Goal: Task Accomplishment & Management: Use online tool/utility

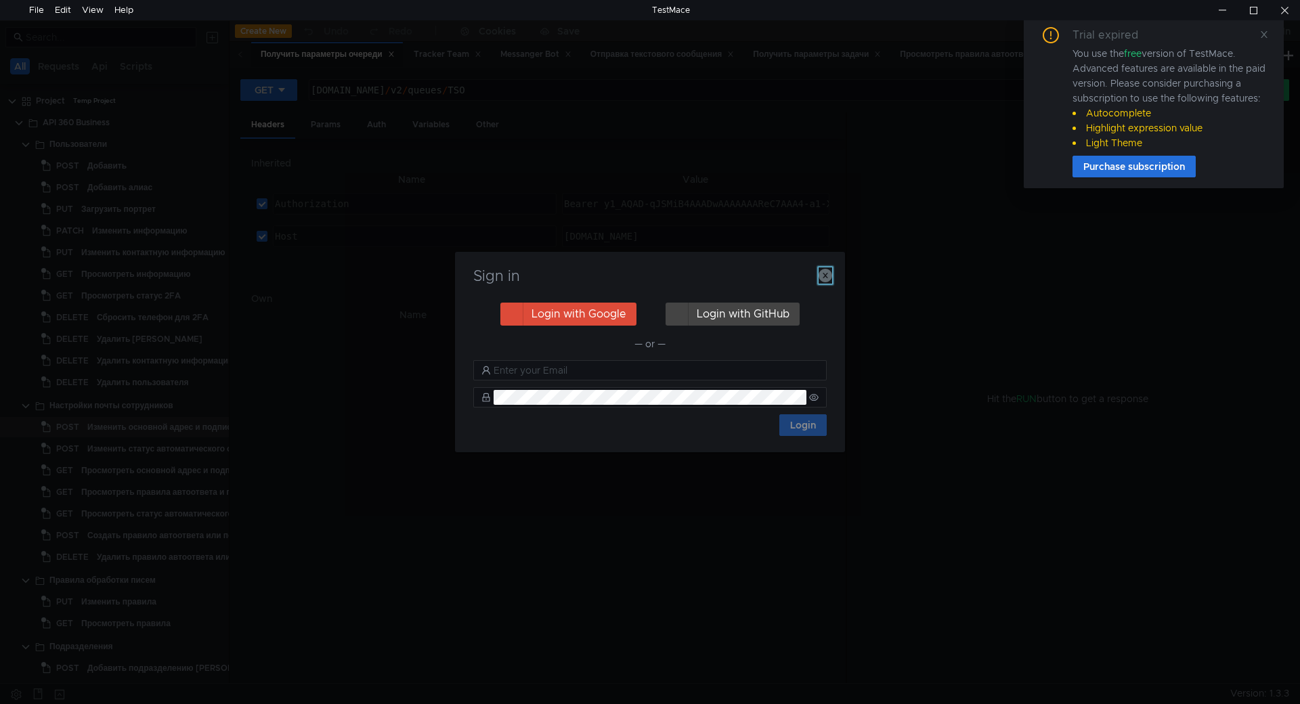
click at [824, 278] on icon "button" at bounding box center [826, 276] width 14 height 14
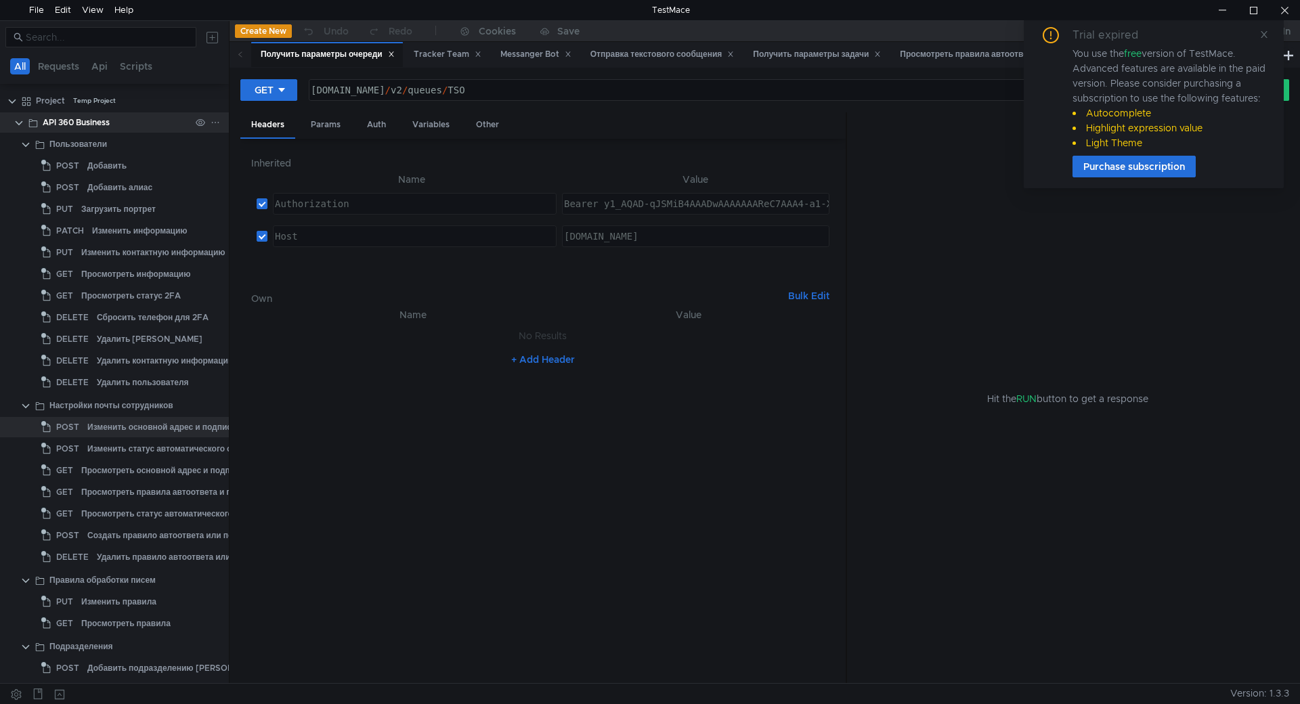
click at [20, 123] on clr-icon at bounding box center [19, 123] width 11 height 11
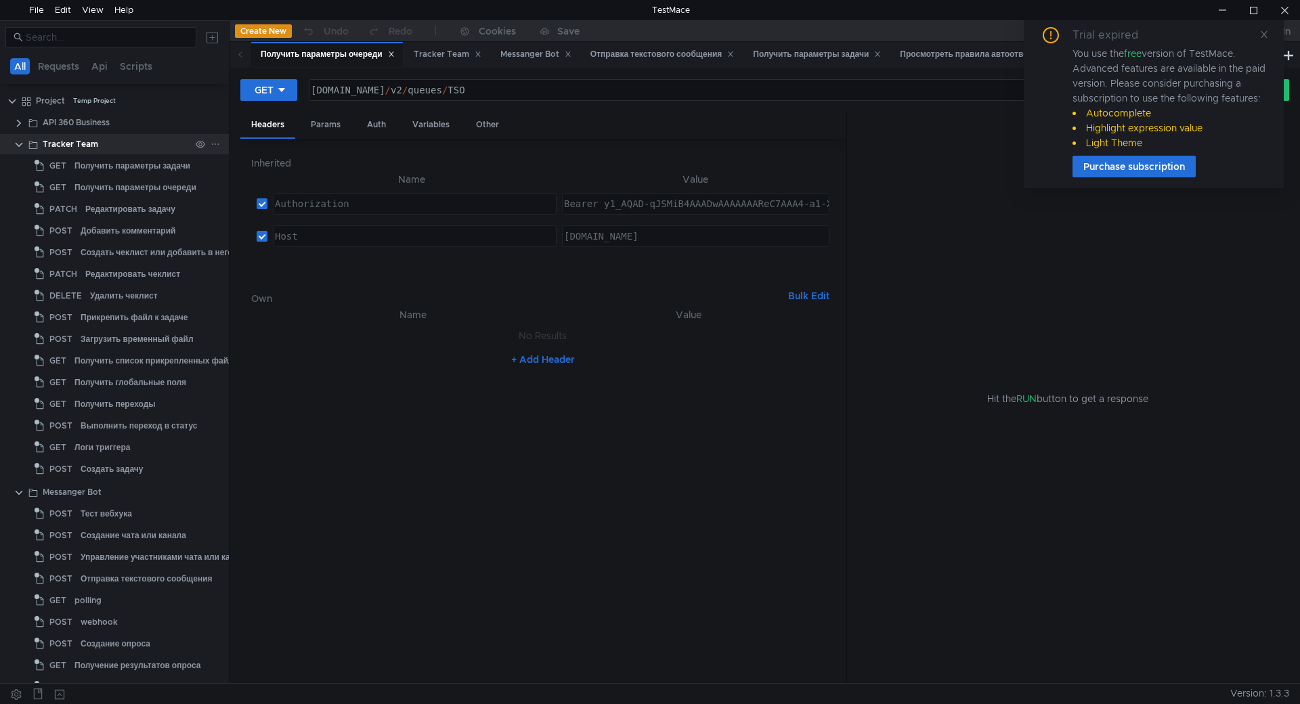
click at [23, 148] on clr-icon at bounding box center [19, 144] width 11 height 11
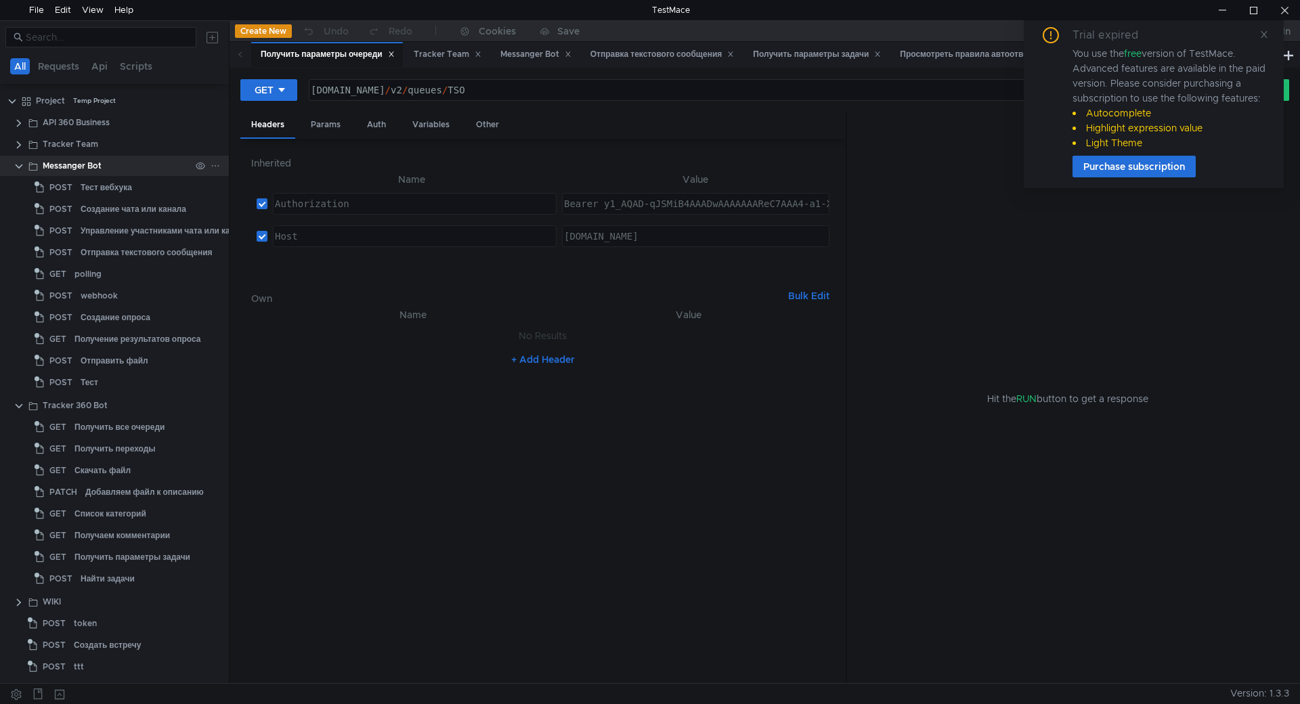
click at [18, 167] on clr-icon at bounding box center [19, 166] width 11 height 11
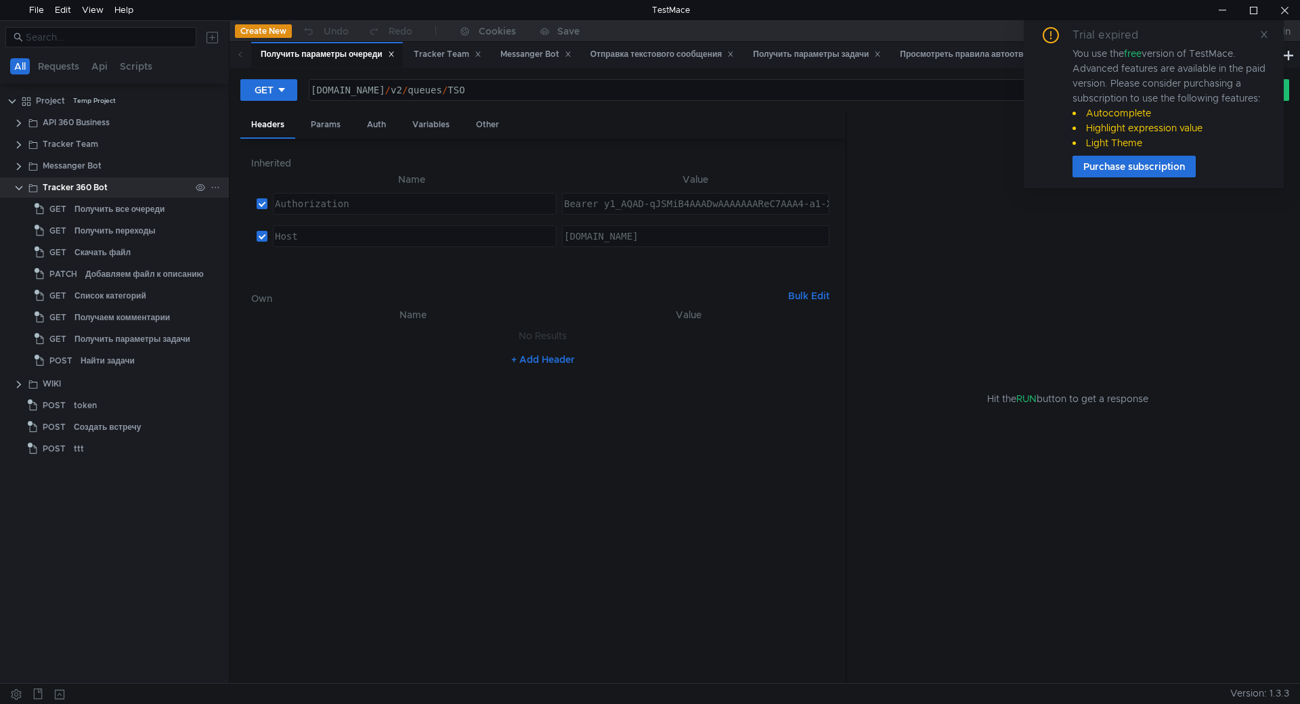
click at [18, 191] on clr-icon at bounding box center [19, 188] width 11 height 11
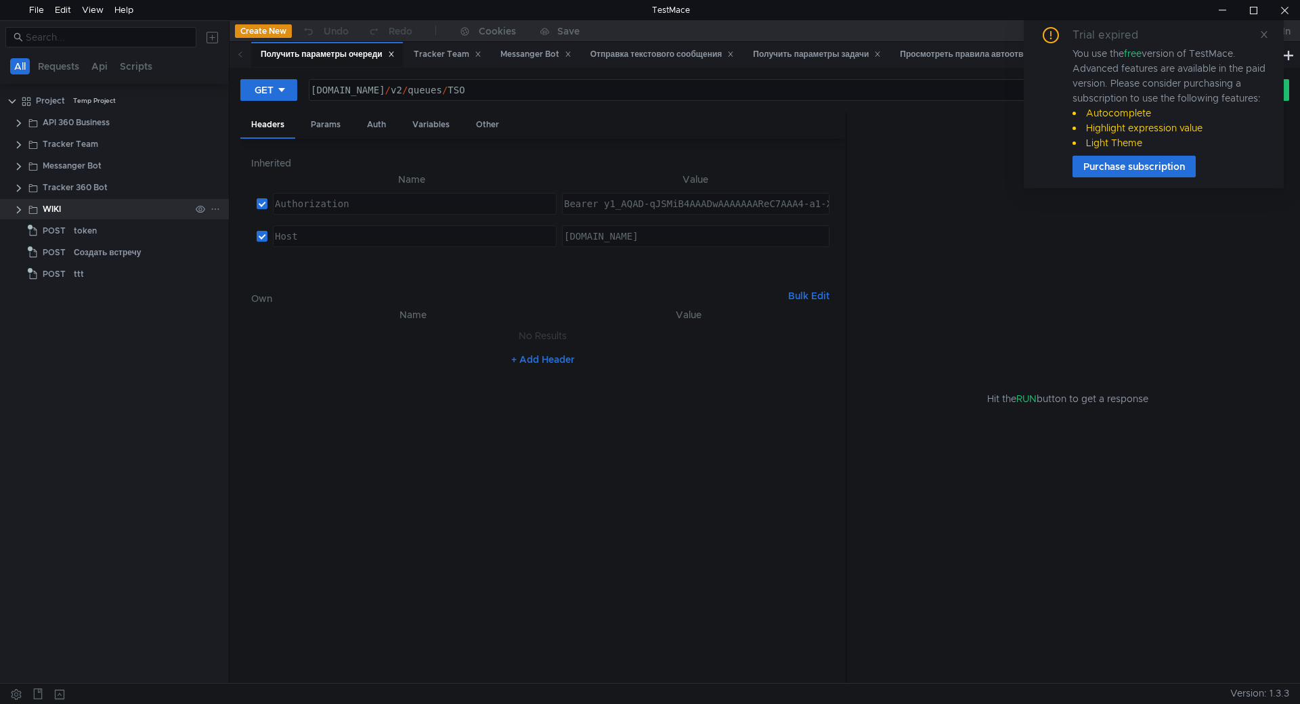
click at [16, 208] on clr-icon at bounding box center [19, 209] width 11 height 11
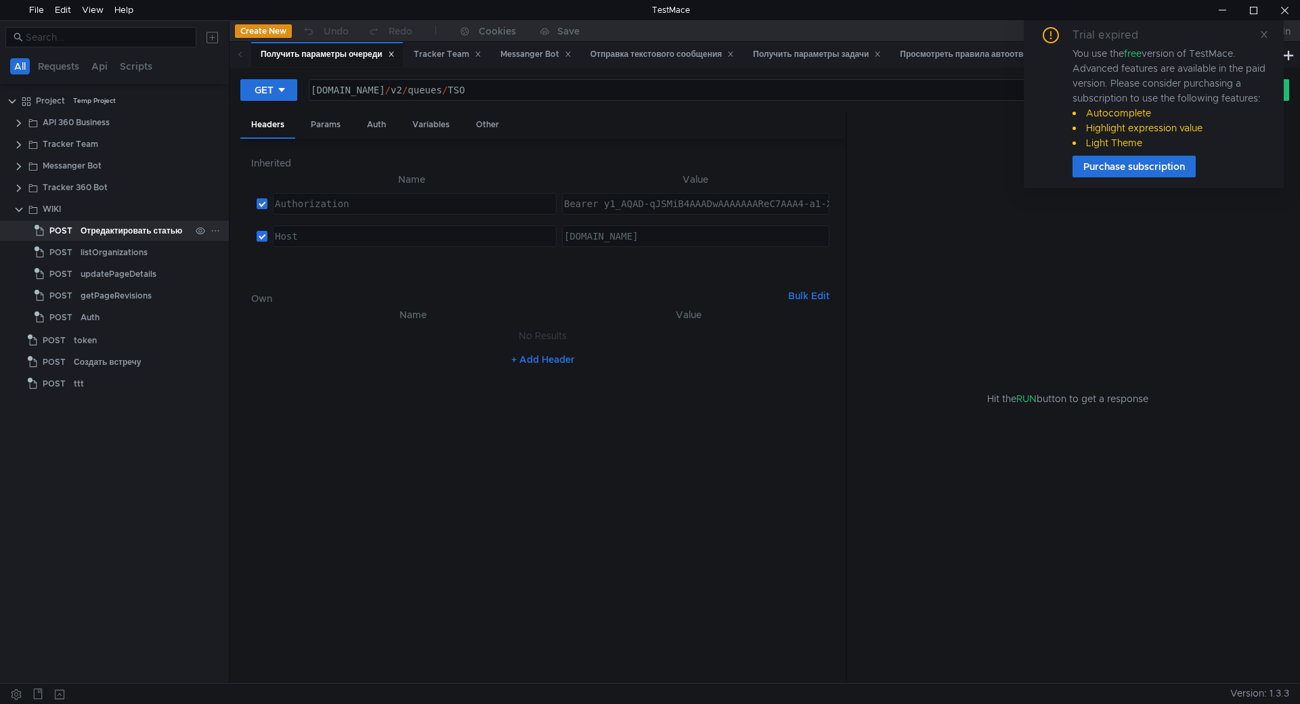
click at [130, 235] on div "Отредактировать статью" at bounding box center [132, 231] width 102 height 20
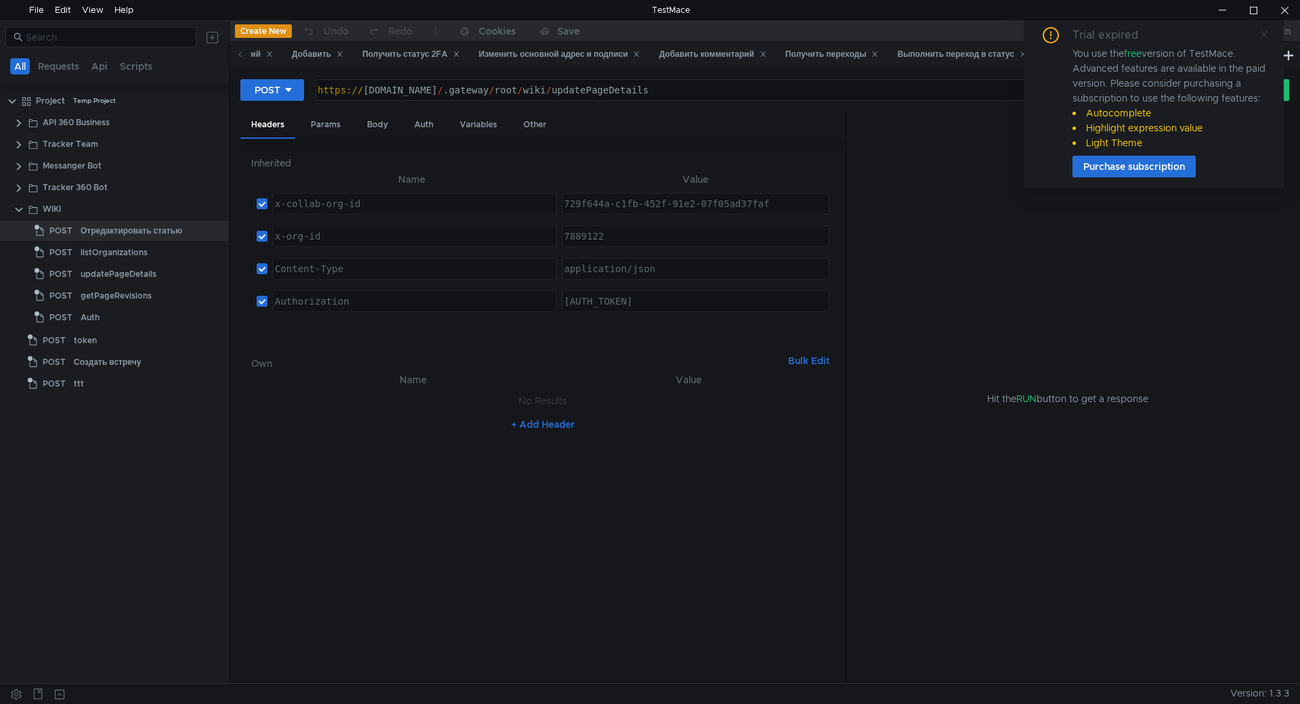
click at [1261, 38] on icon at bounding box center [1263, 34] width 9 height 9
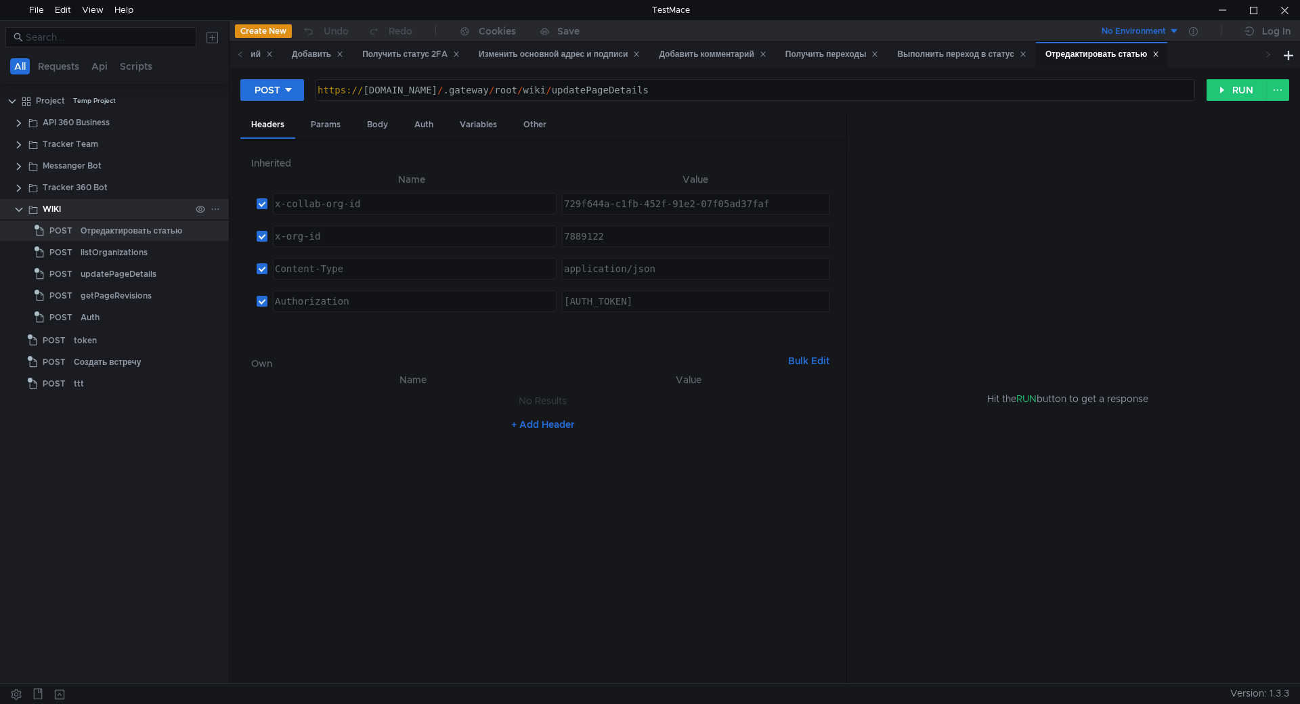
click at [18, 206] on clr-icon at bounding box center [19, 209] width 11 height 11
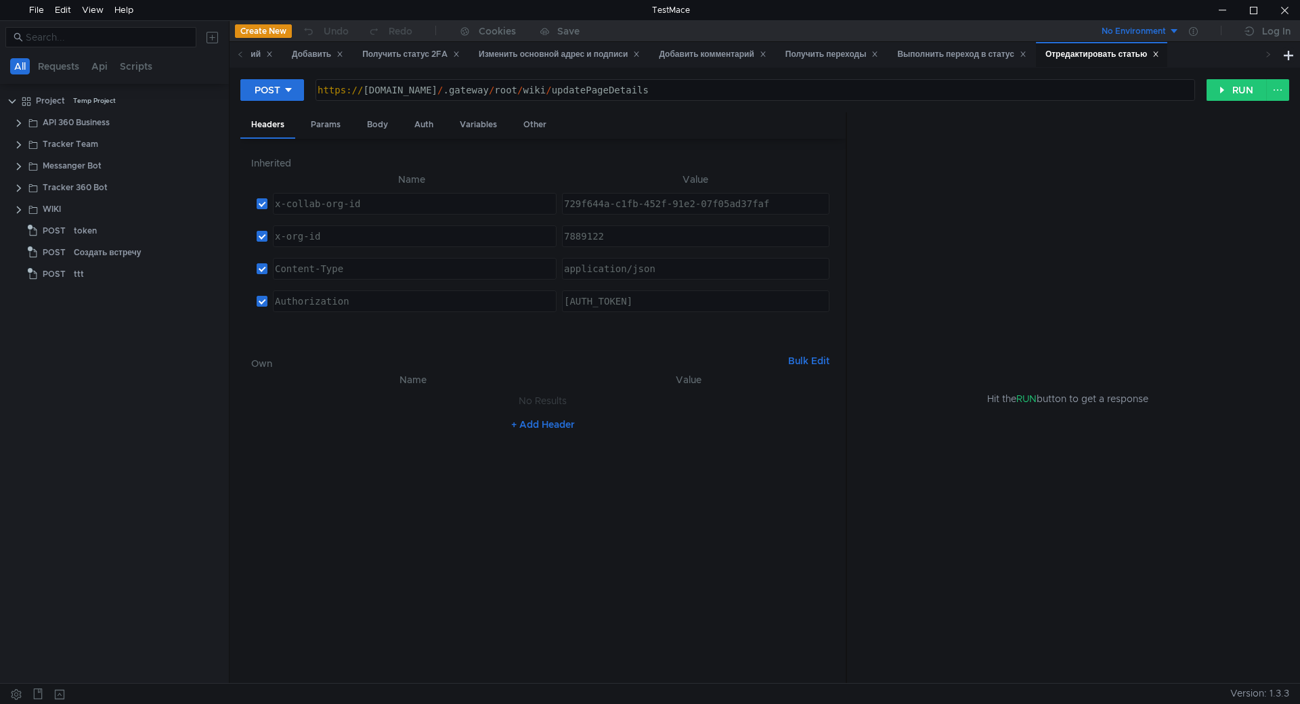
click at [213, 39] on button at bounding box center [213, 37] width 22 height 22
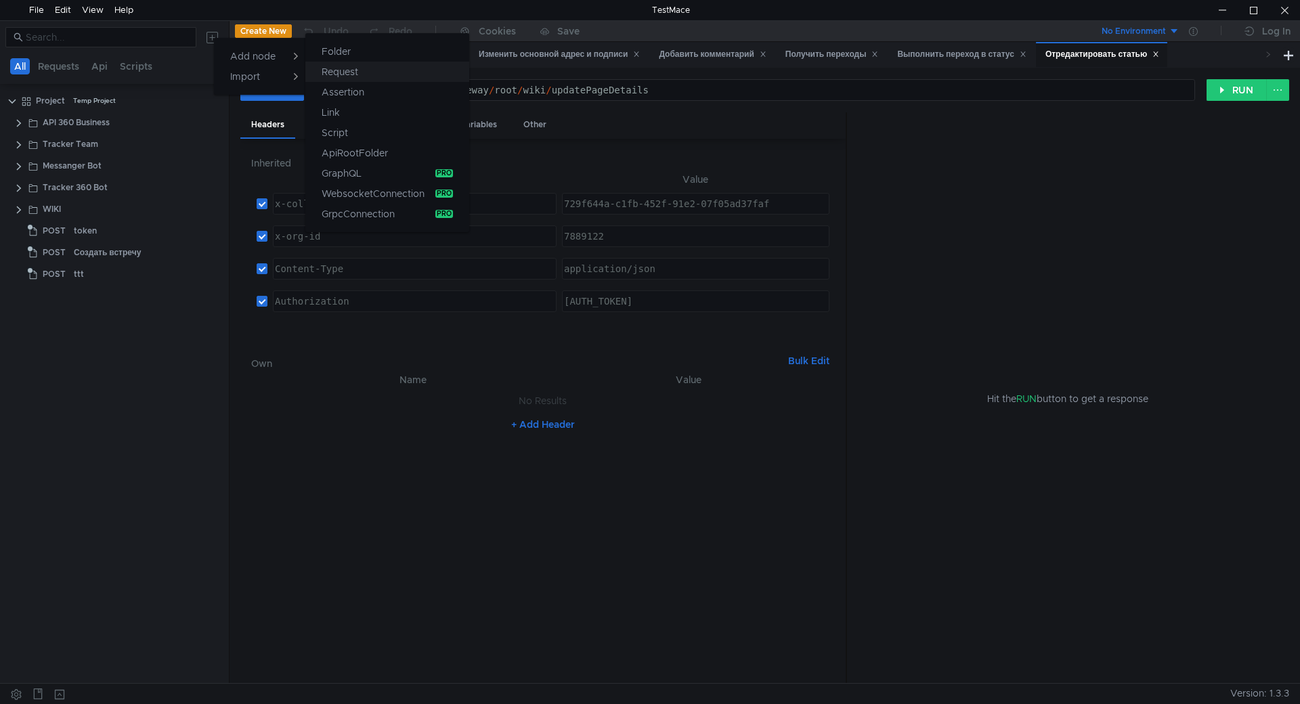
click at [372, 75] on button "Request" at bounding box center [387, 72] width 164 height 20
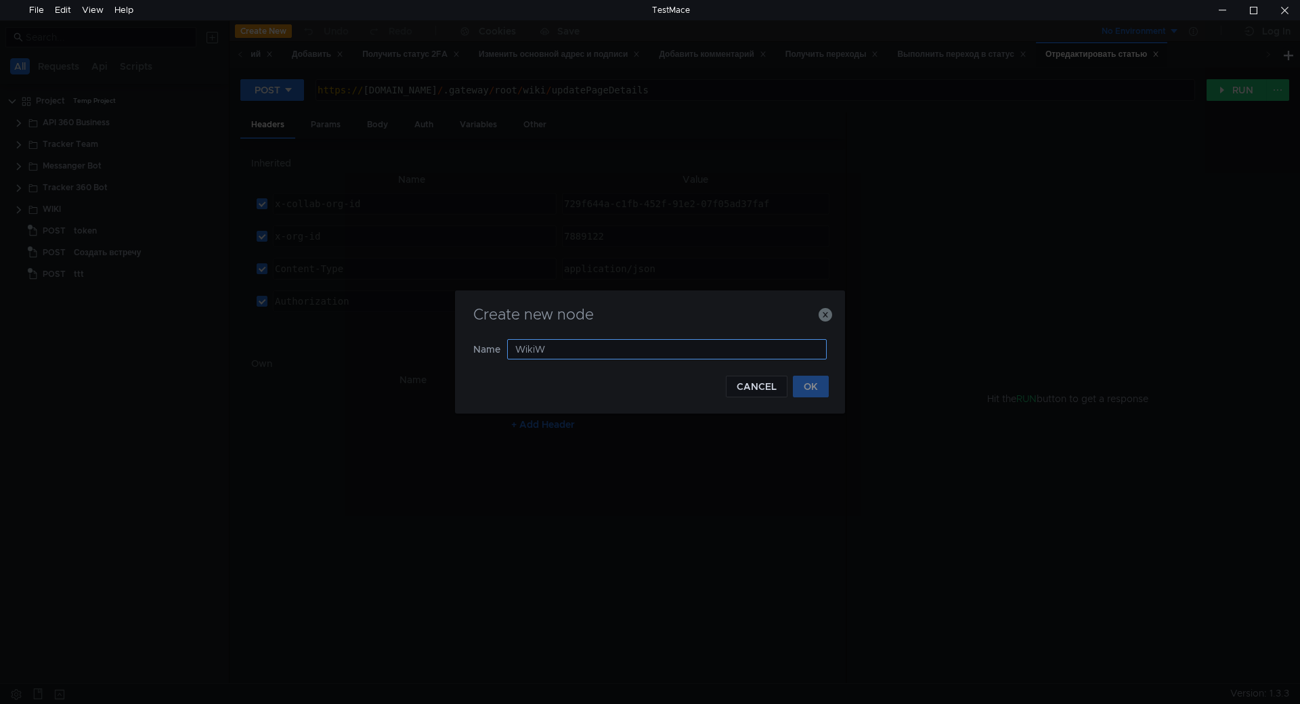
click at [545, 355] on input "WikiW" at bounding box center [667, 349] width 320 height 20
click at [552, 347] on input "WikiW" at bounding box center [667, 349] width 320 height 20
type input "Wiki 2.0"
click at [828, 314] on icon "button" at bounding box center [826, 315] width 14 height 14
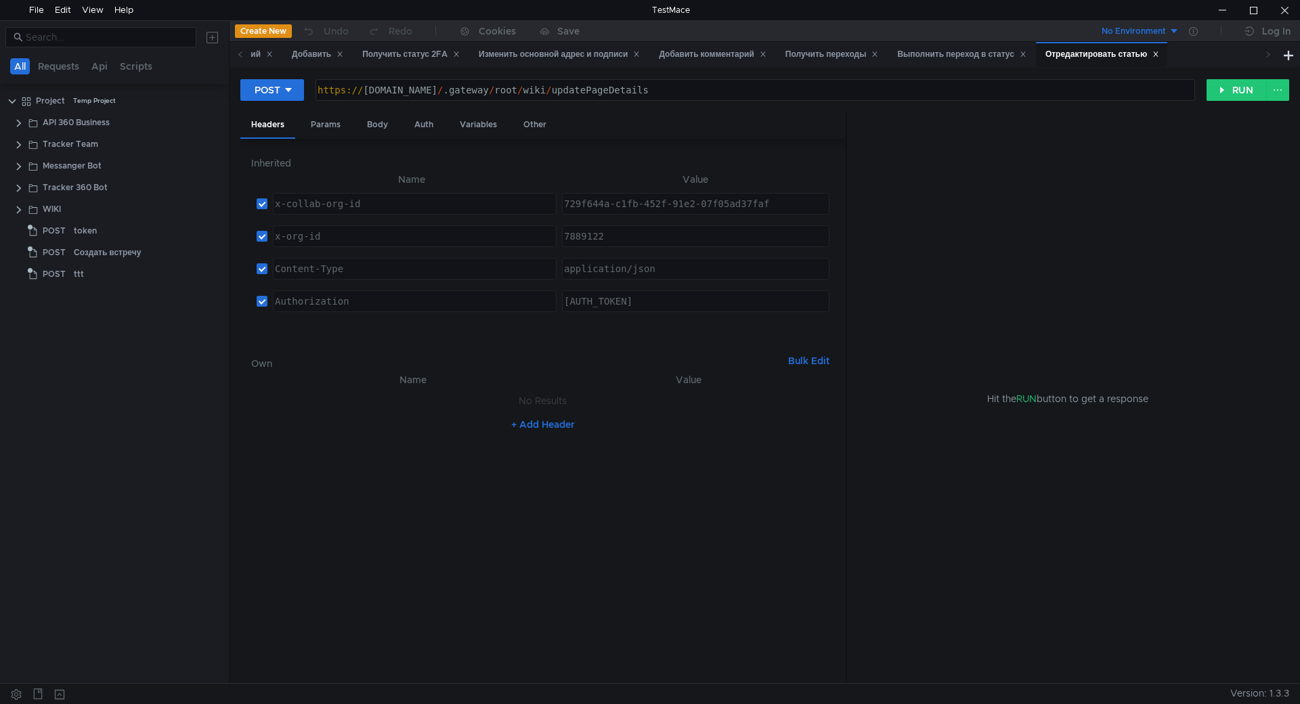
click at [216, 41] on button at bounding box center [213, 37] width 22 height 22
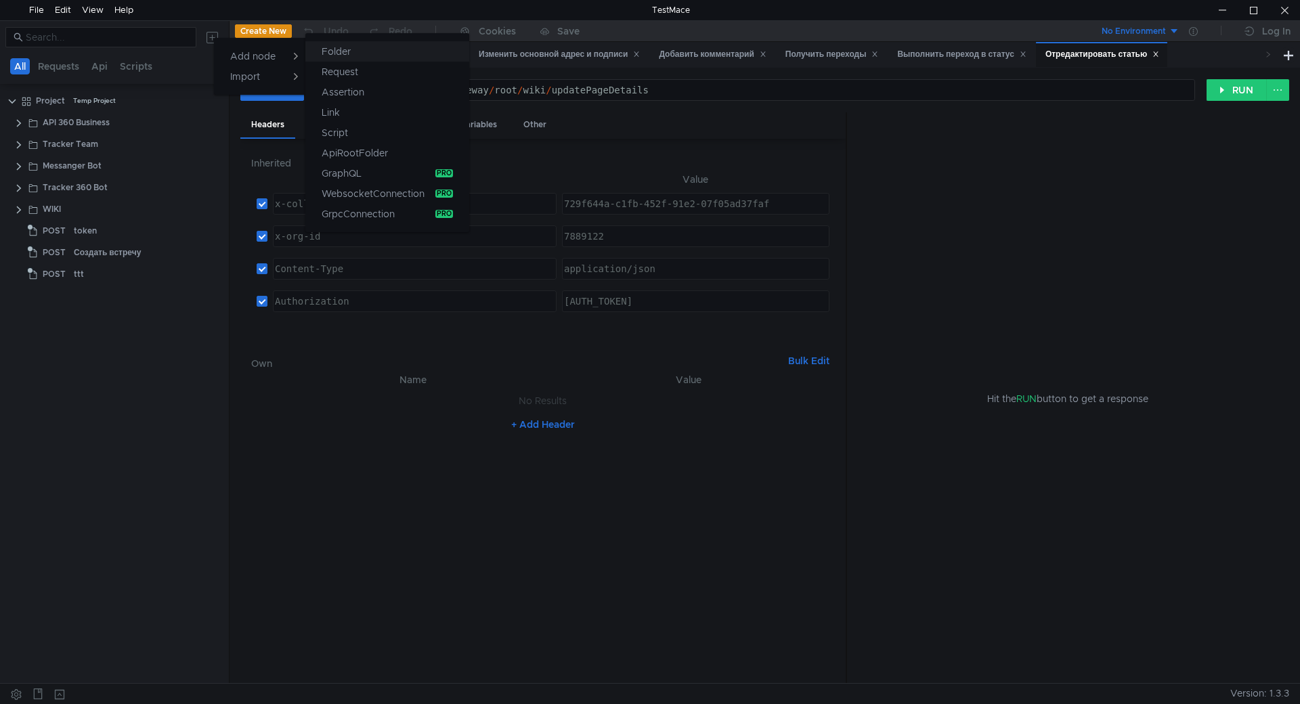
click at [395, 47] on button "Folder" at bounding box center [387, 51] width 164 height 20
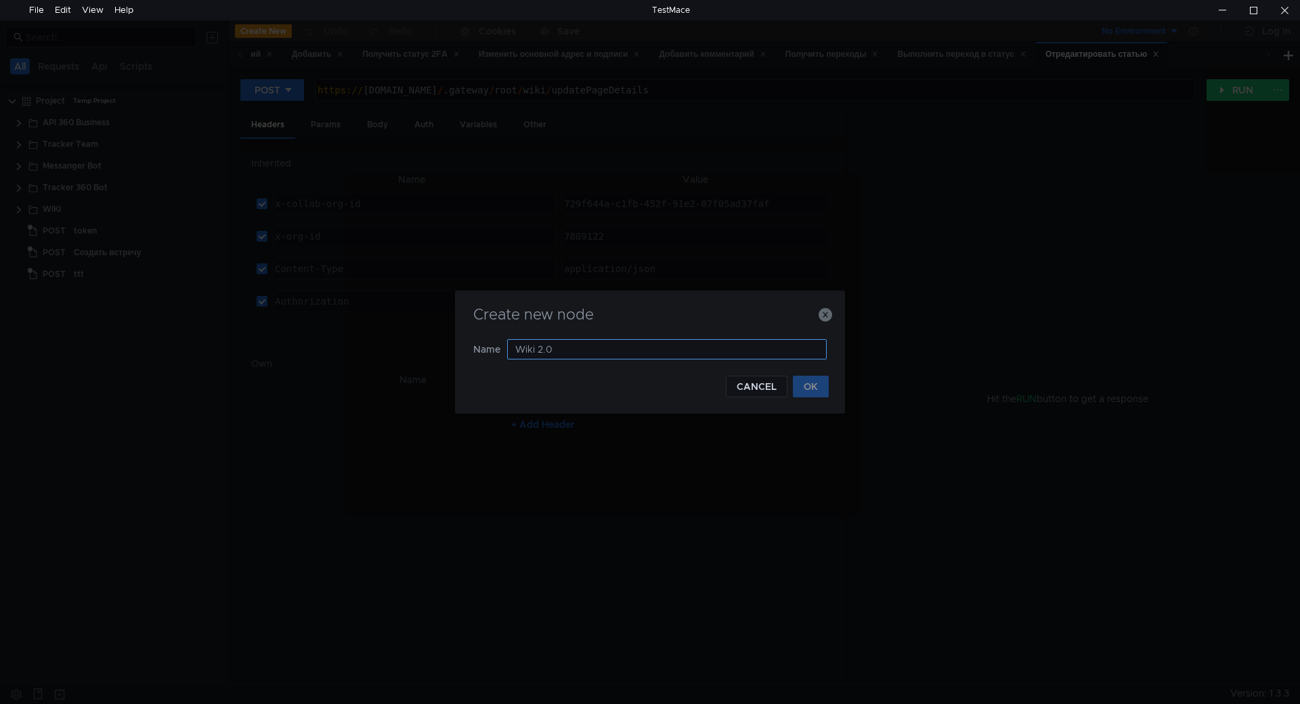
click at [562, 341] on input "Wiki 2.0" at bounding box center [667, 349] width 320 height 20
click at [594, 349] on input "Wiki 2.0" at bounding box center [667, 349] width 320 height 20
type input "Wiki 2.0"
click at [802, 387] on button "OK" at bounding box center [811, 387] width 36 height 22
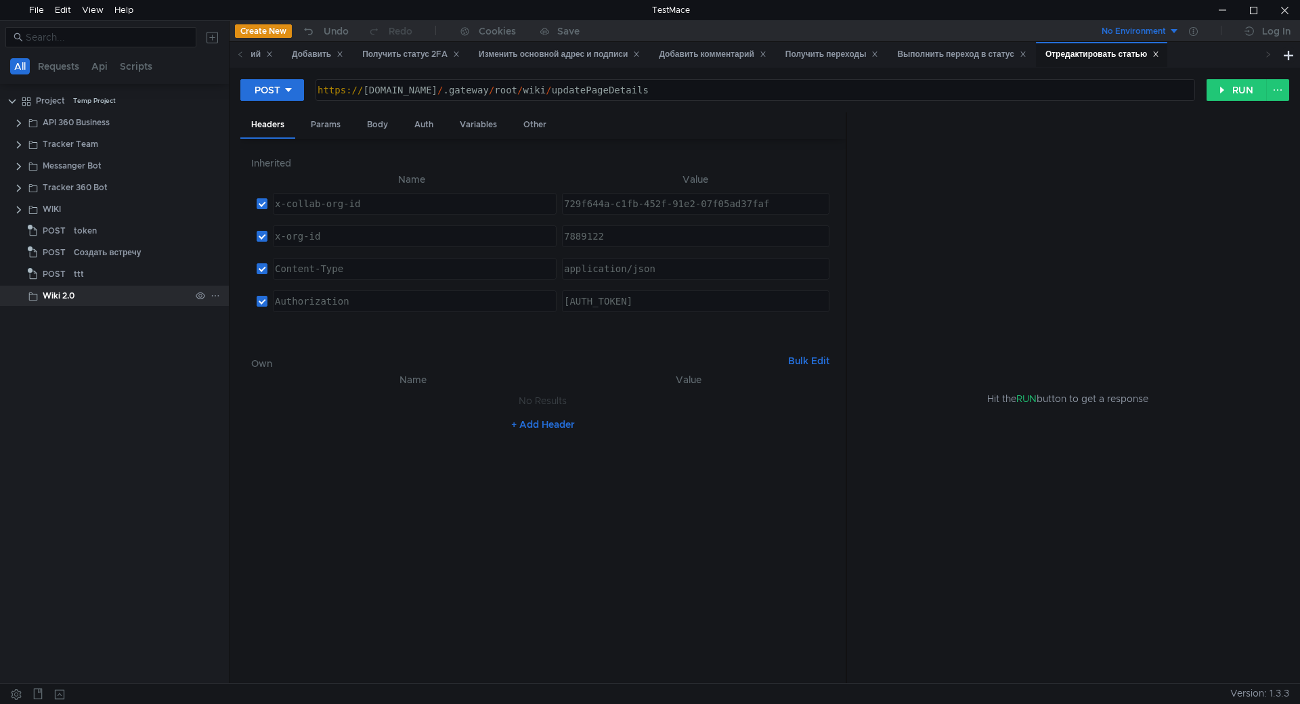
click at [213, 297] on icon at bounding box center [215, 295] width 9 height 9
click at [370, 328] on app-tour-anchor "Request" at bounding box center [357, 330] width 37 height 16
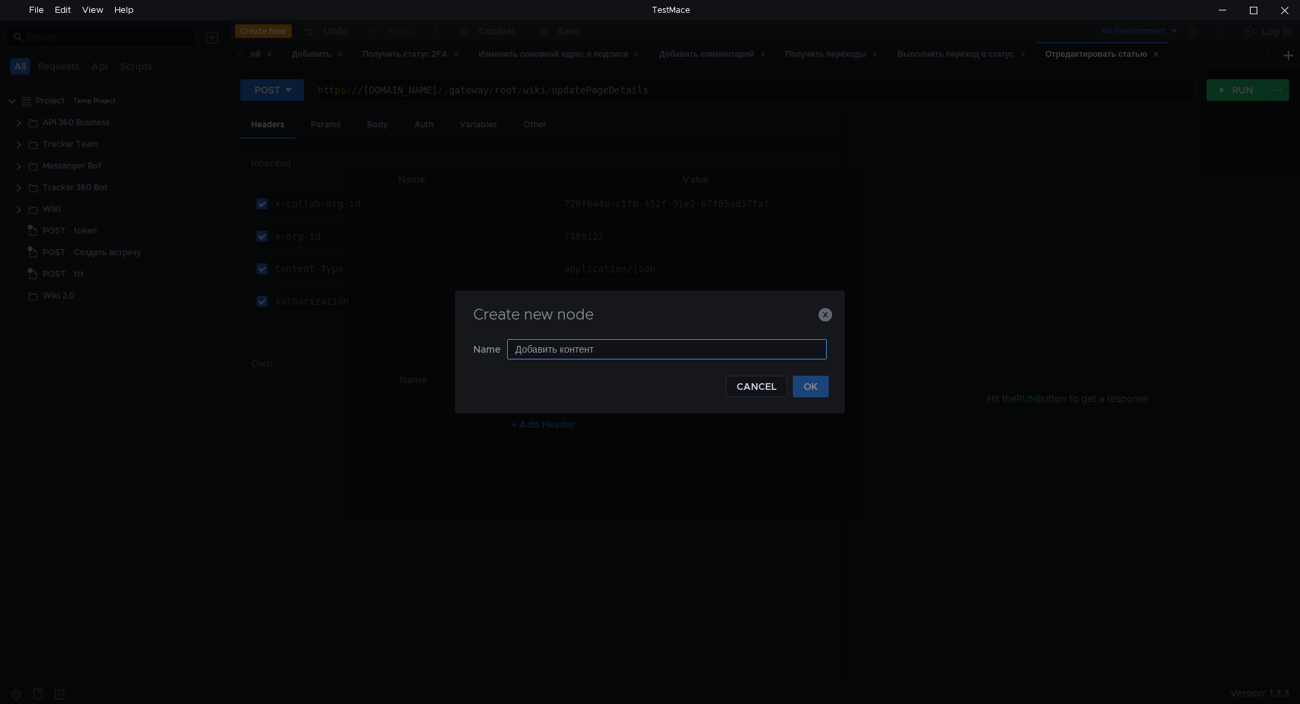
click at [613, 351] on input "Добавить контент" at bounding box center [667, 349] width 320 height 20
type input "Добавить контент"
click at [814, 387] on button "OK" at bounding box center [811, 387] width 36 height 22
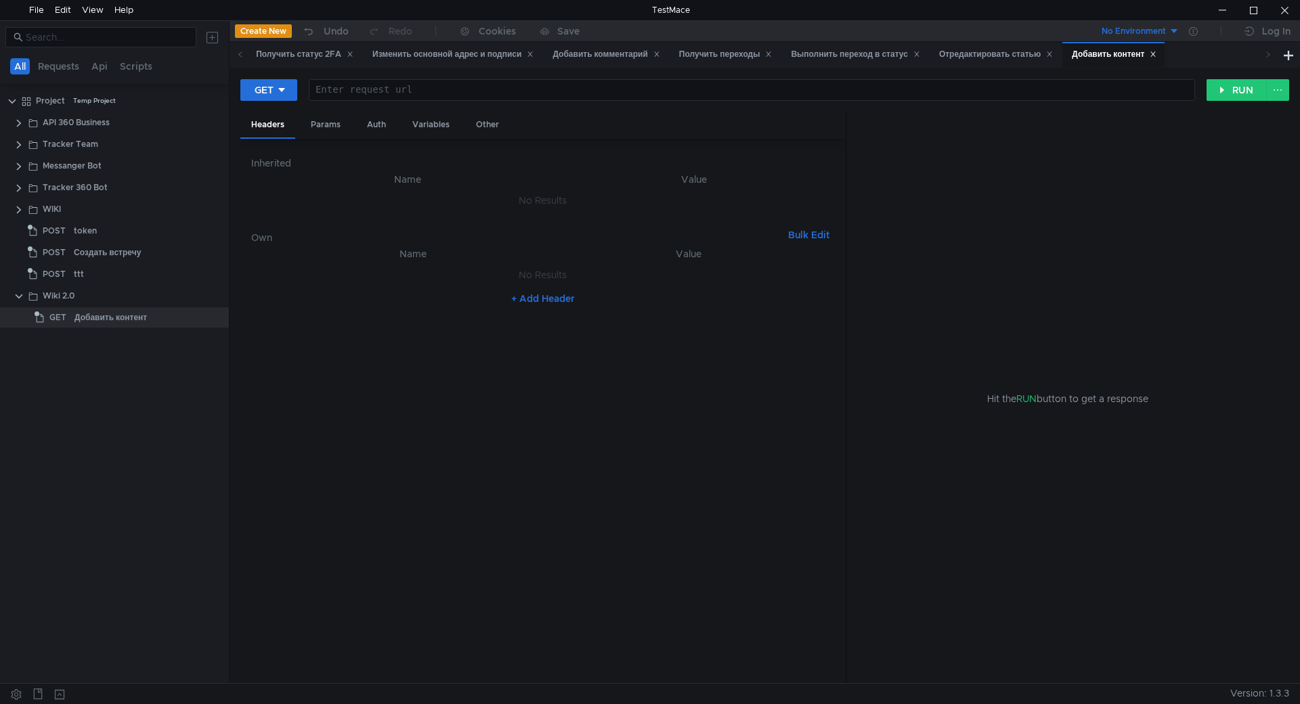
click at [407, 87] on div at bounding box center [750, 101] width 885 height 32
click at [273, 84] on div "GET" at bounding box center [264, 90] width 19 height 15
click at [282, 135] on li "POST" at bounding box center [269, 140] width 59 height 22
click at [371, 89] on div at bounding box center [754, 101] width 878 height 32
paste textarea "https://[DOMAIN_NAME]/v1/pages/{idx}/append-content"
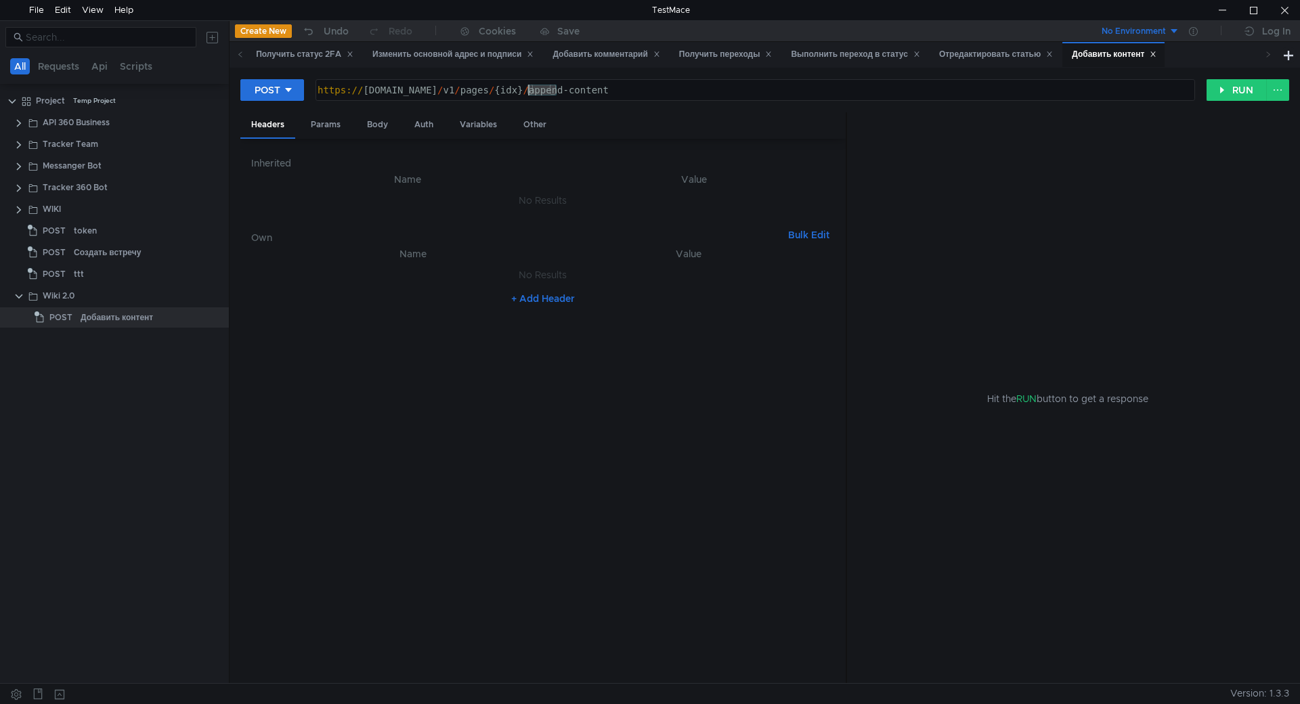
drag, startPoint x: 556, startPoint y: 89, endPoint x: 530, endPoint y: 87, distance: 25.8
click at [530, 87] on div "https:// [DOMAIN_NAME] / v1 / pages / {idx} / append-content" at bounding box center [754, 101] width 878 height 32
paste textarea "48456938"
type textarea "[URL][DOMAIN_NAME]"
click at [83, 126] on div "API 360 Business" at bounding box center [76, 122] width 67 height 20
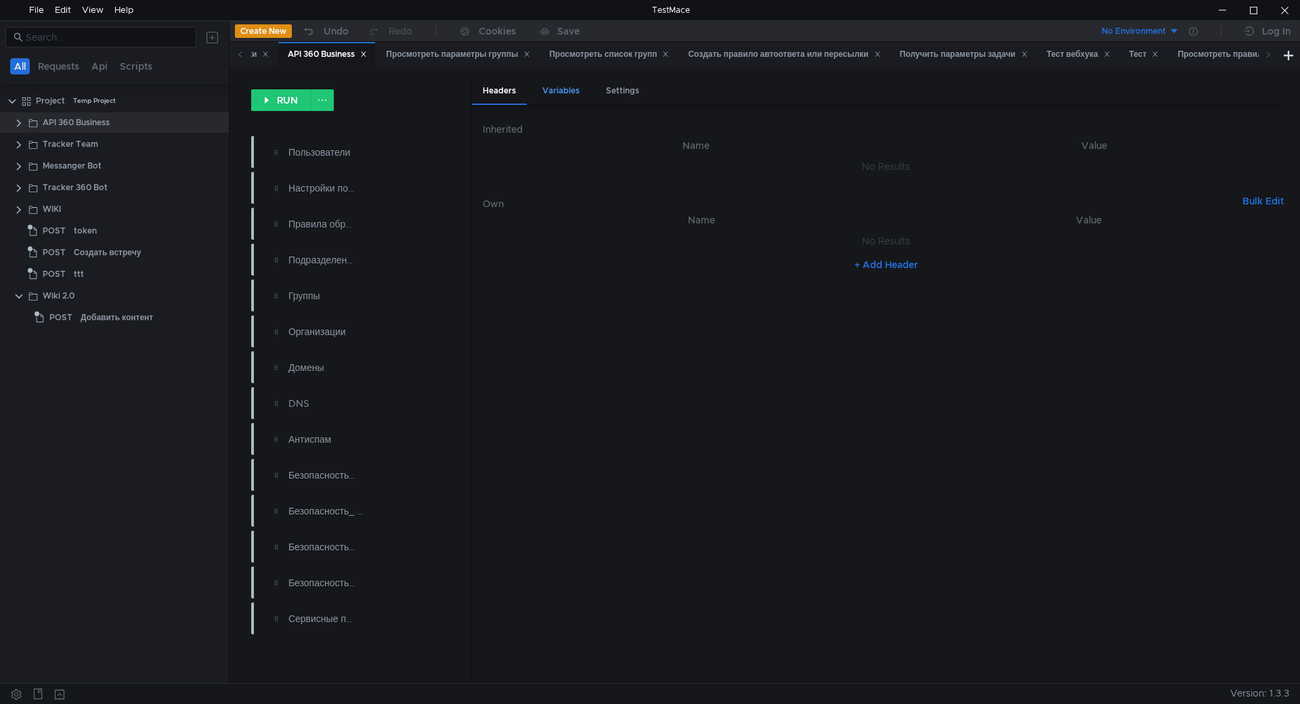
click at [561, 96] on div "Variables" at bounding box center [560, 91] width 59 height 25
type textarea "y0_AgAEA7qkiTsVAAtTTwAAAAEJYfewAAAav1138o9LQZLI9FhNpr5d0U8UcA"
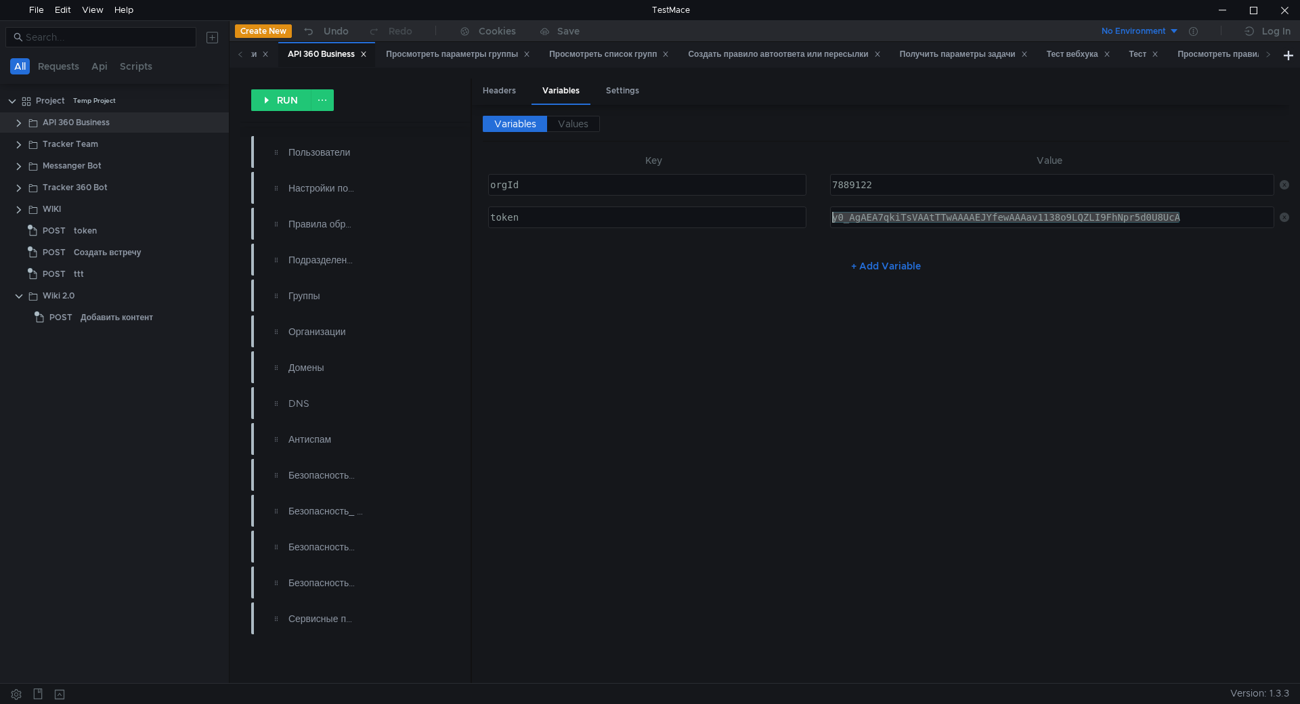
drag, startPoint x: 1192, startPoint y: 222, endPoint x: 833, endPoint y: 220, distance: 359.5
click at [833, 220] on td "y0_AgAEA7qkiTsVAAtTTwAAAAEJYfewAAAav1138o9LQZLI9FhNpr5d0U8UcA y0_AgAEA7qkiTsVAA…" at bounding box center [1050, 217] width 450 height 32
click at [91, 316] on div "Добавить контент" at bounding box center [117, 317] width 72 height 20
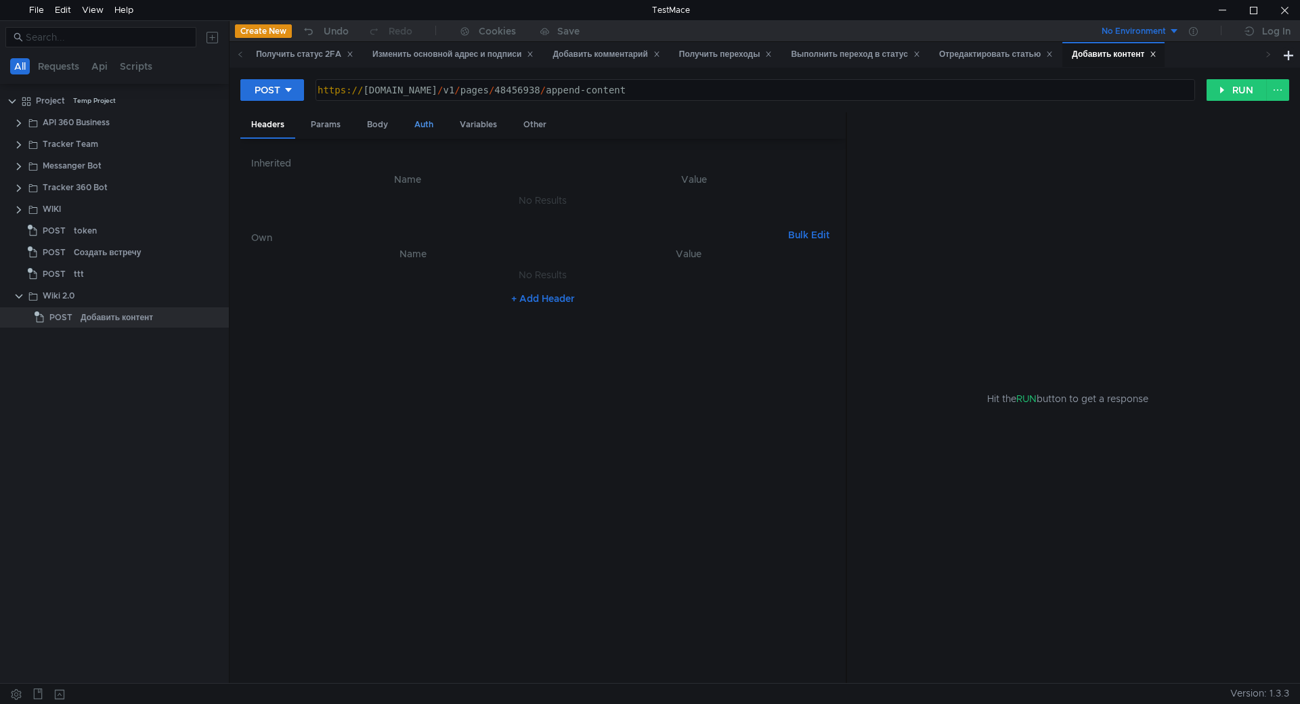
click at [420, 126] on div "Auth" at bounding box center [424, 124] width 41 height 25
click at [385, 164] on input at bounding box center [554, 159] width 525 height 19
click at [385, 164] on div at bounding box center [650, 352] width 1300 height 704
click at [408, 159] on input at bounding box center [554, 159] width 525 height 19
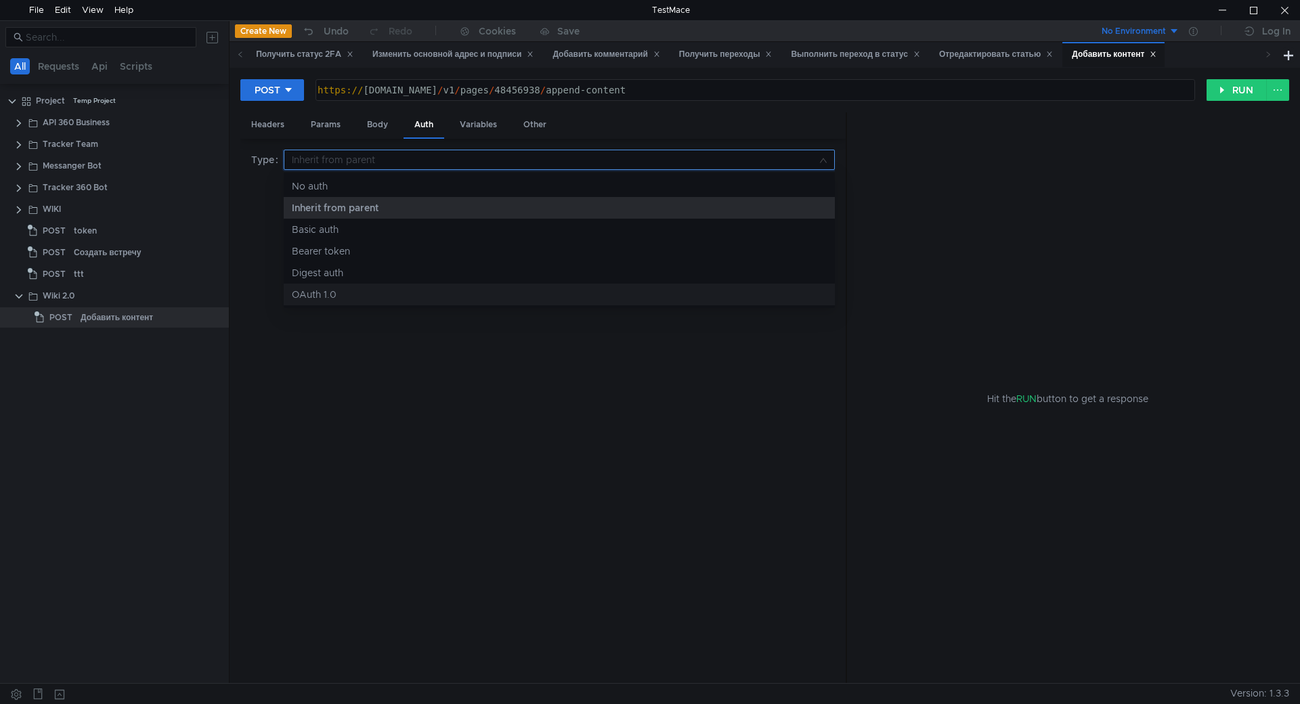
click at [345, 299] on div "OAuth 1.0" at bounding box center [559, 294] width 535 height 15
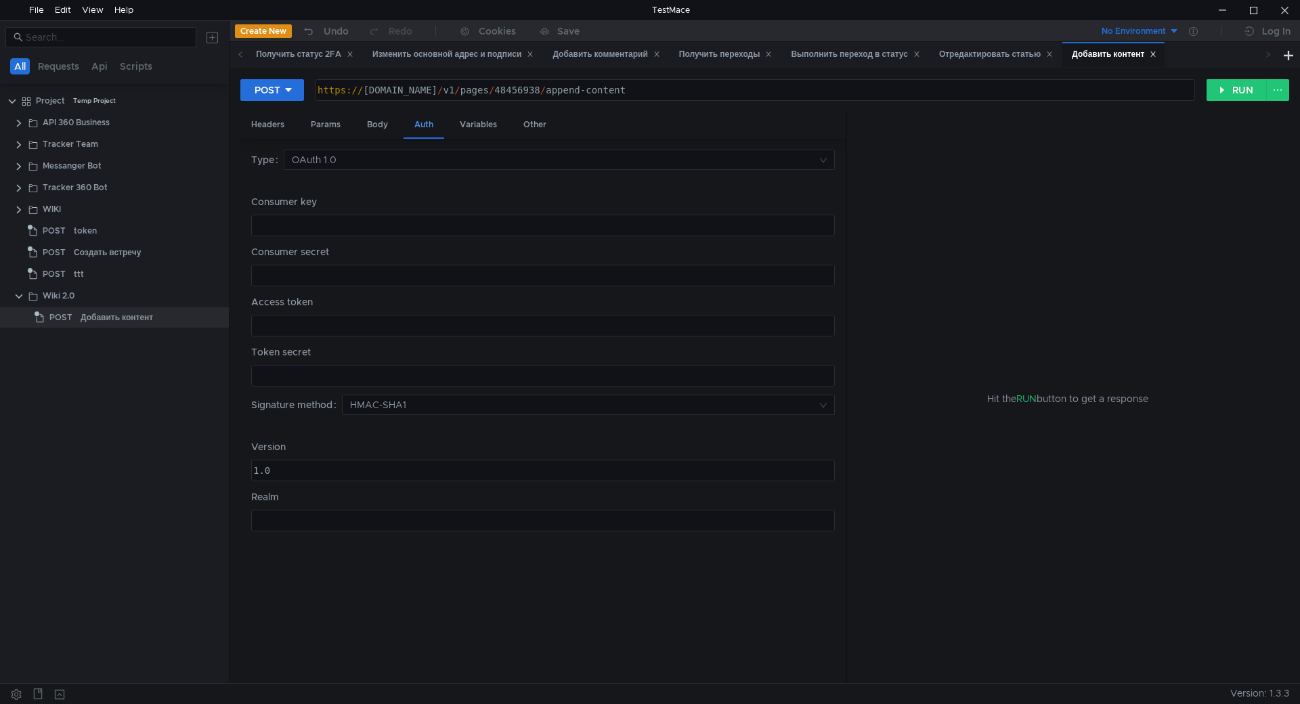
click at [414, 125] on div "Auth" at bounding box center [424, 125] width 41 height 26
click at [378, 162] on input at bounding box center [554, 159] width 525 height 19
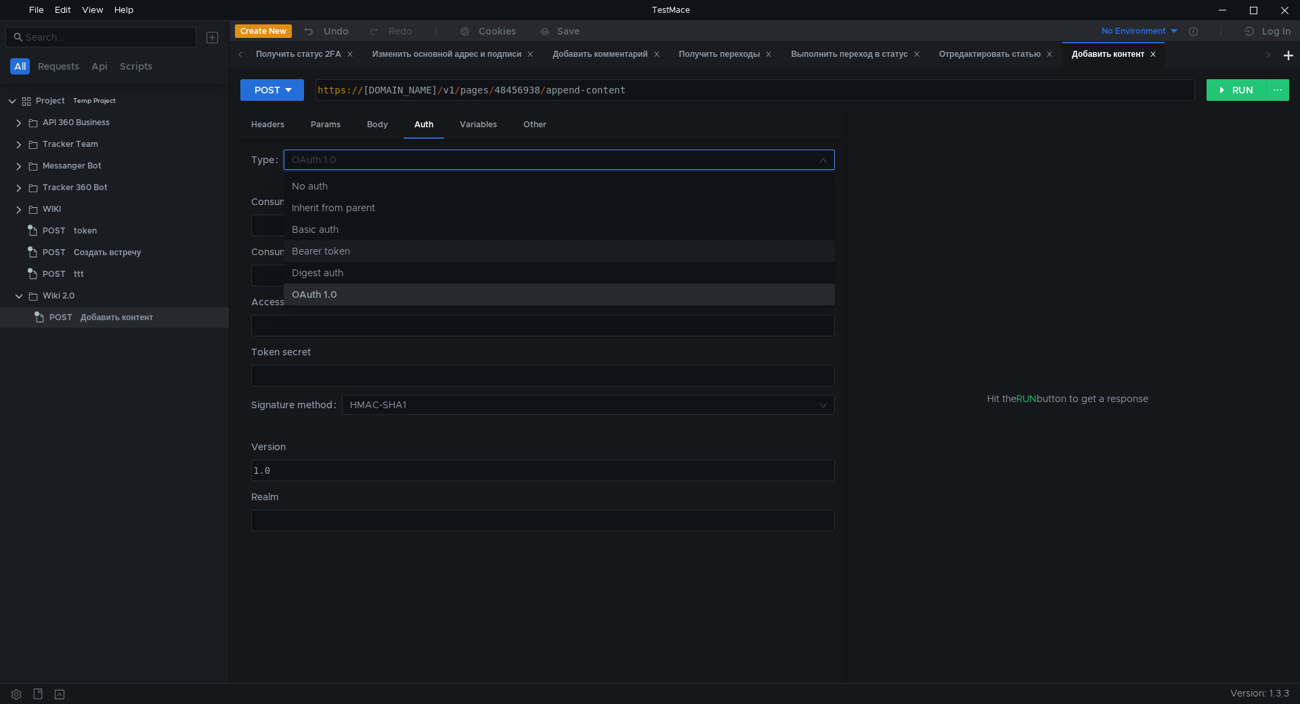
click at [354, 246] on div "Bearer token" at bounding box center [559, 251] width 535 height 15
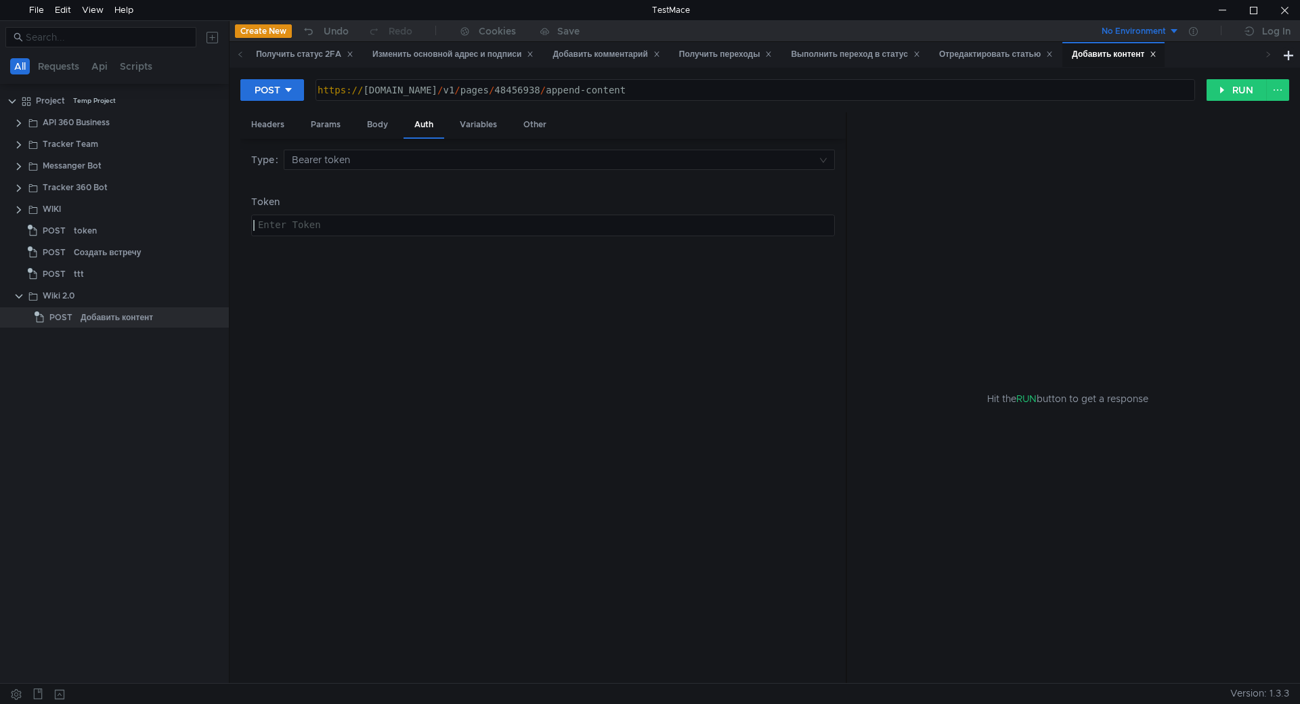
click at [350, 233] on div at bounding box center [542, 236] width 582 height 32
paste textarea "y0_AgAEA7qkiTsVAAtTTwAAAAEJYfewAAAav1138o9LQZLI9FhNpr5d0U8UcA"
type textarea "y0_AgAEA7qkiTsVAAtTTwAAAAEJYfewAAAav1138o9LQZLI9FhNpr5d0U8UcA"
click at [367, 299] on div "Type Bearer token [AUTH_TOKEN] y0_AgAEA7qkiTsVAAtTTwAAAAEJYfewAAAav1138o9LQZLI9…" at bounding box center [543, 411] width 584 height 523
click at [372, 122] on div "Body" at bounding box center [377, 124] width 43 height 25
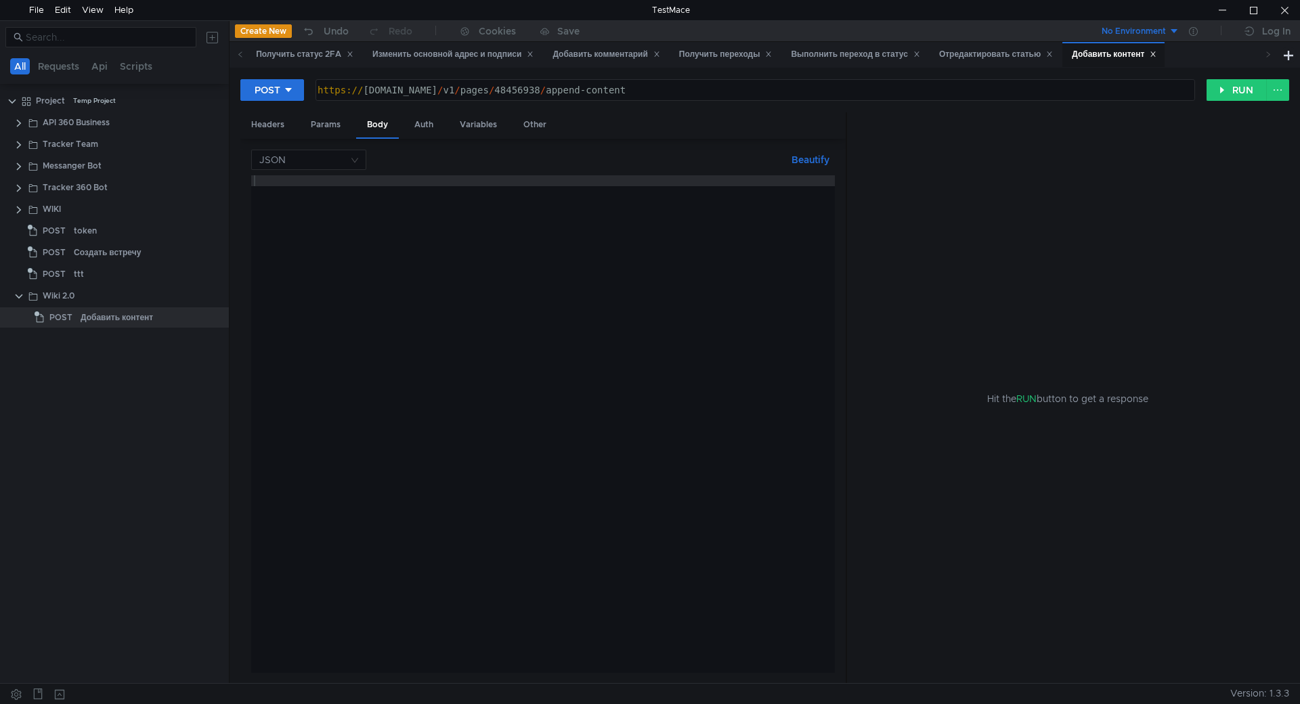
click at [401, 248] on div at bounding box center [543, 434] width 584 height 519
paste textarea "}"
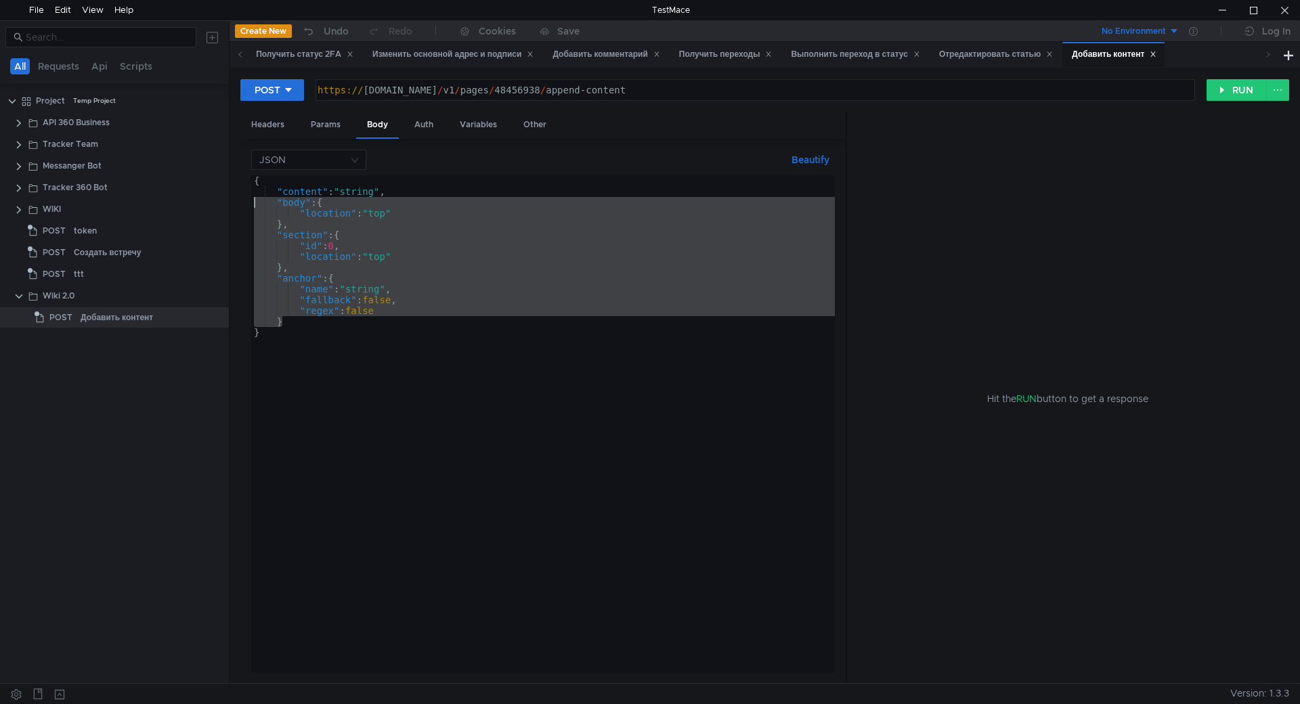
drag, startPoint x: 372, startPoint y: 318, endPoint x: 246, endPoint y: 205, distance: 169.2
click at [246, 205] on div "JSON Beautify } { "content" : "string" , "body" : { "location" : "top" } , "sec…" at bounding box center [542, 411] width 605 height 545
type textarea ""body": { "location": "top""
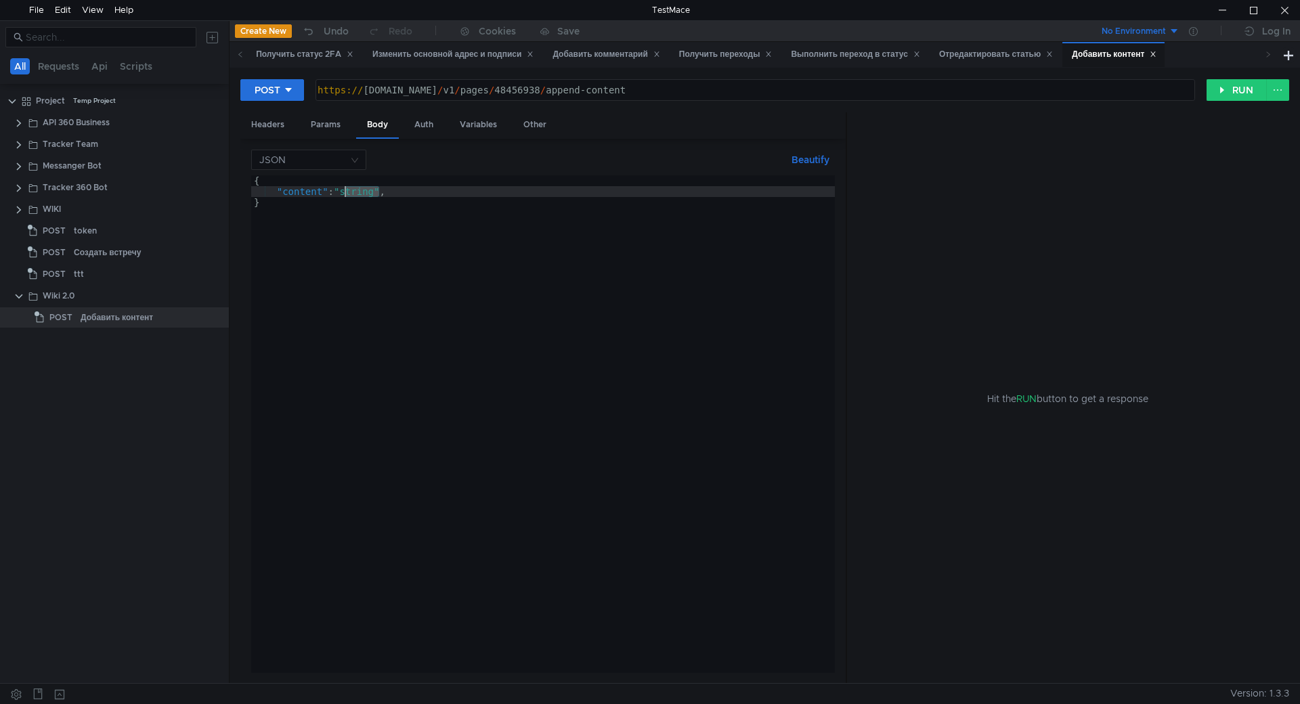
drag, startPoint x: 380, startPoint y: 193, endPoint x: 346, endPoint y: 194, distance: 33.9
click at [346, 194] on div "{ "content" : "string" , }" at bounding box center [543, 434] width 584 height 519
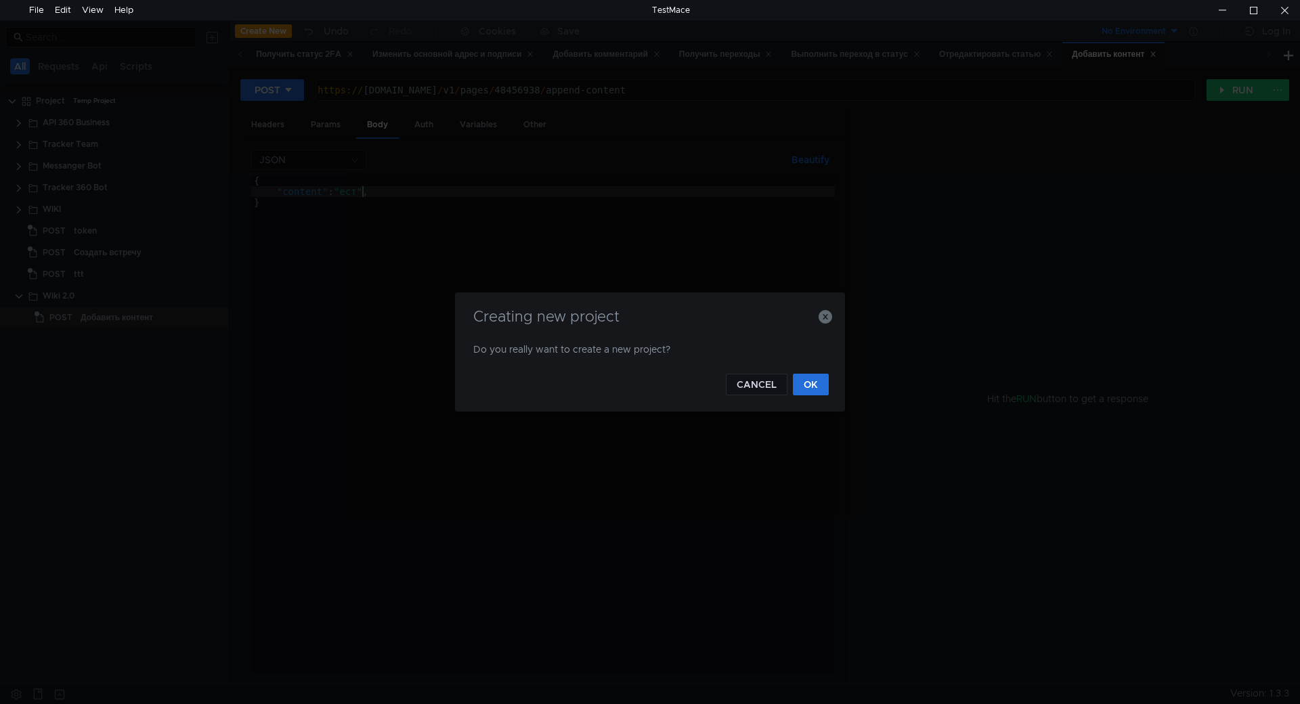
scroll to position [0, 7]
drag, startPoint x: 810, startPoint y: 383, endPoint x: 816, endPoint y: 319, distance: 64.6
click at [816, 319] on div "Creating new project Do you really want to create a new project? CANCEL OK" at bounding box center [650, 351] width 390 height 119
click at [825, 320] on icon "button" at bounding box center [826, 317] width 14 height 14
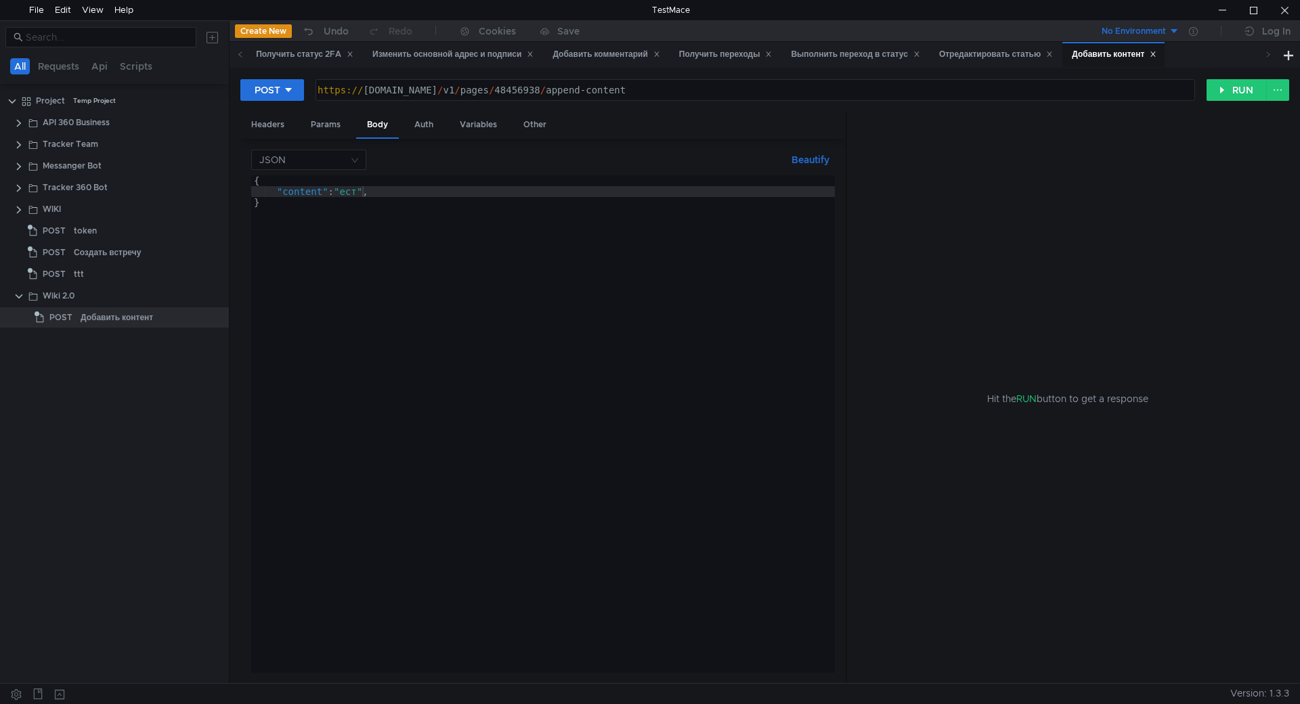
click at [487, 212] on div "{ "content" : "ест" , }" at bounding box center [543, 434] width 584 height 519
click at [439, 196] on div "{ "content" : "ест" , }" at bounding box center [543, 434] width 584 height 519
click at [343, 194] on div "{ "content" : "ест" , }" at bounding box center [543, 434] width 584 height 519
click at [439, 192] on div "{ "content" : "ест" , }" at bounding box center [543, 434] width 584 height 519
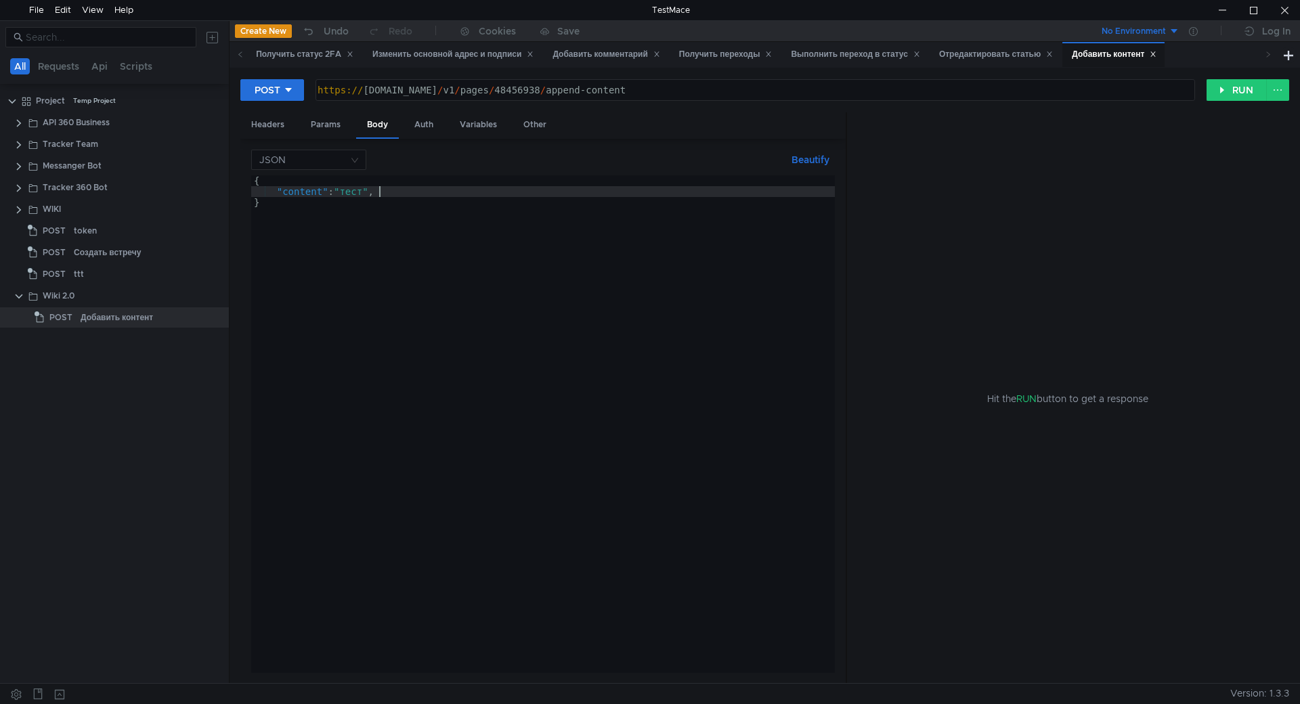
scroll to position [0, 7]
type textarea ""content": "тест""
click at [1226, 96] on button "RUN" at bounding box center [1237, 90] width 60 height 22
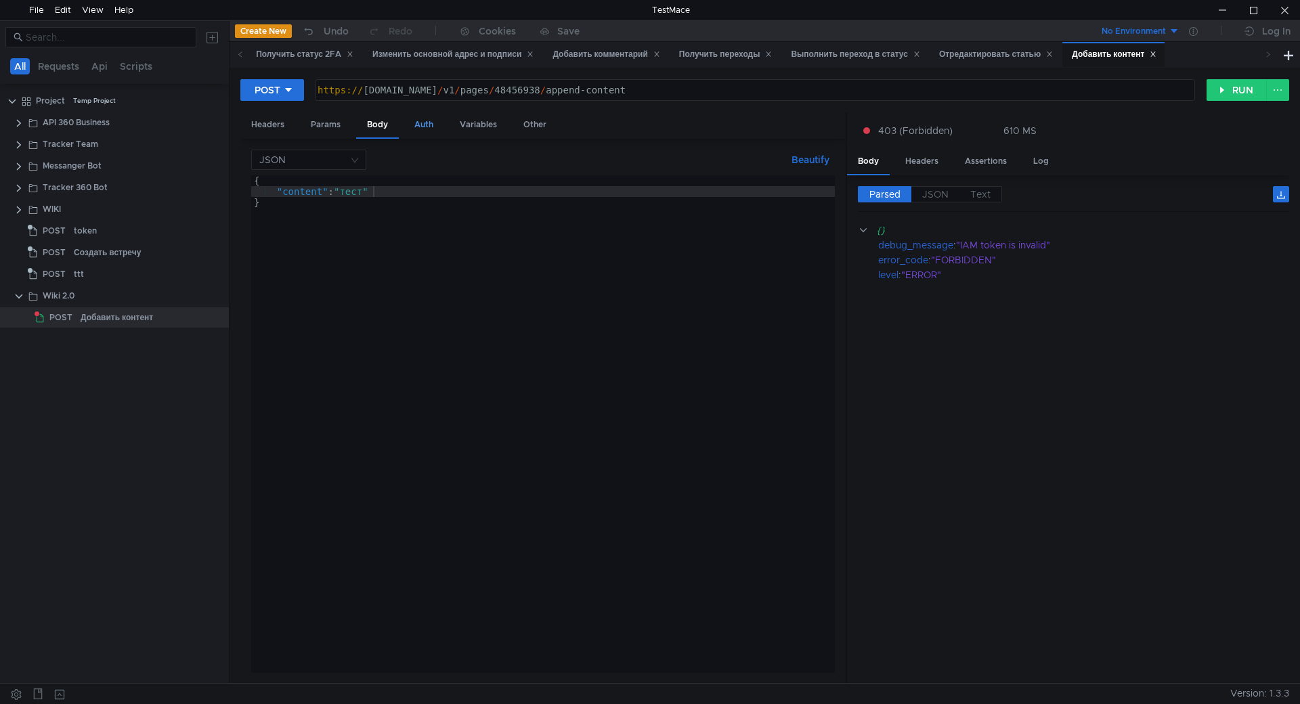
click at [414, 127] on div "Auth" at bounding box center [424, 124] width 41 height 25
click at [393, 156] on input at bounding box center [554, 159] width 525 height 19
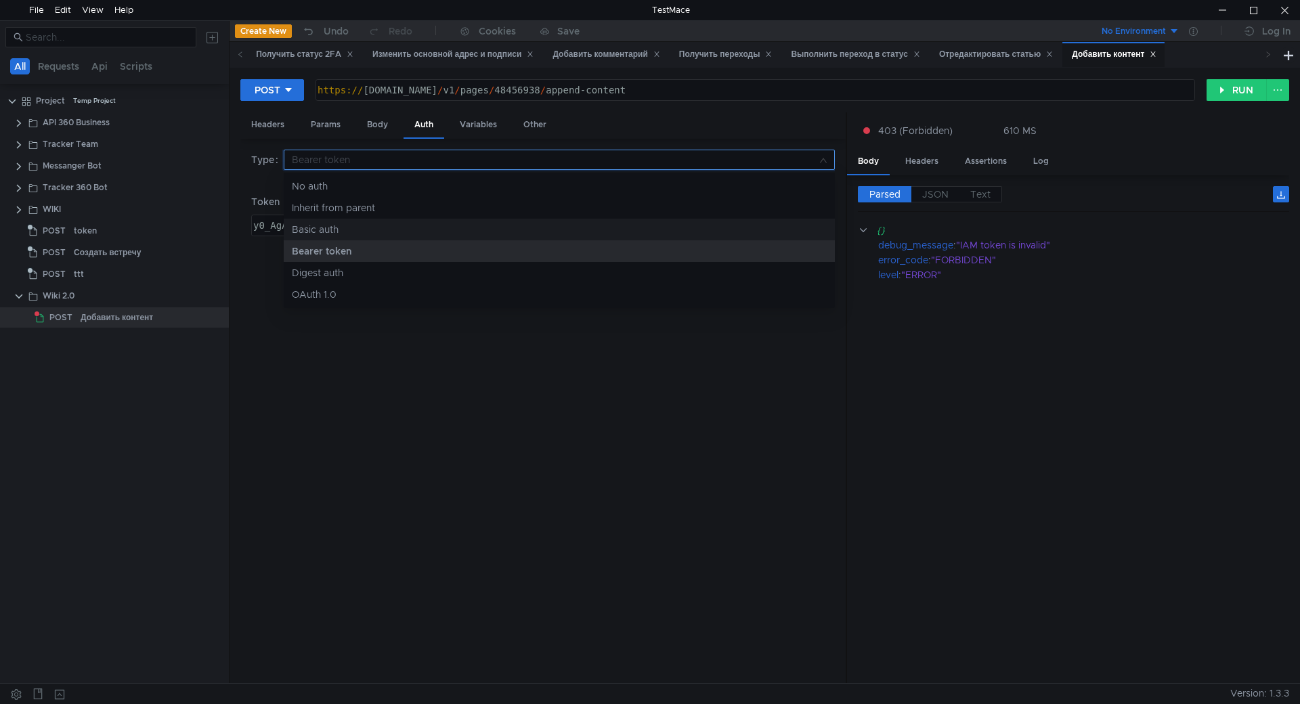
click at [379, 226] on div "Basic auth" at bounding box center [559, 229] width 535 height 15
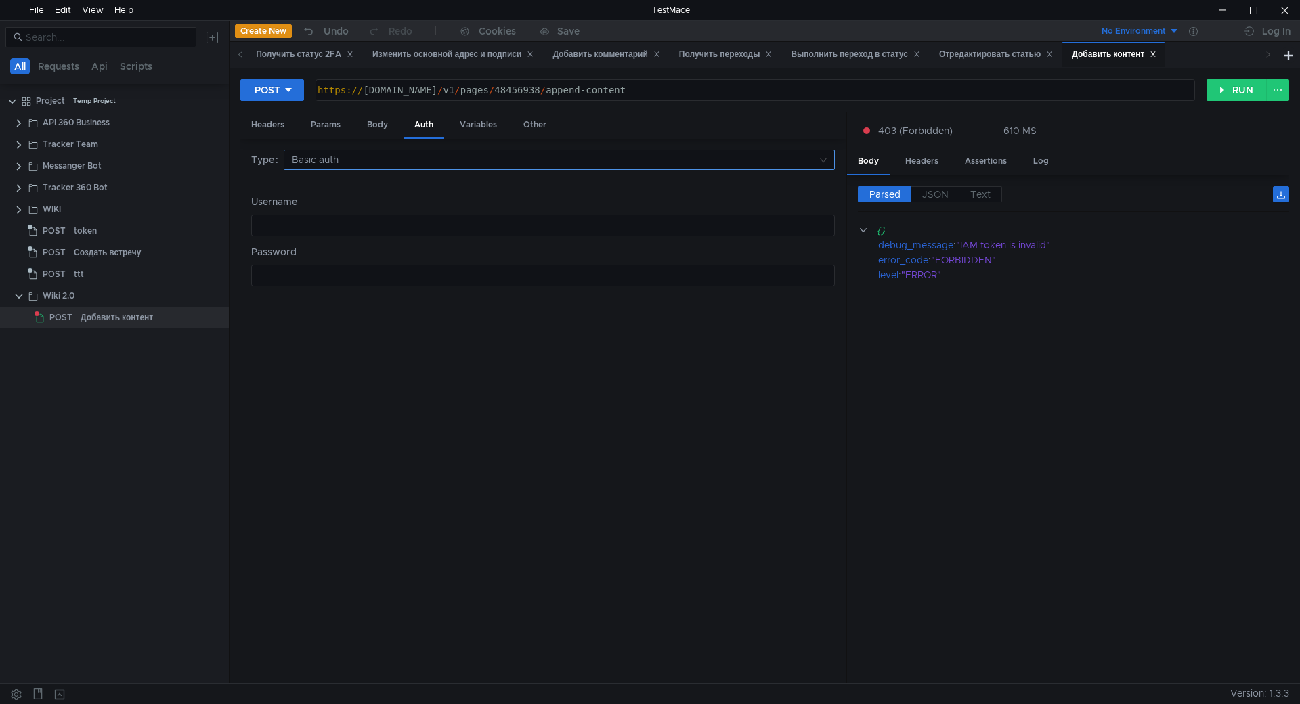
click at [380, 159] on input at bounding box center [554, 159] width 525 height 19
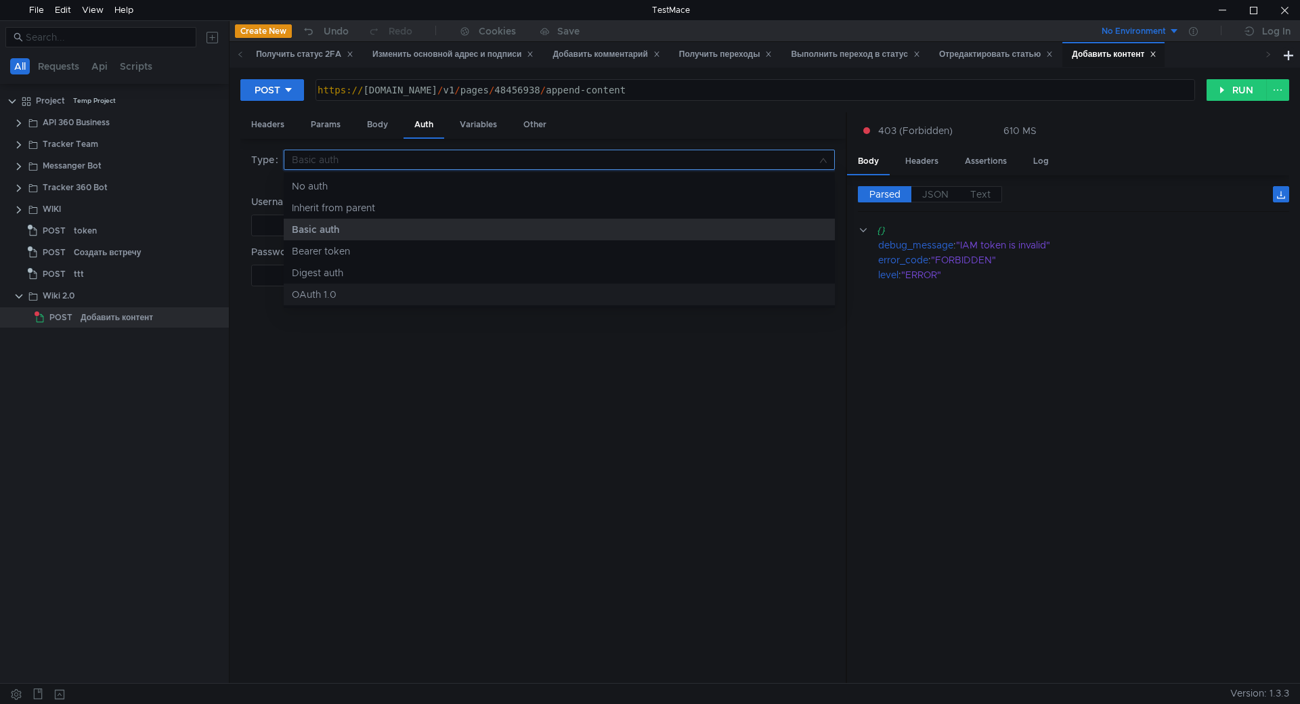
click at [367, 295] on div "OAuth 1.0" at bounding box center [559, 294] width 535 height 15
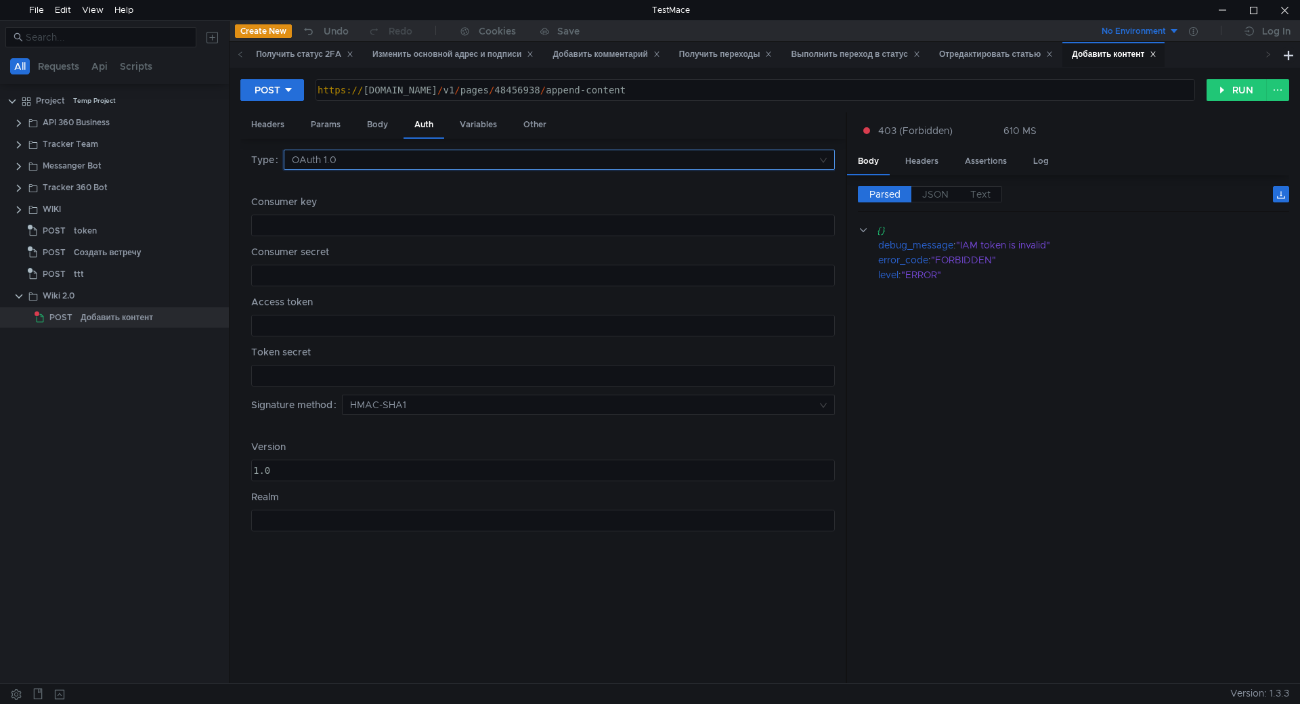
click at [366, 151] on input at bounding box center [554, 159] width 525 height 19
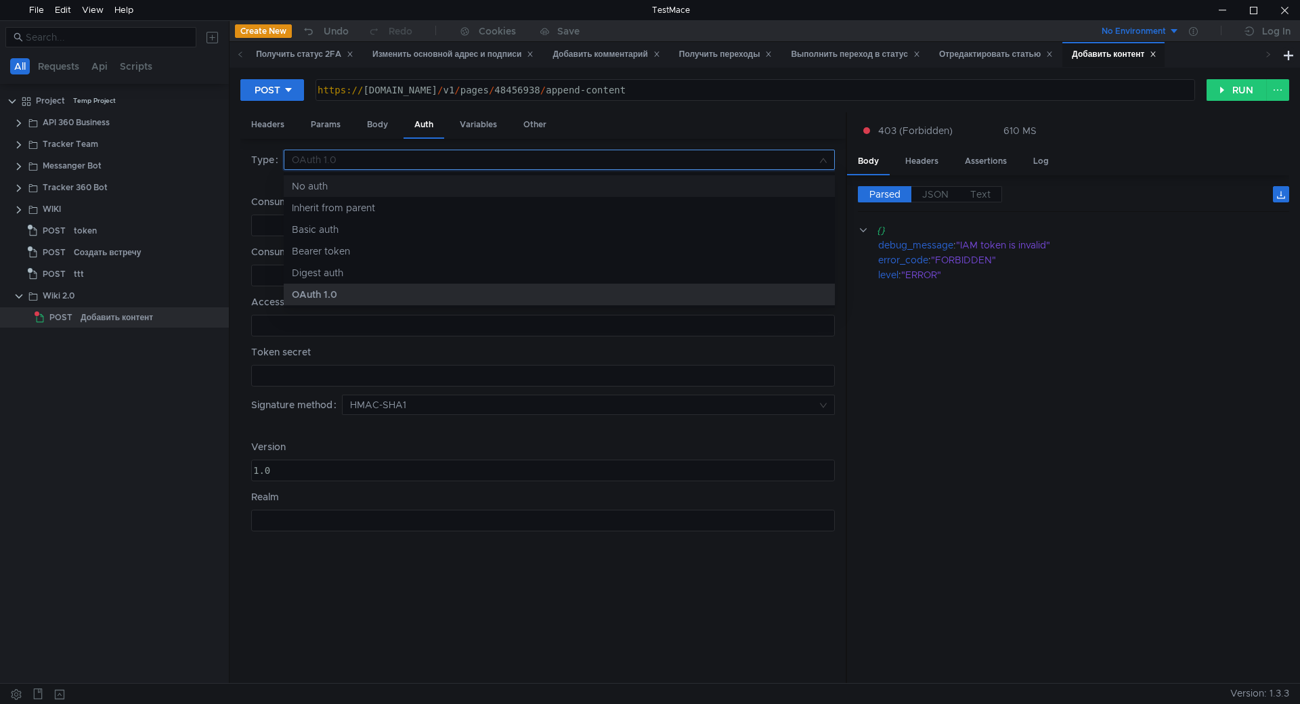
click at [368, 187] on div "No auth" at bounding box center [559, 186] width 535 height 15
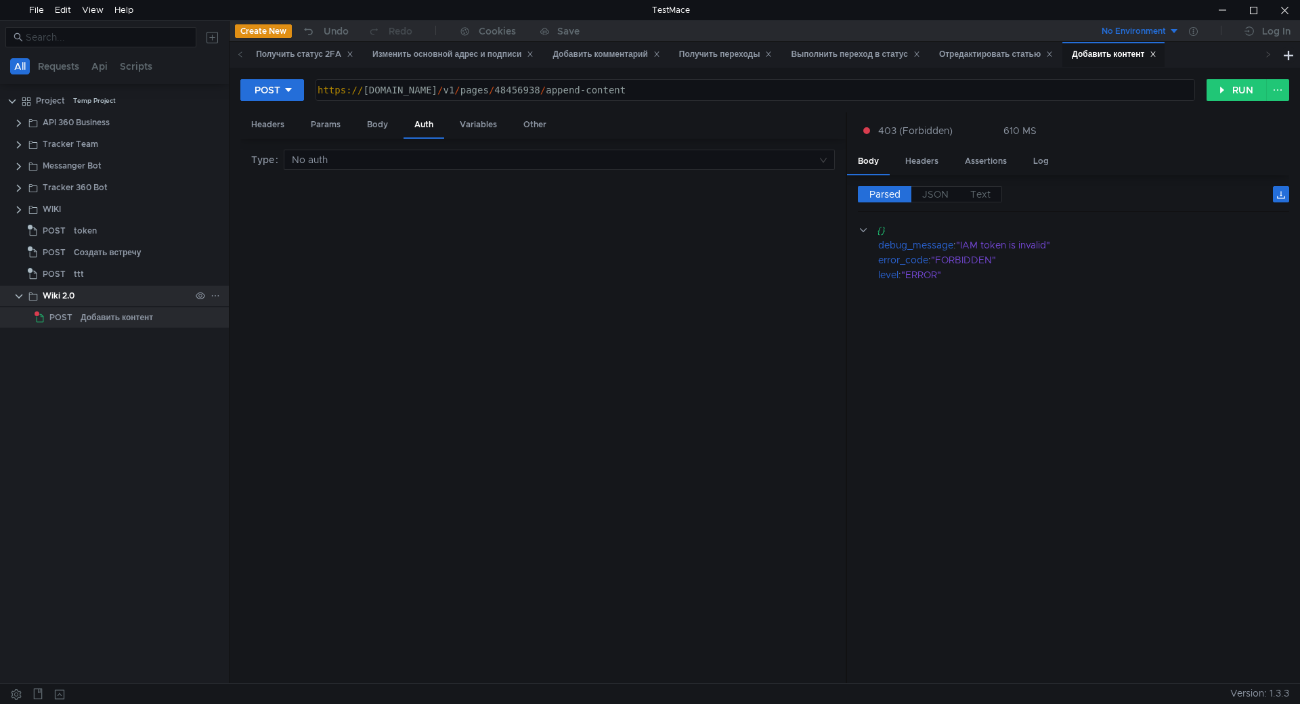
click at [116, 295] on div "Wiki 2.0" at bounding box center [117, 296] width 148 height 20
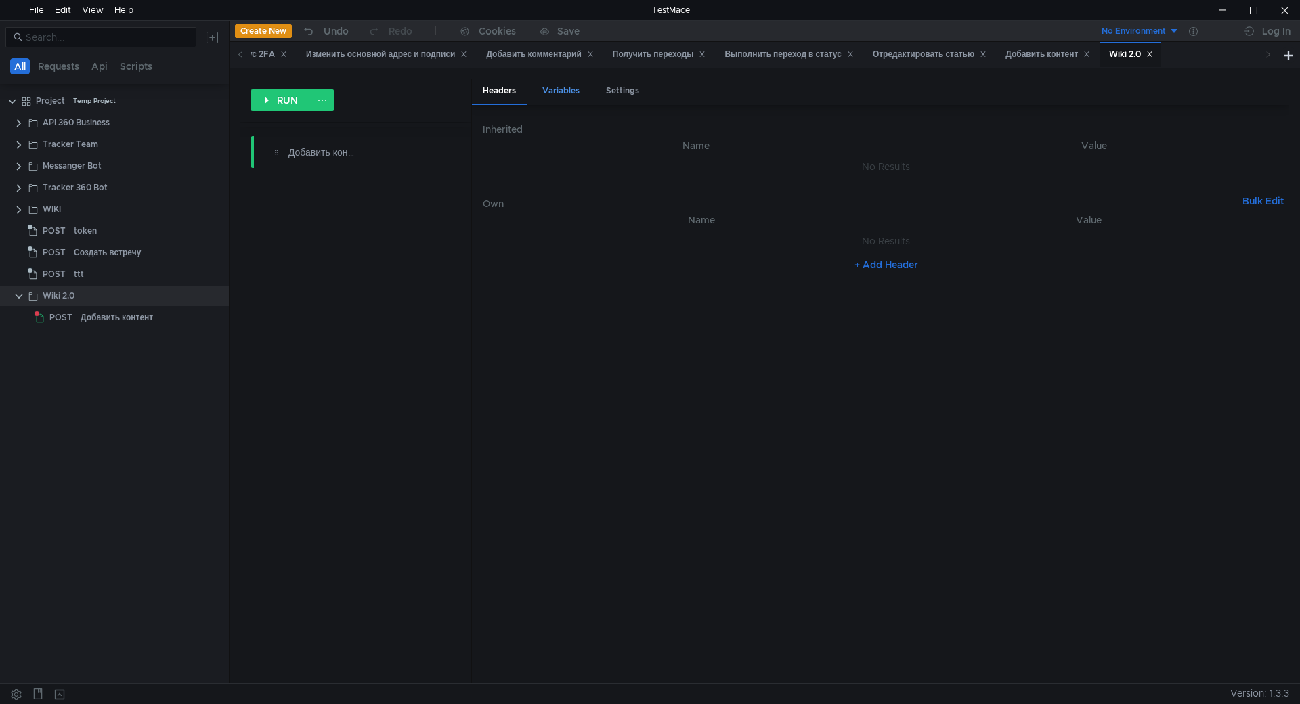
click at [578, 86] on div "Variables" at bounding box center [560, 91] width 59 height 25
click at [514, 129] on span "Variables" at bounding box center [515, 124] width 42 height 12
click at [888, 210] on button "+ Add Variable" at bounding box center [885, 205] width 91 height 22
click at [623, 187] on div at bounding box center [648, 195] width 322 height 32
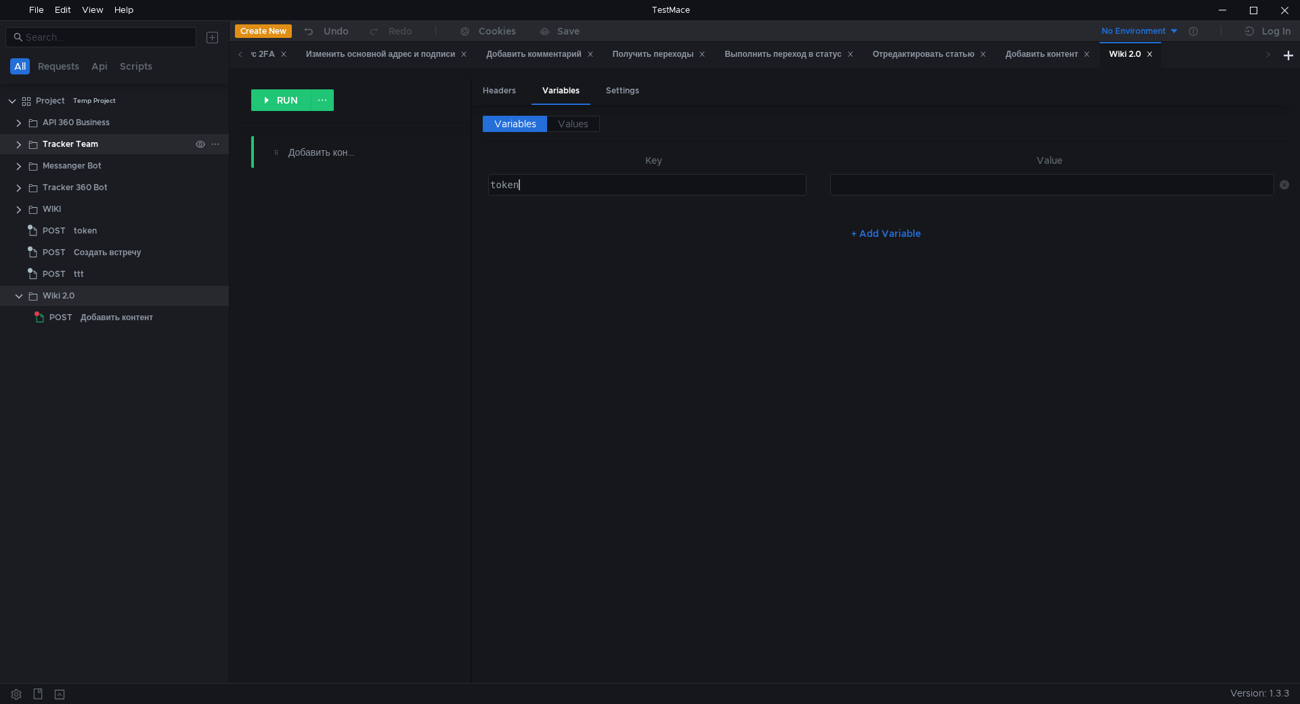
scroll to position [0, 1]
type textarea "token"
click at [97, 127] on div "API 360 Business" at bounding box center [76, 122] width 67 height 20
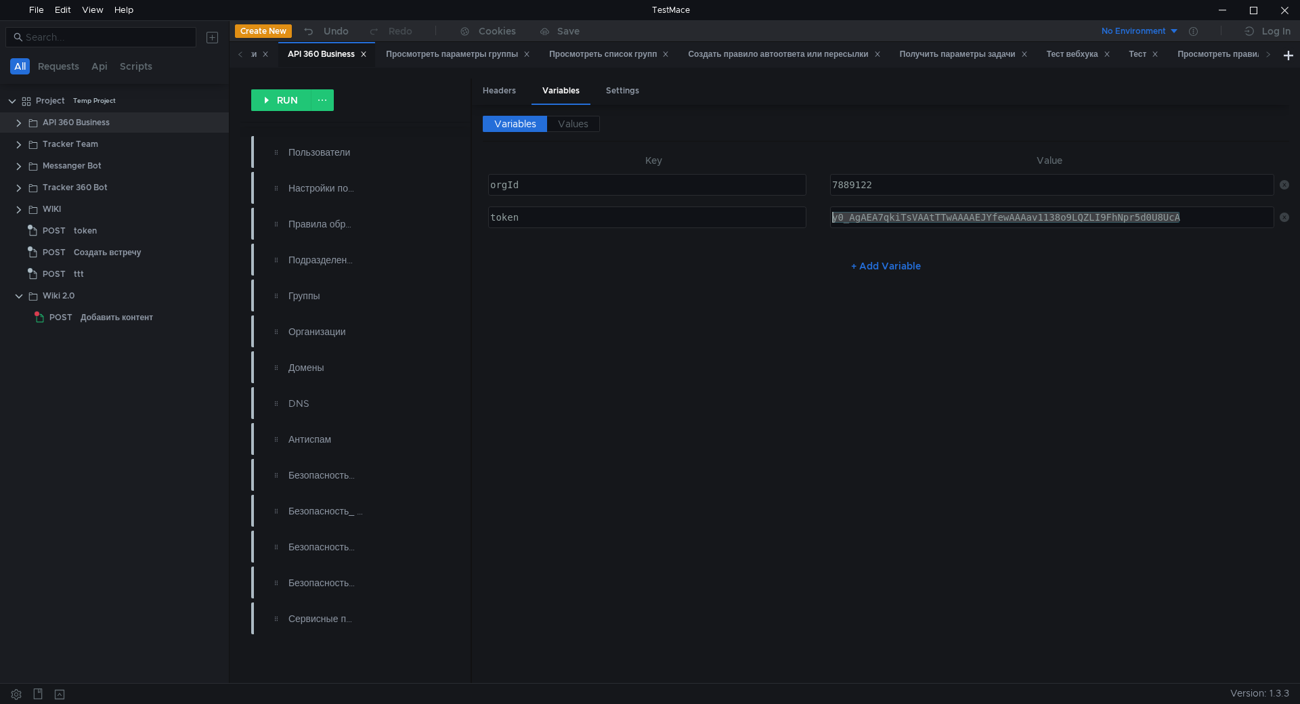
click at [1188, 218] on div "y0_AgAEA7qkiTsVAAtTTwAAAAEJYfewAAAav1138o9LQZLI9FhNpr5d0U8UcA" at bounding box center [1052, 217] width 443 height 20
drag, startPoint x: 1205, startPoint y: 217, endPoint x: 827, endPoint y: 212, distance: 377.8
click at [827, 212] on tr "token ההההההההההההההההההההההההההההההההההההההההההההההההההההההההההההההההההההההההה…" at bounding box center [886, 217] width 806 height 32
click at [85, 322] on div "Добавить контент" at bounding box center [117, 317] width 72 height 20
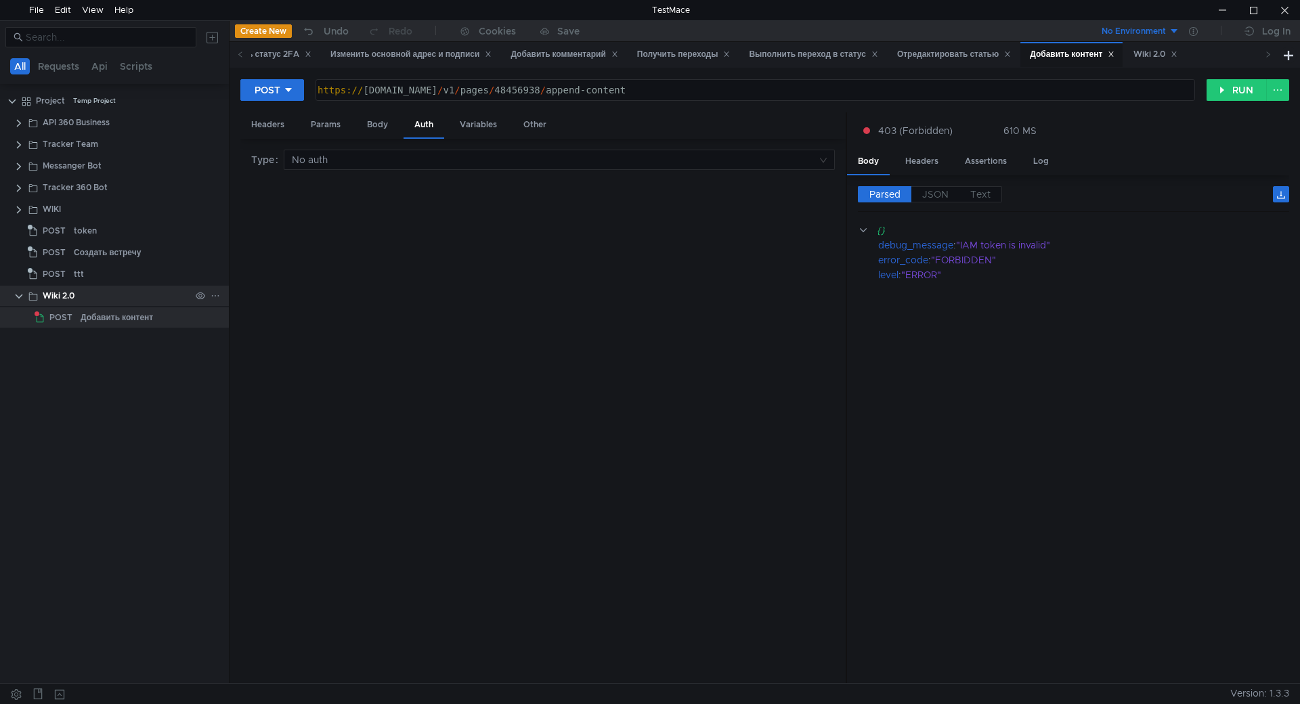
click at [90, 299] on div "Wiki 2.0" at bounding box center [117, 296] width 148 height 20
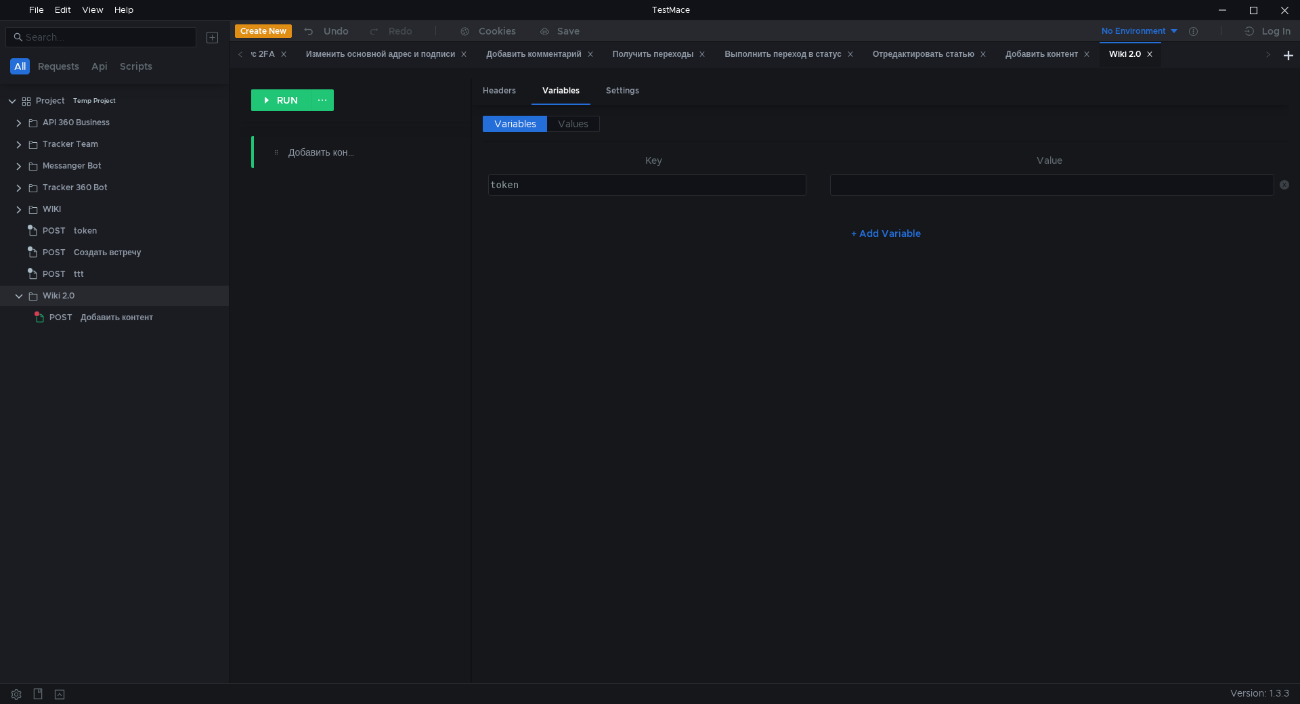
click at [944, 194] on div at bounding box center [1050, 195] width 443 height 32
paste textarea "y0_AgAEA7qkiTsVAAtTTwAAAAEJYfewAAAav1138o9LQZLI9FhNpr5d0U8UcA"
type textarea "y0_AgAEA7qkiTsVAAtTTwAAAAEJYfewAAAav1138o9LQZLI9FhNpr5d0U8UcA"
click at [685, 332] on div "Variables Values Key Value token token הההההההההההההההההההההההההההההההההההההההה…" at bounding box center [886, 394] width 806 height 556
click at [871, 233] on button "+ Add Variable" at bounding box center [885, 234] width 91 height 22
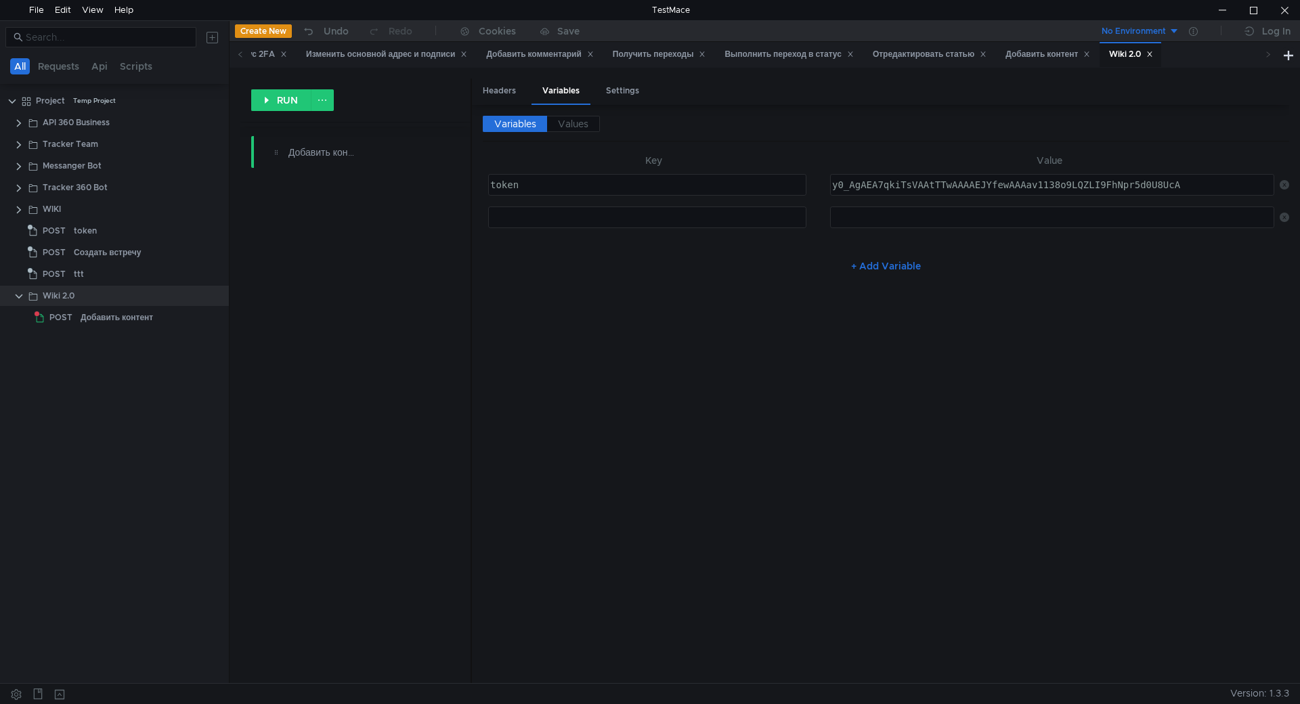
click at [529, 225] on div at bounding box center [648, 228] width 322 height 32
type textarea "orgid"
click at [595, 271] on div "+ Add Variable" at bounding box center [886, 266] width 806 height 22
click at [66, 128] on div "API 360 Business" at bounding box center [76, 122] width 67 height 20
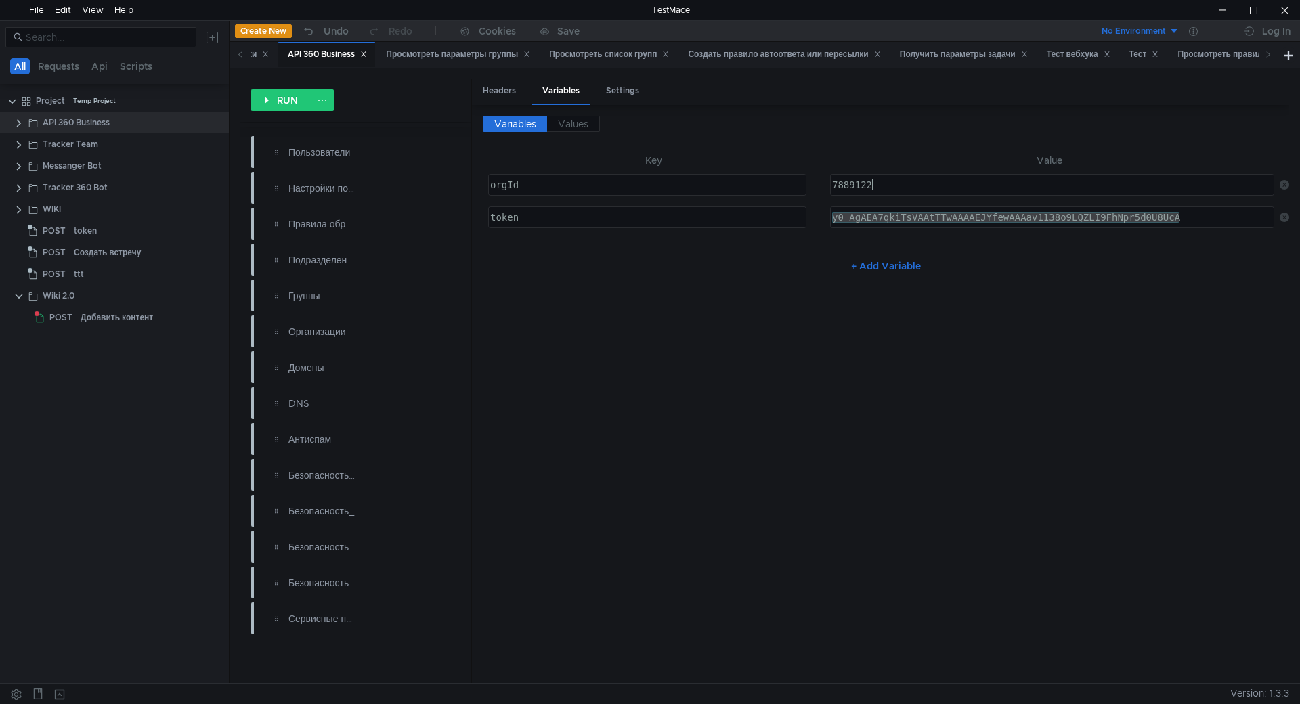
type textarea "7889122"
drag, startPoint x: 919, startPoint y: 181, endPoint x: 827, endPoint y: 181, distance: 92.1
click at [827, 181] on tr "orgId ההההההההההההההההההההההההההההההההההההההההההההההההההההההההההההההההההההההההה…" at bounding box center [886, 185] width 806 height 32
click at [99, 316] on div "Добавить контент" at bounding box center [117, 317] width 72 height 20
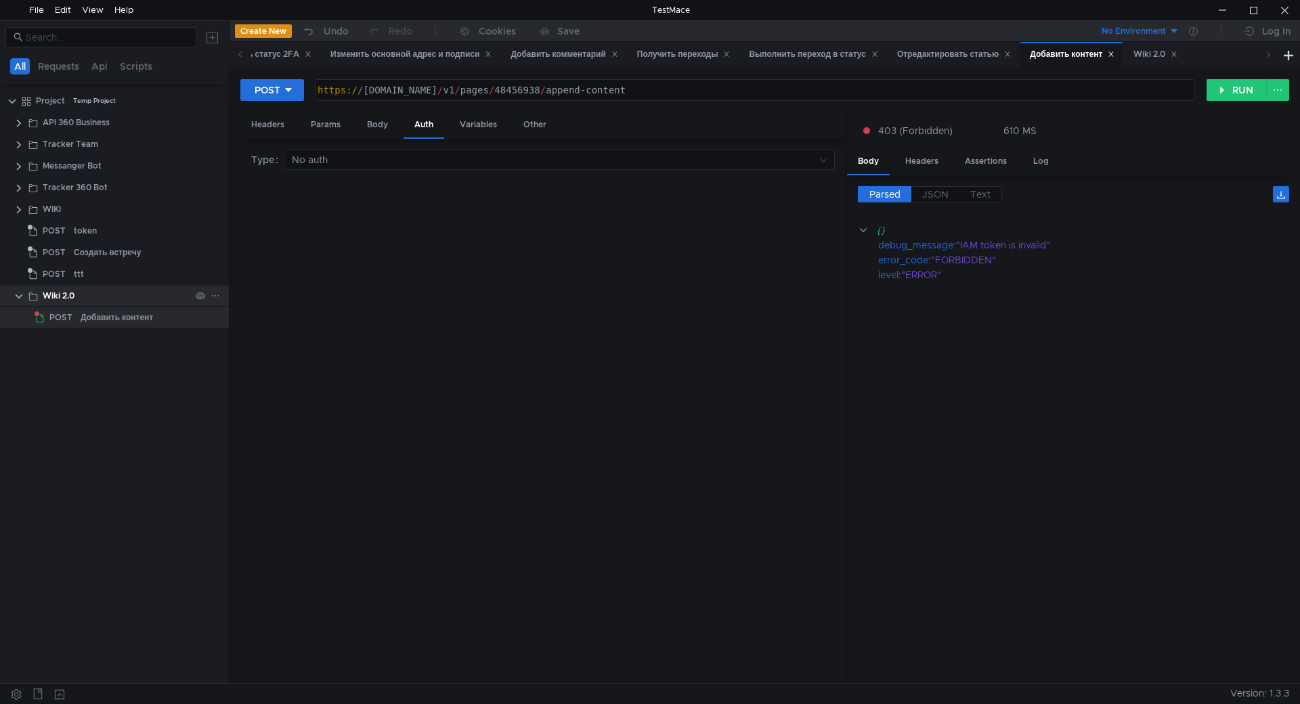
click at [95, 293] on div "Wiki 2.0" at bounding box center [117, 296] width 148 height 20
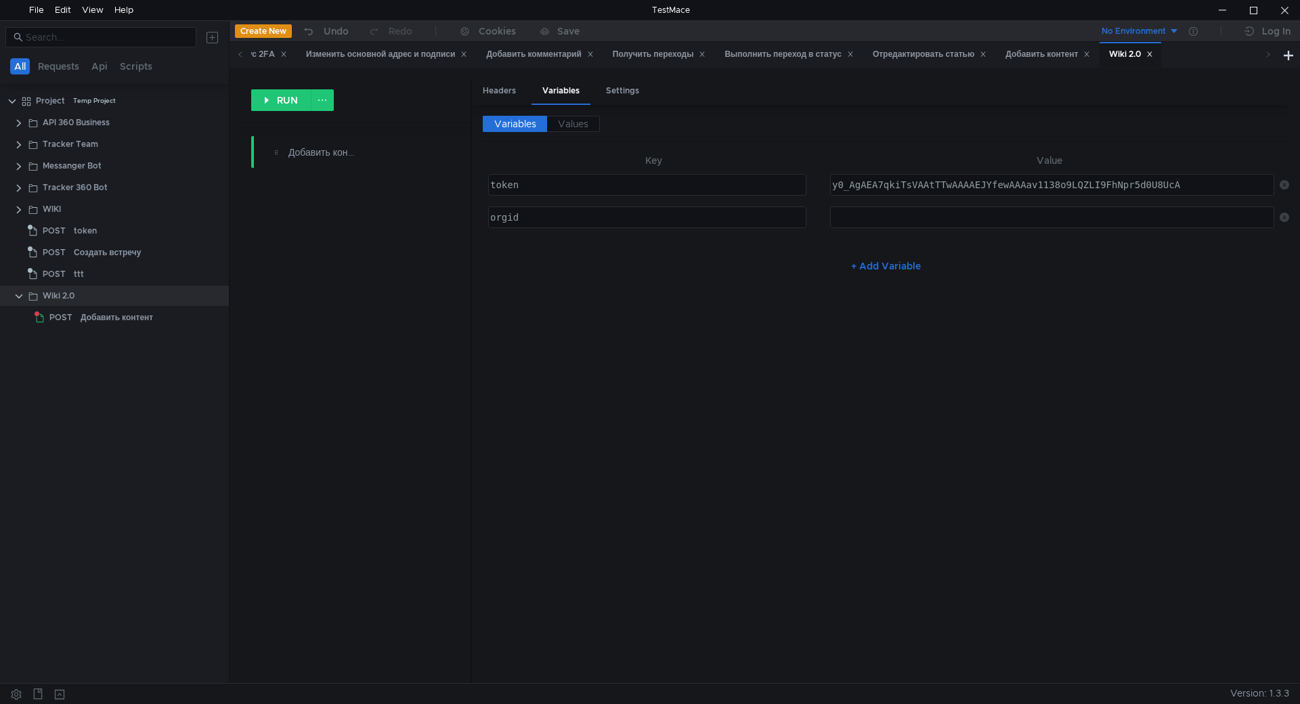
click at [927, 219] on div at bounding box center [1050, 228] width 443 height 32
paste textarea "7889122"
type textarea "7889122"
click at [644, 355] on div "Variables Values Key Value token token הההההההההההההההההההההההההההההההההההההההה…" at bounding box center [886, 394] width 806 height 556
drag, startPoint x: 1002, startPoint y: 174, endPoint x: 789, endPoint y: 166, distance: 213.4
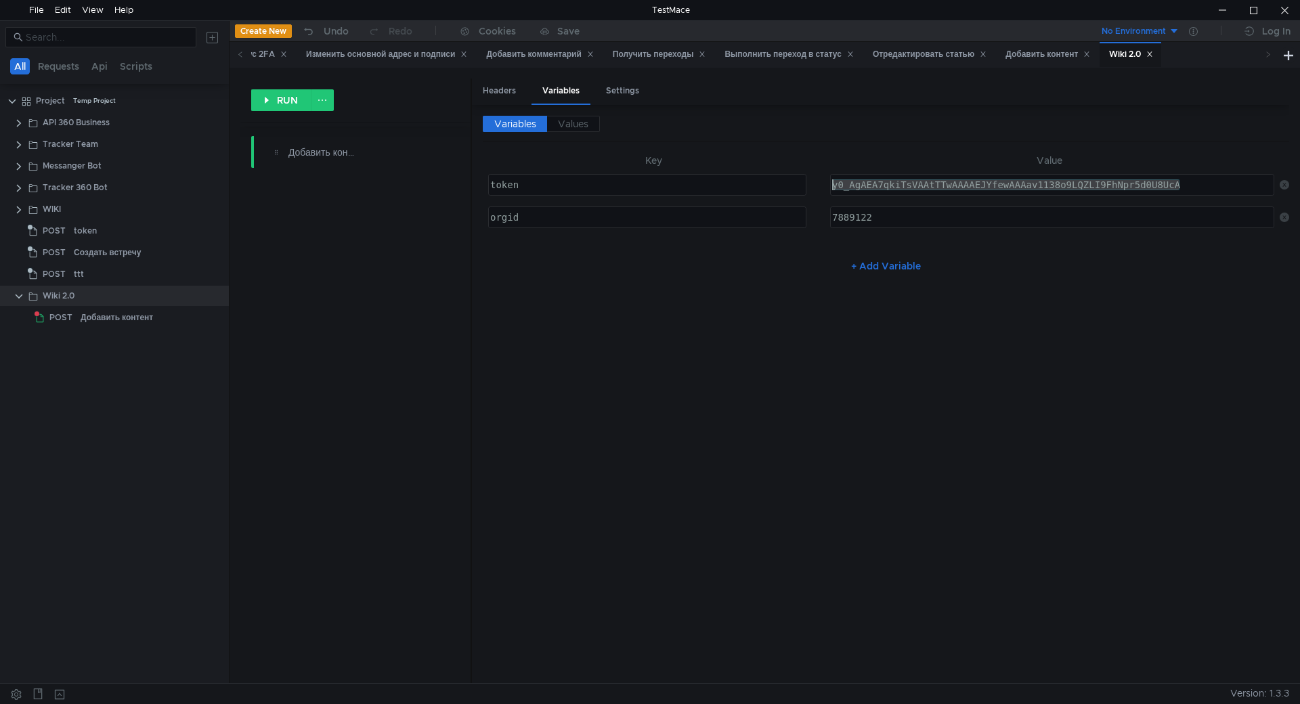
click at [789, 166] on table "Key Value token token ההההההההההההההההההההההההההההההההההההההההההההההההההההההההה…" at bounding box center [886, 192] width 806 height 81
paste textarea "jb8YAAuKDwAAAAEJYgIFAABsLkRiaqxILY4Oa6CP42OAuLrh7g"
type textarea "y0_AgAEA7qkjb8YAAuKDwAAAAEJYgIFAABsLkRiaqxILY4Oa6CP42OAuLrh7g"
click at [699, 321] on div "Variables Values Key Value token token הההההההההההההההההההההההההההההההההההההההה…" at bounding box center [886, 394] width 806 height 556
click at [74, 314] on div "POST" at bounding box center [56, 317] width 42 height 20
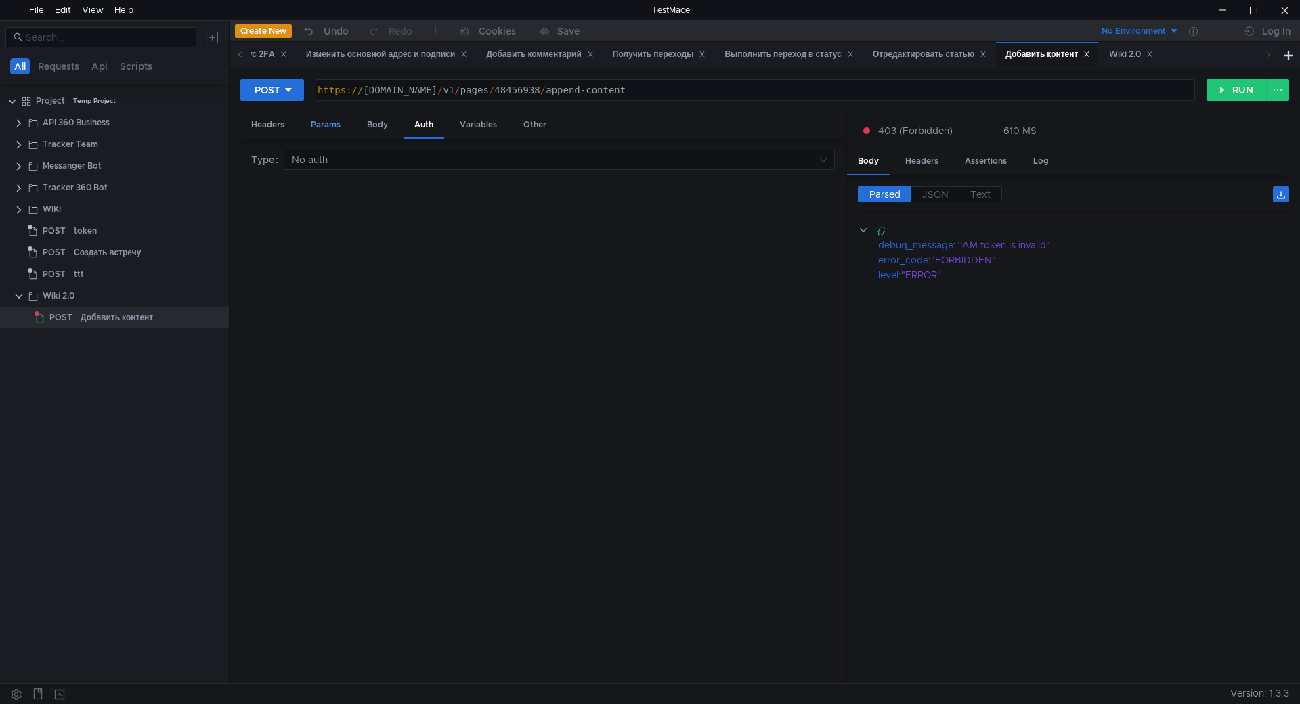
click at [342, 125] on div "Params" at bounding box center [325, 124] width 51 height 25
click at [26, 122] on div "API 360 Business" at bounding box center [126, 122] width 204 height 20
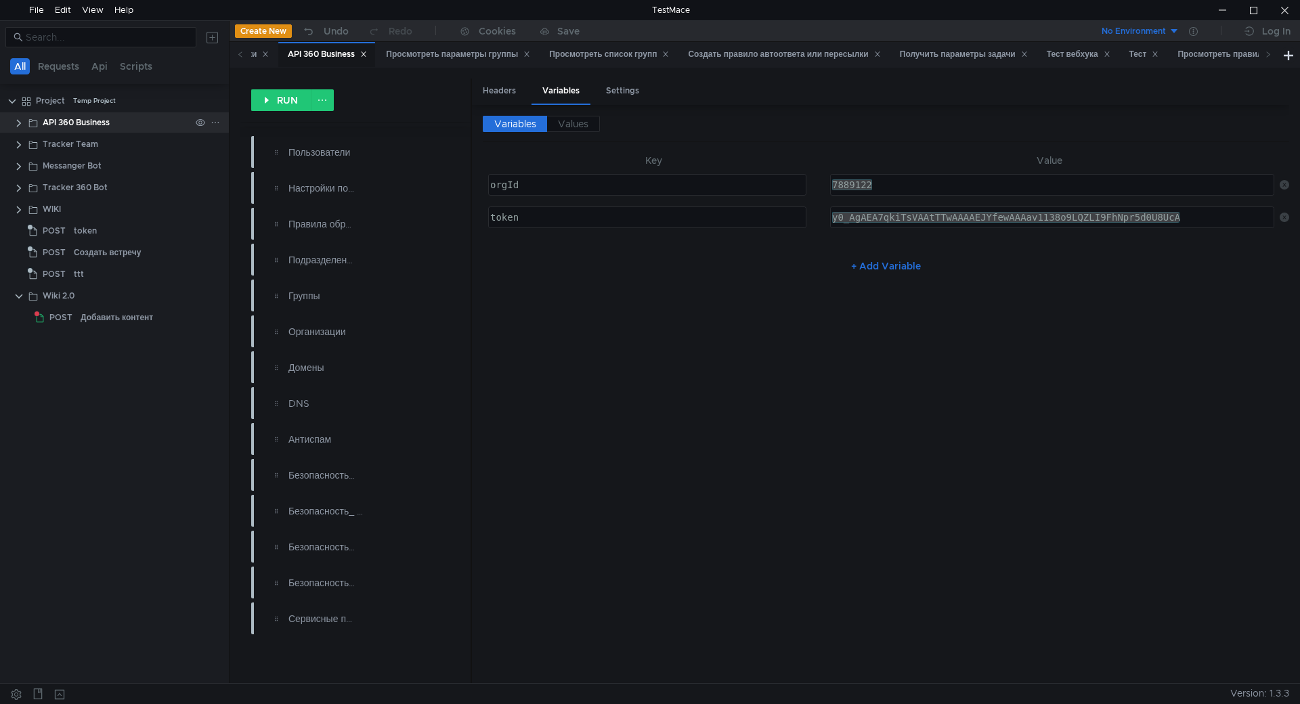
click at [18, 121] on clr-icon at bounding box center [19, 123] width 11 height 11
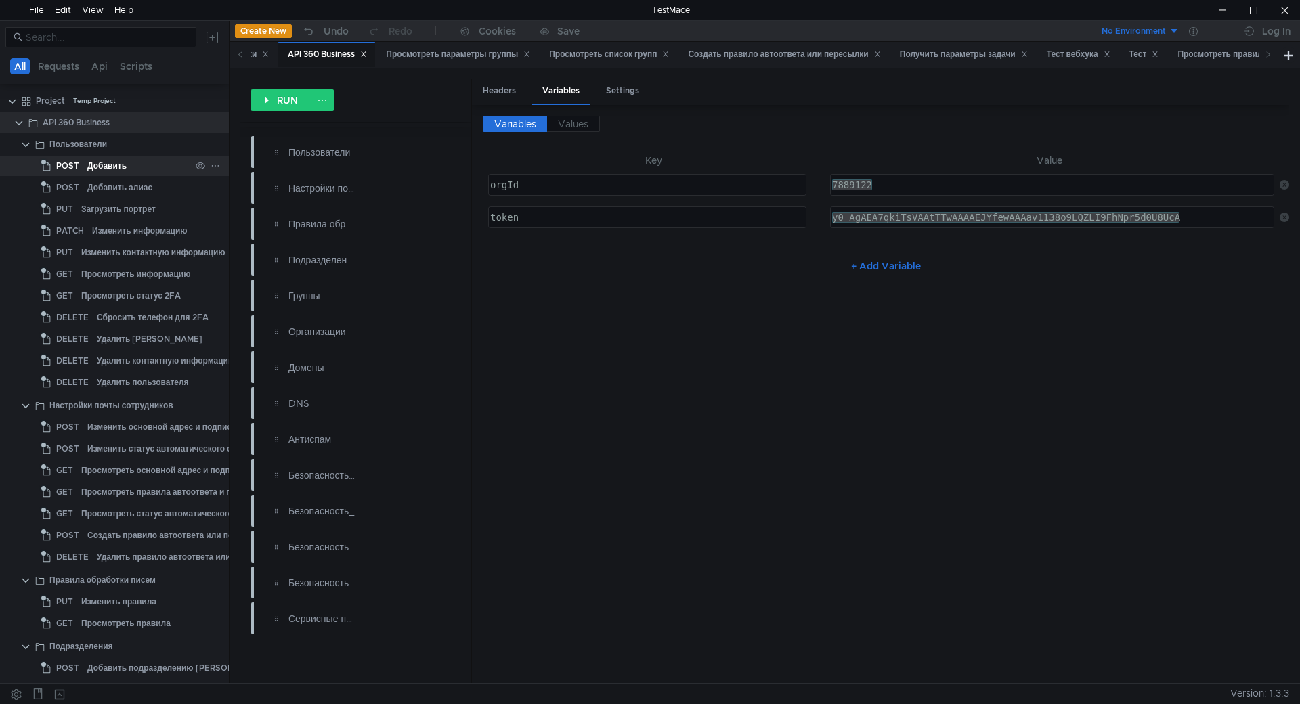
click at [114, 169] on div "Добавить" at bounding box center [106, 166] width 39 height 20
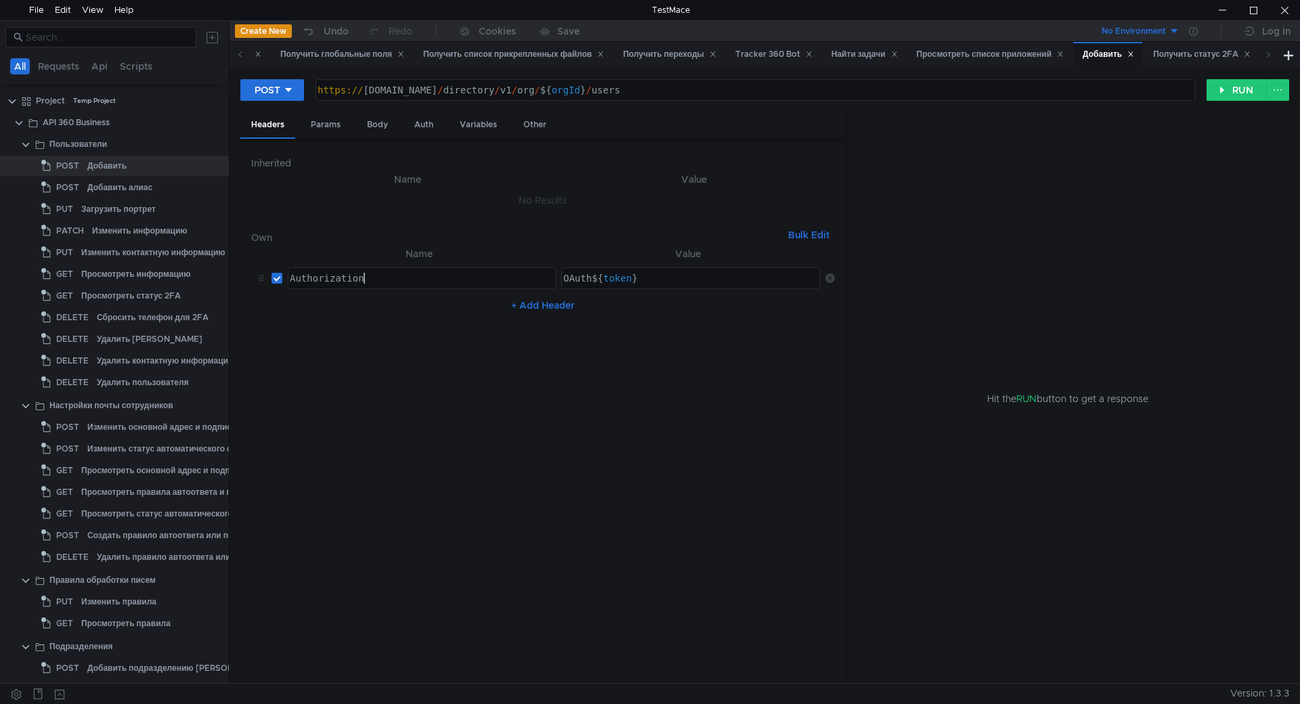
type textarea "Authorization"
drag, startPoint x: 305, startPoint y: 280, endPoint x: 276, endPoint y: 276, distance: 30.1
click at [276, 276] on tr "Authorization Authorization ההההההההההההההההההההההההההההההההההההההההההההההההההה…" at bounding box center [543, 278] width 584 height 32
click at [26, 142] on clr-icon at bounding box center [25, 144] width 11 height 11
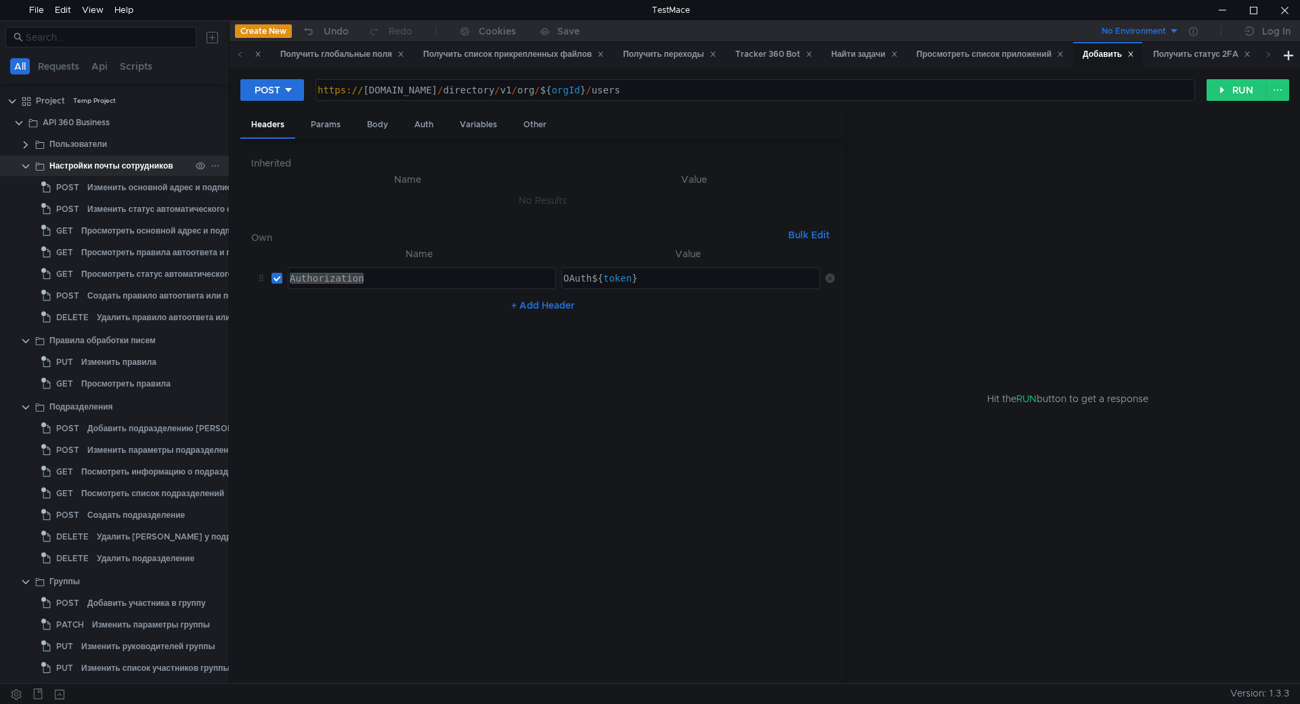
click at [26, 168] on clr-icon at bounding box center [25, 166] width 11 height 11
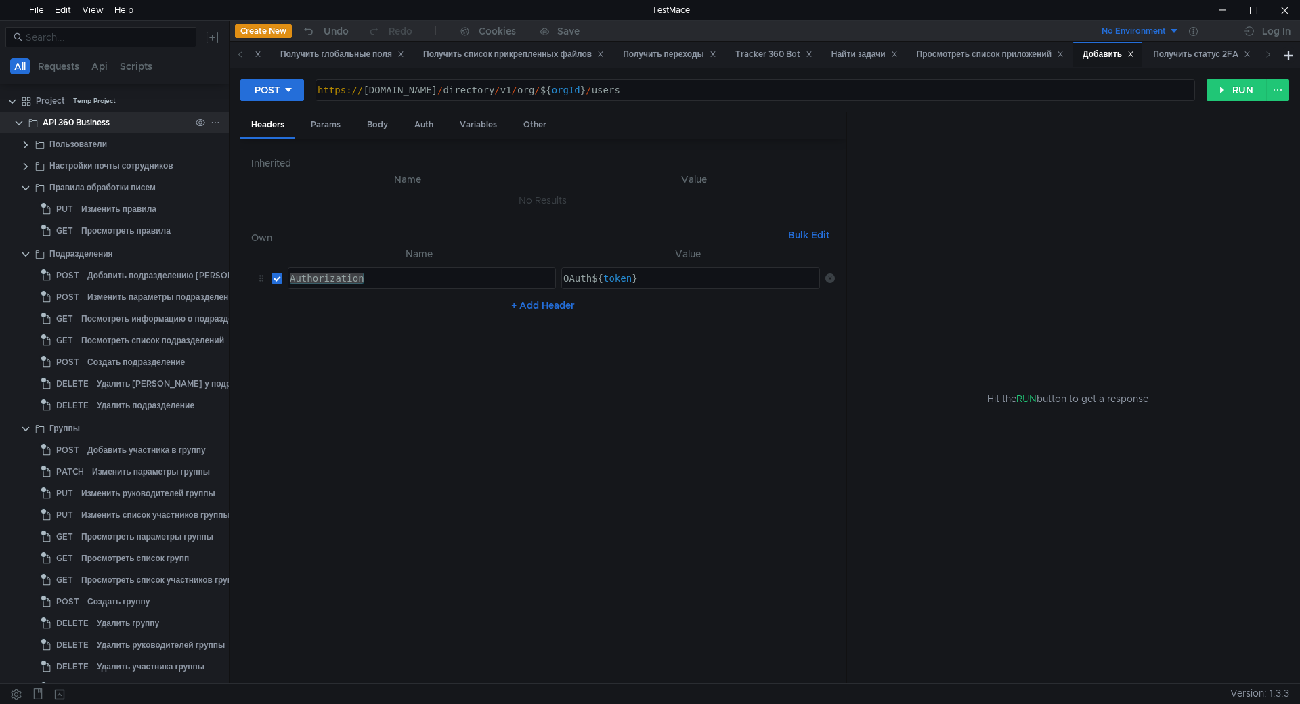
click at [20, 122] on clr-icon at bounding box center [19, 123] width 11 height 11
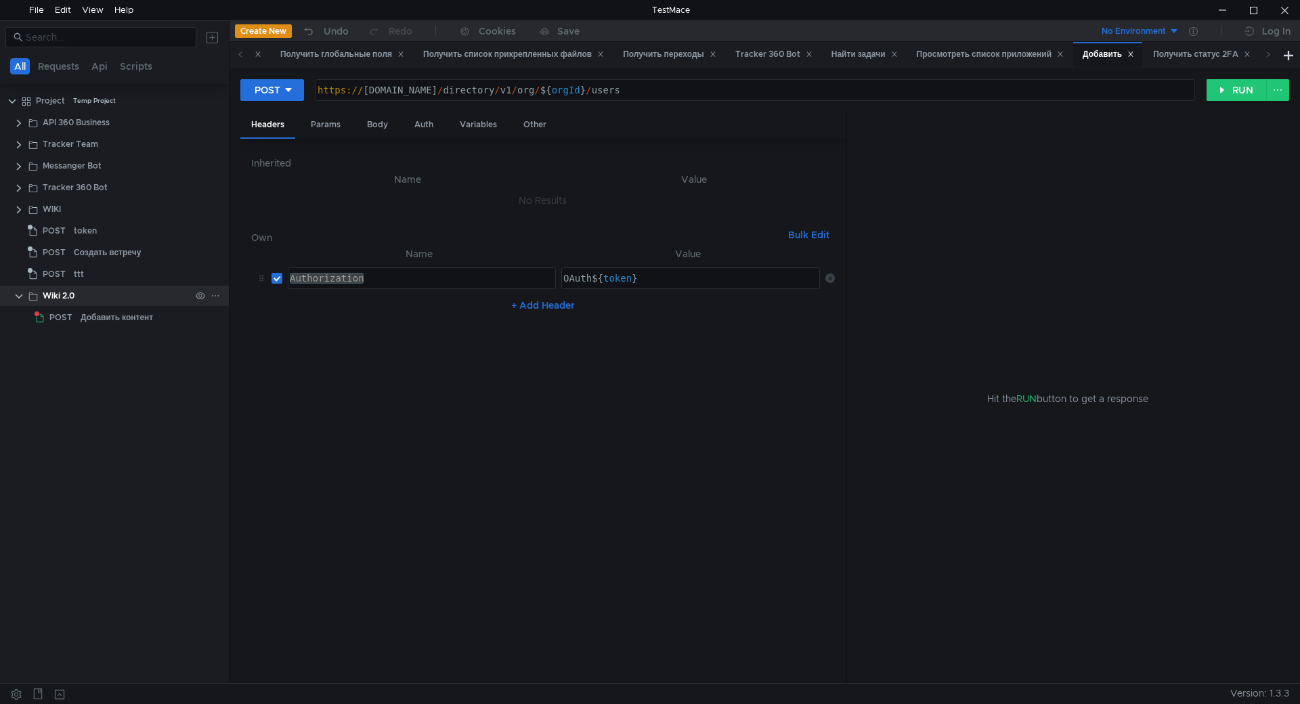
click at [90, 294] on div "Wiki 2.0" at bounding box center [117, 296] width 148 height 20
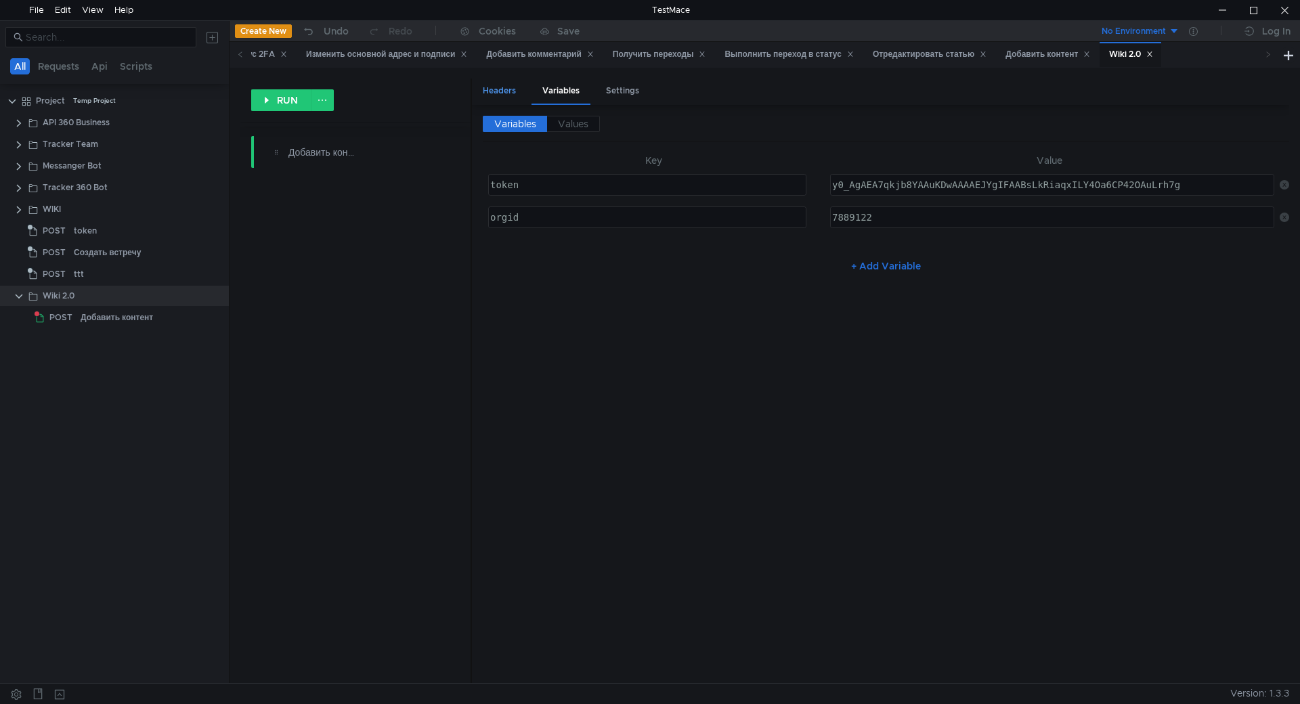
click at [490, 89] on div "Headers" at bounding box center [499, 91] width 55 height 25
click at [909, 266] on button "+ Add Header" at bounding box center [886, 265] width 74 height 16
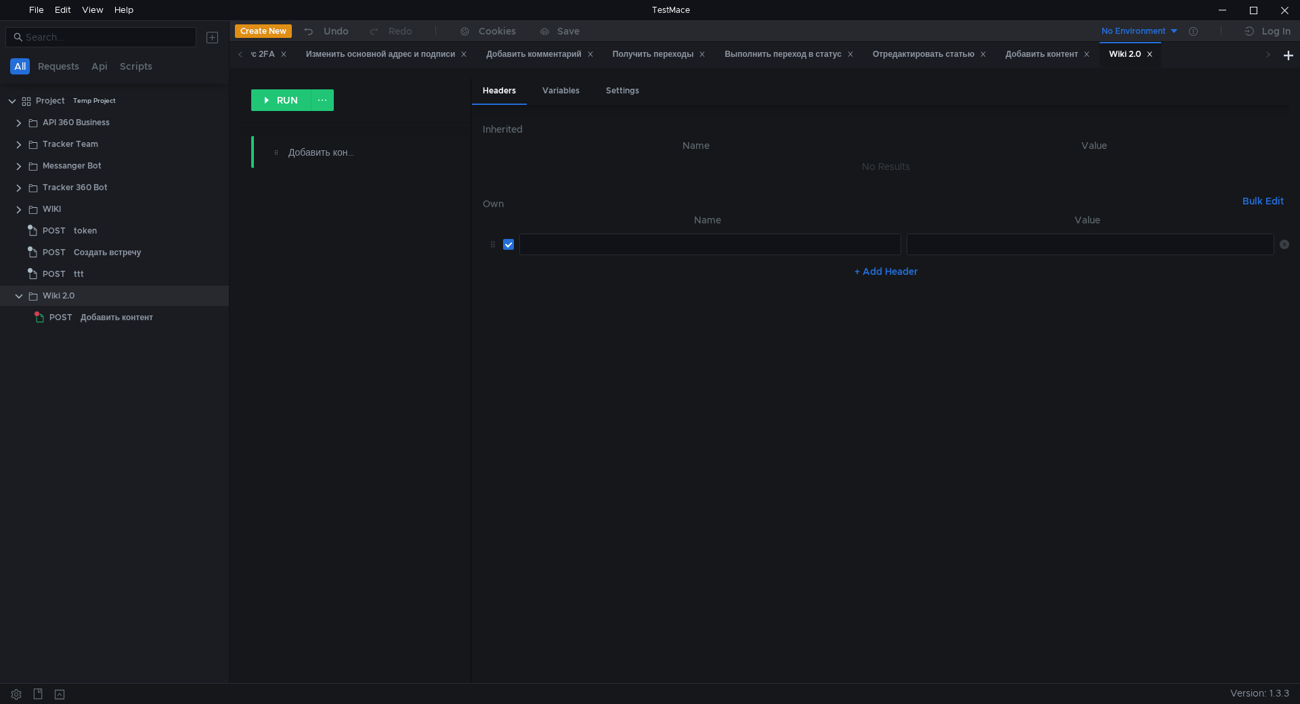
click at [560, 249] on div at bounding box center [709, 255] width 381 height 32
click at [561, 242] on div at bounding box center [709, 255] width 381 height 32
paste textarea "Authorization"
type textarea "Authorization"
click at [935, 247] on div at bounding box center [1091, 255] width 370 height 32
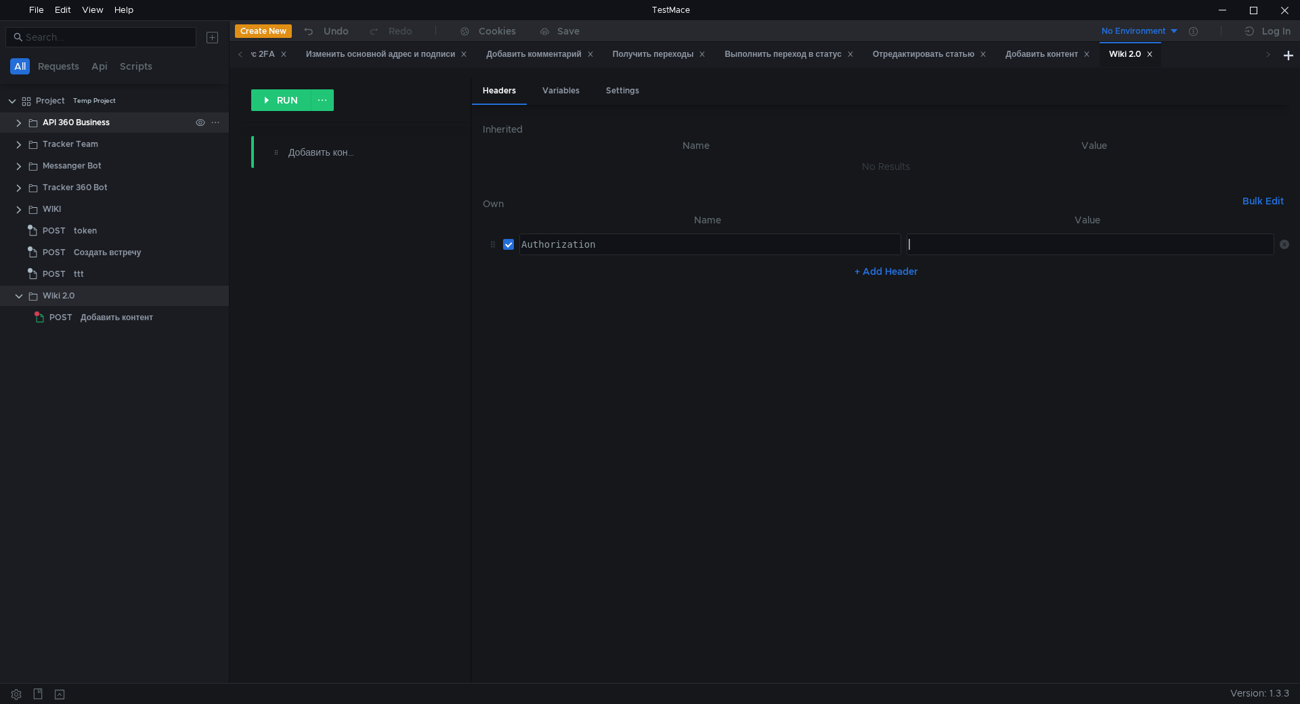
type textarea "OAuth"
click at [22, 124] on clr-icon at bounding box center [19, 123] width 11 height 11
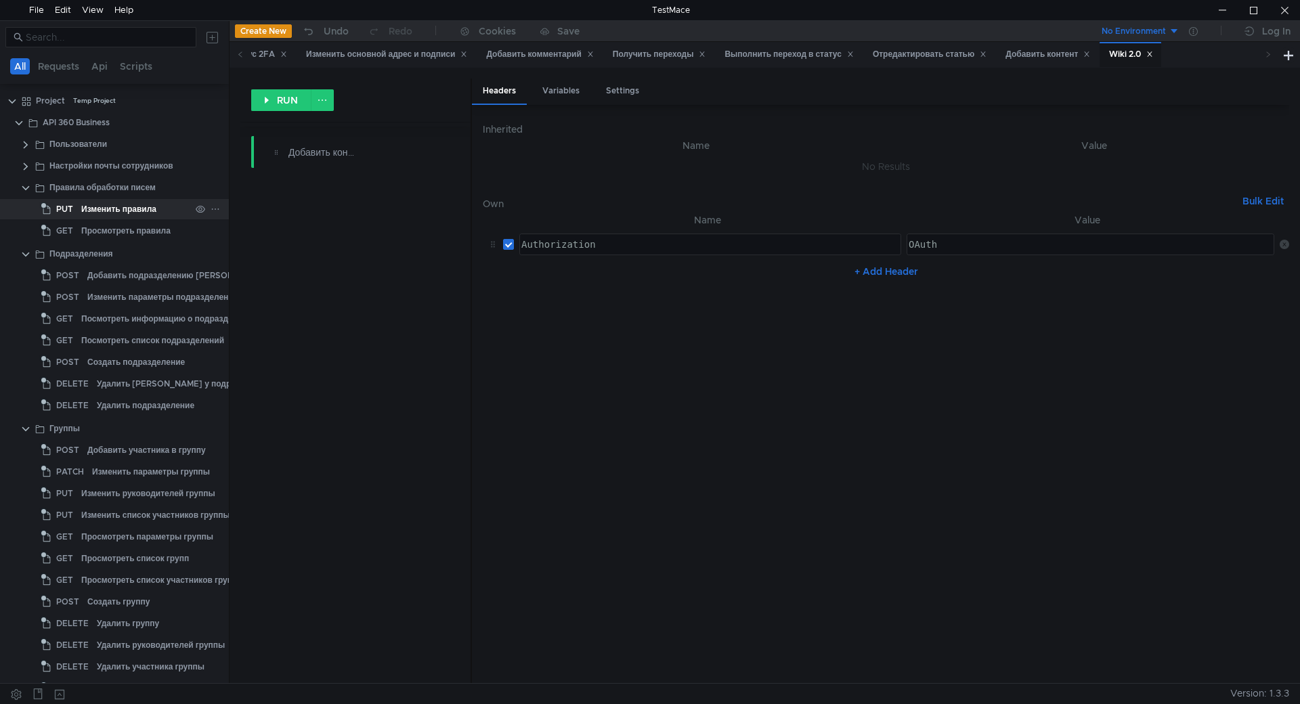
click at [101, 209] on div "Изменить правила" at bounding box center [118, 209] width 75 height 20
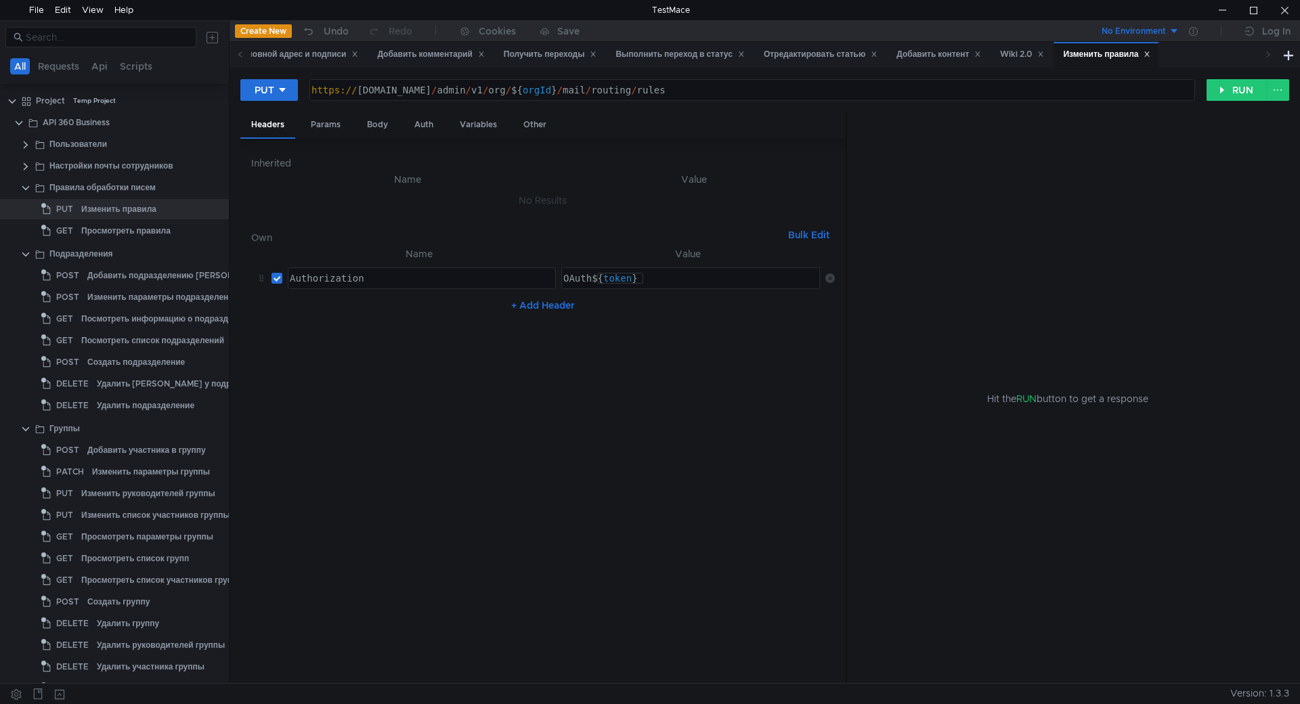
type textarea "OAuth ${token}"
drag, startPoint x: 662, startPoint y: 278, endPoint x: 596, endPoint y: 279, distance: 65.7
click at [596, 279] on div "OAuth ${ token }" at bounding box center [691, 289] width 260 height 32
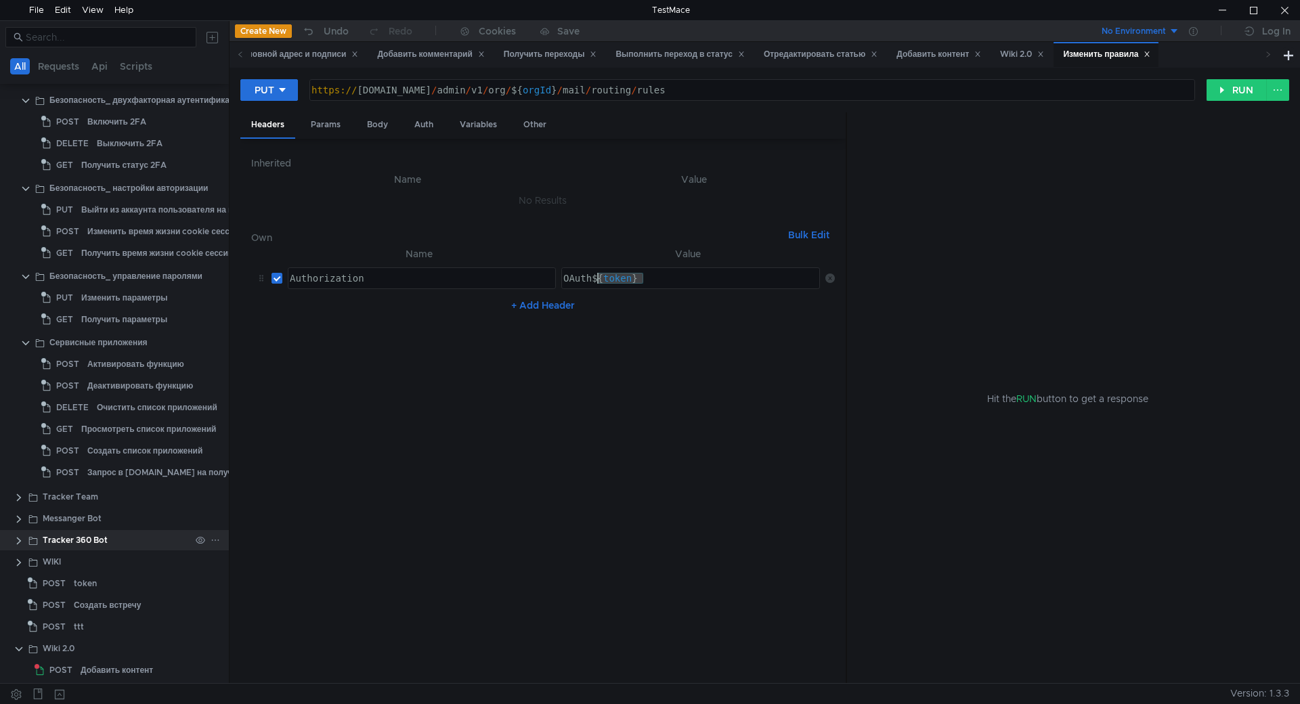
scroll to position [1033, 0]
click at [90, 643] on div "Wiki 2.0" at bounding box center [117, 647] width 148 height 20
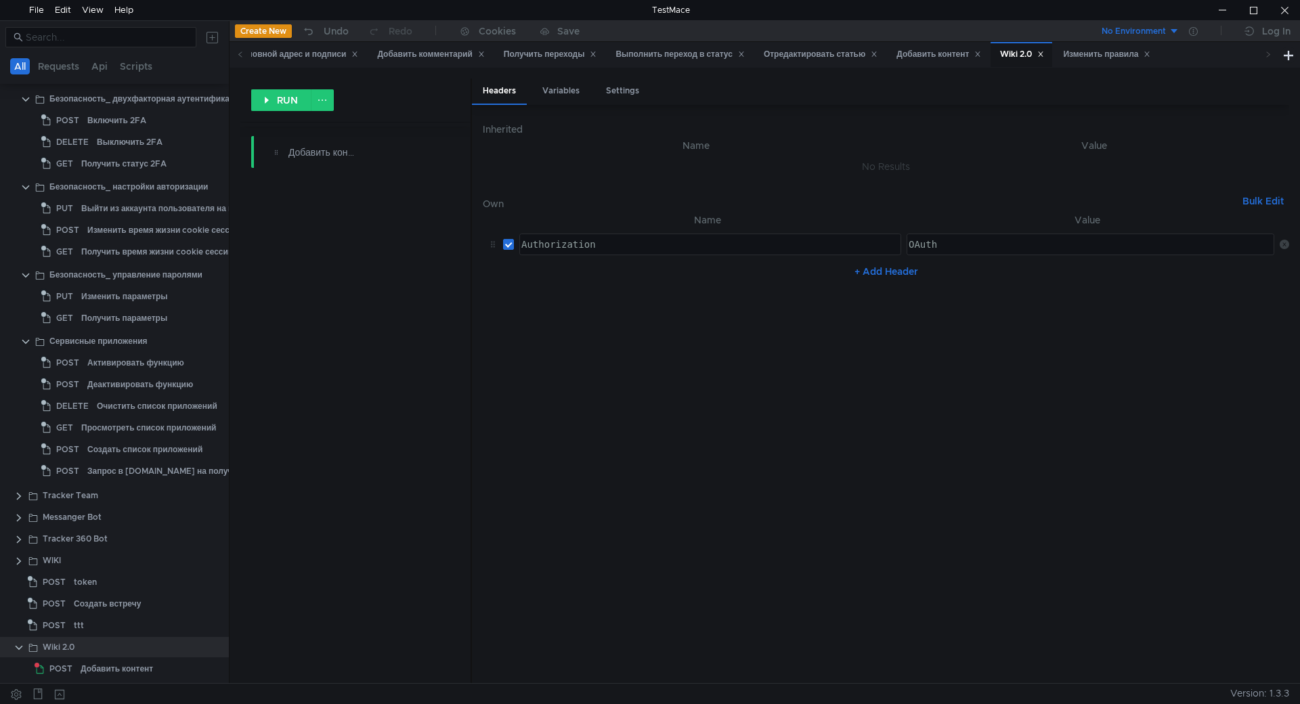
click at [957, 243] on div "OAuth" at bounding box center [1091, 255] width 370 height 32
paste textarea "${token}"
type textarea "OAuth ${token}"
click at [896, 277] on button "+ Add Header" at bounding box center [886, 271] width 74 height 16
click at [641, 282] on div at bounding box center [709, 288] width 381 height 32
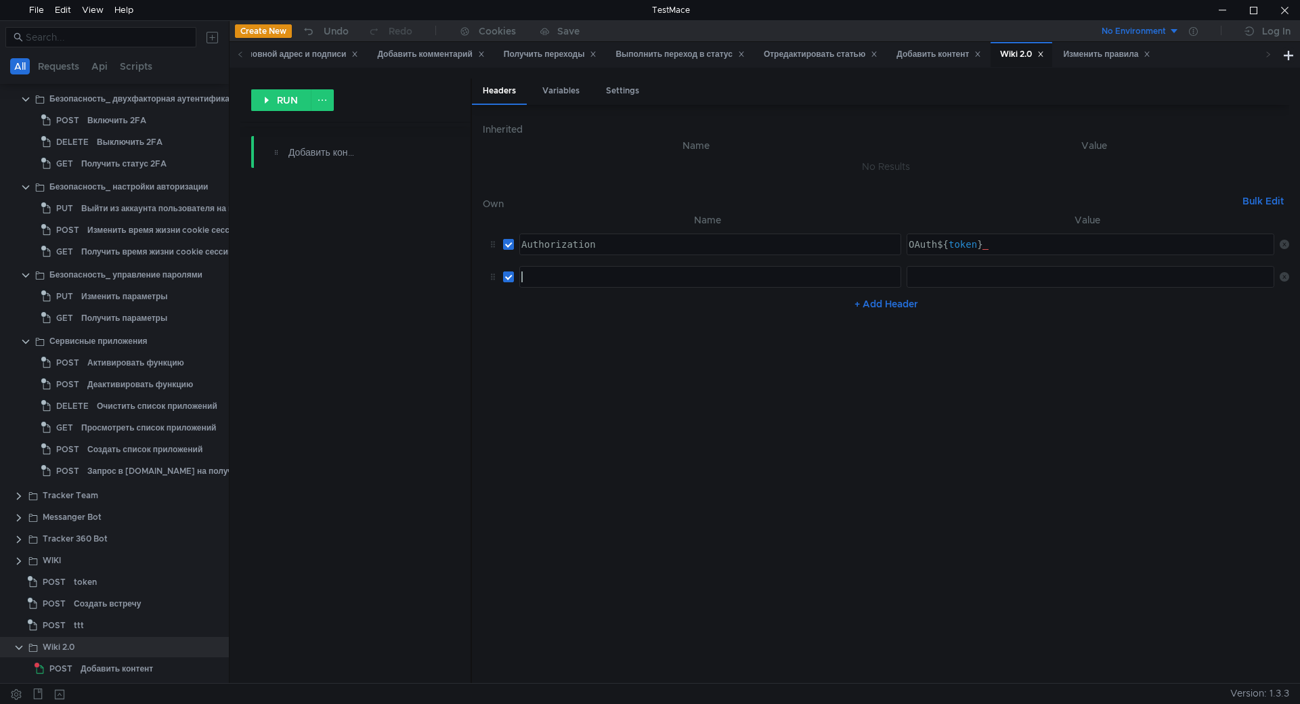
paste textarea "X-Org-Id"
type textarea "X-Org-Id"
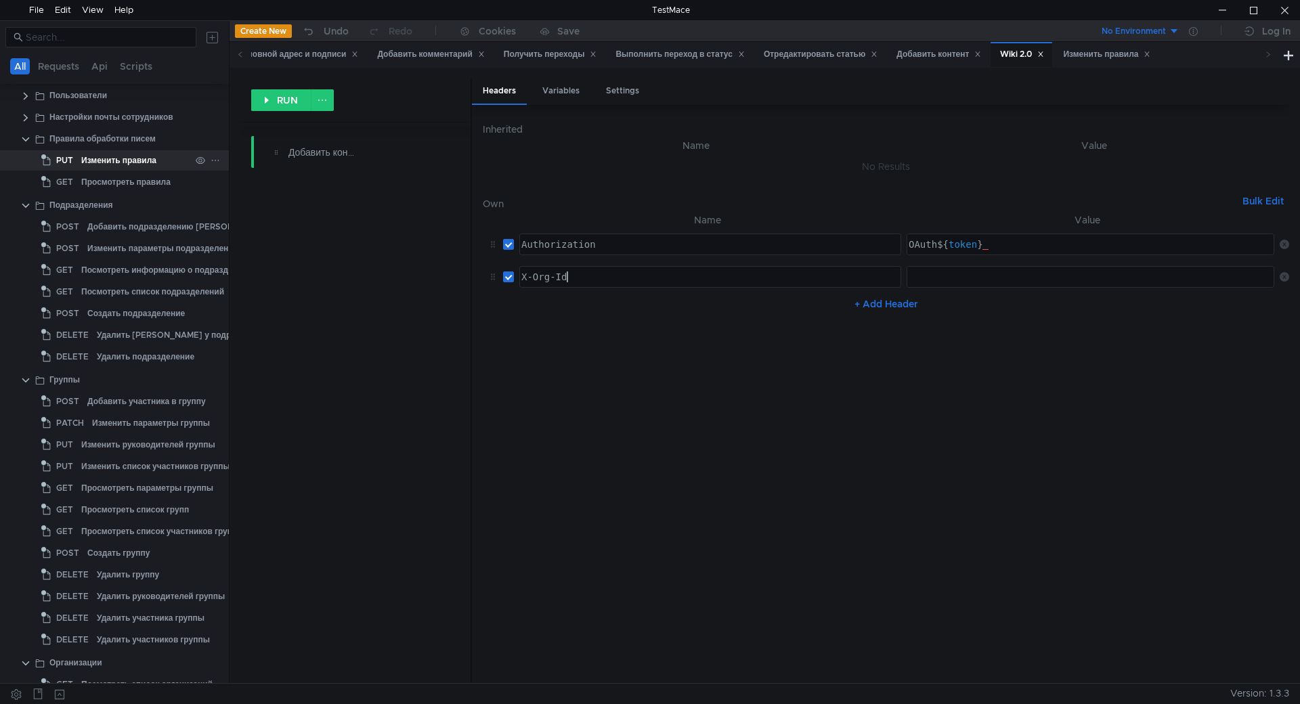
scroll to position [0, 0]
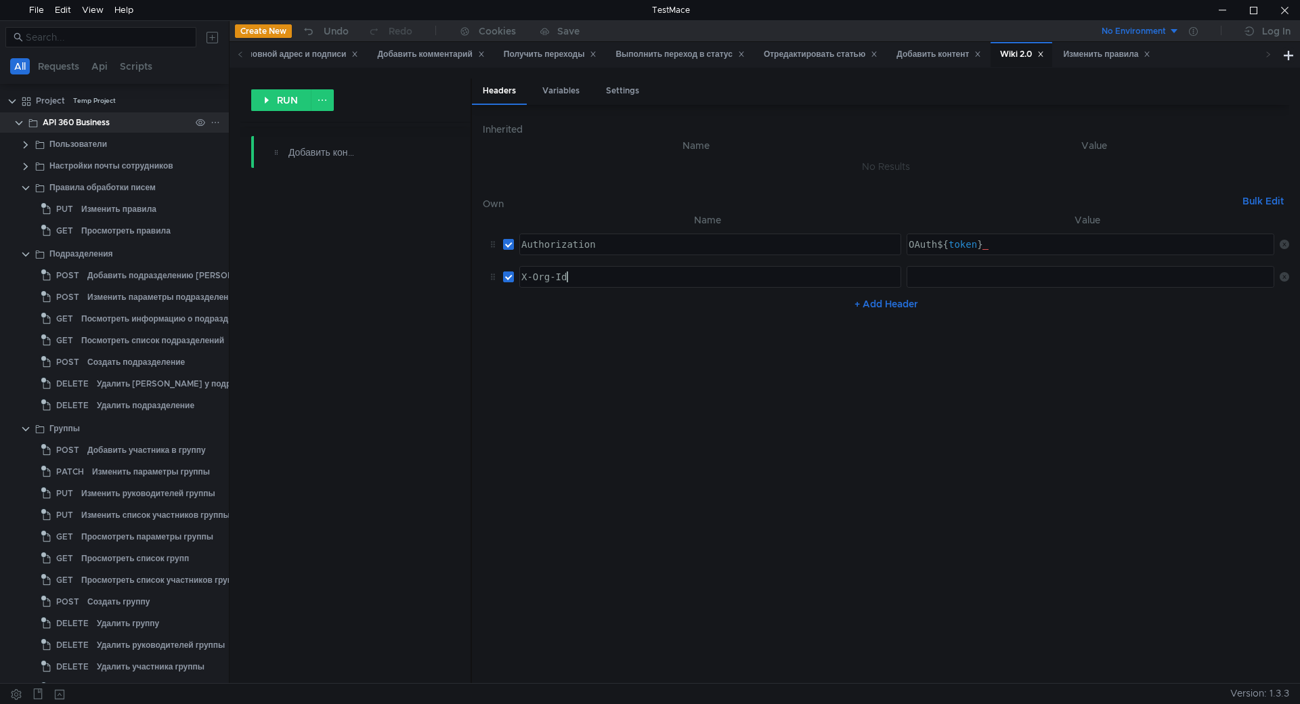
click at [98, 119] on div "API 360 Business" at bounding box center [76, 122] width 67 height 20
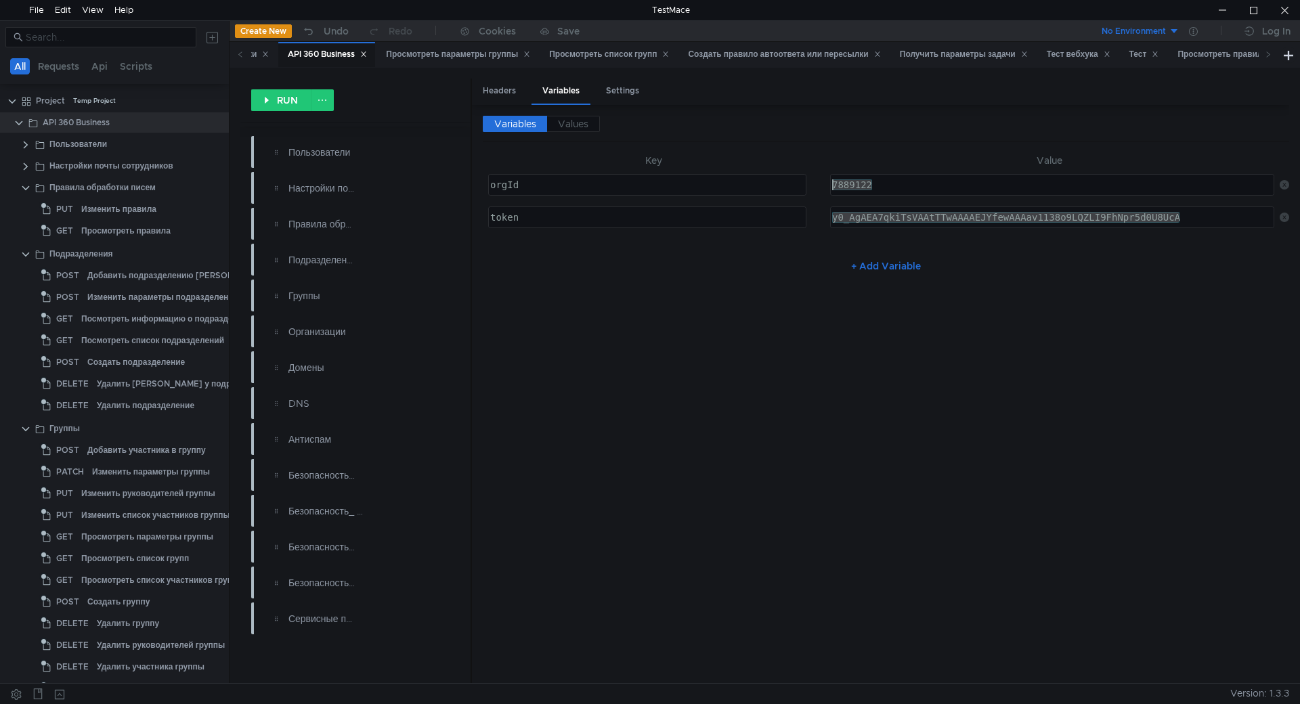
click at [907, 175] on div "7889122" at bounding box center [1052, 185] width 443 height 20
drag, startPoint x: 863, startPoint y: 181, endPoint x: 815, endPoint y: 175, distance: 48.4
click at [815, 175] on tr "orgId ההההההההההההההההההההההההההההההההההההההההההההההההההההההההההההההההההההההההה…" at bounding box center [886, 185] width 806 height 32
click at [540, 179] on div "orgId" at bounding box center [647, 185] width 316 height 20
type textarea "orgId"
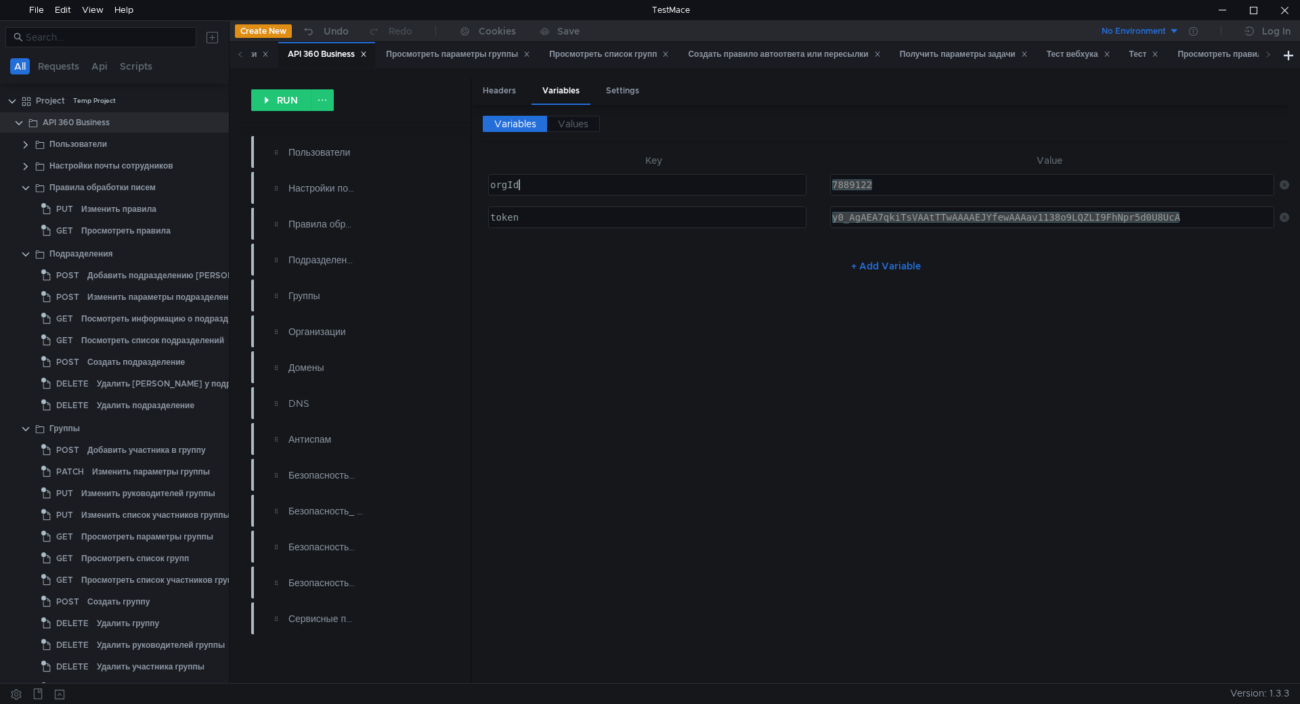
click at [521, 186] on div "orgId" at bounding box center [648, 195] width 322 height 32
drag, startPoint x: 541, startPoint y: 184, endPoint x: 419, endPoint y: 176, distance: 122.1
click at [419, 176] on as-split "RUN Пользователи Настройки почты сотрудников Правила обработки писем Подразделе…" at bounding box center [764, 381] width 1049 height 605
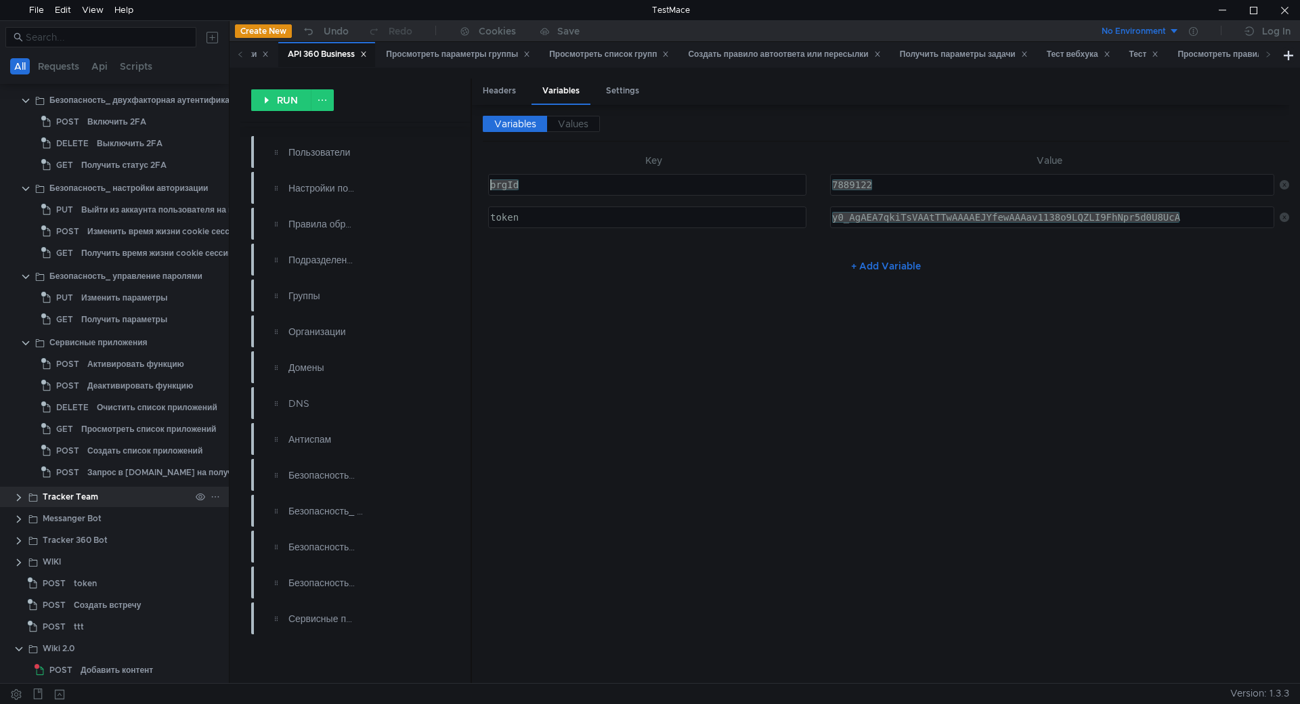
scroll to position [1033, 0]
click at [121, 666] on div "Добавить контент" at bounding box center [117, 669] width 72 height 20
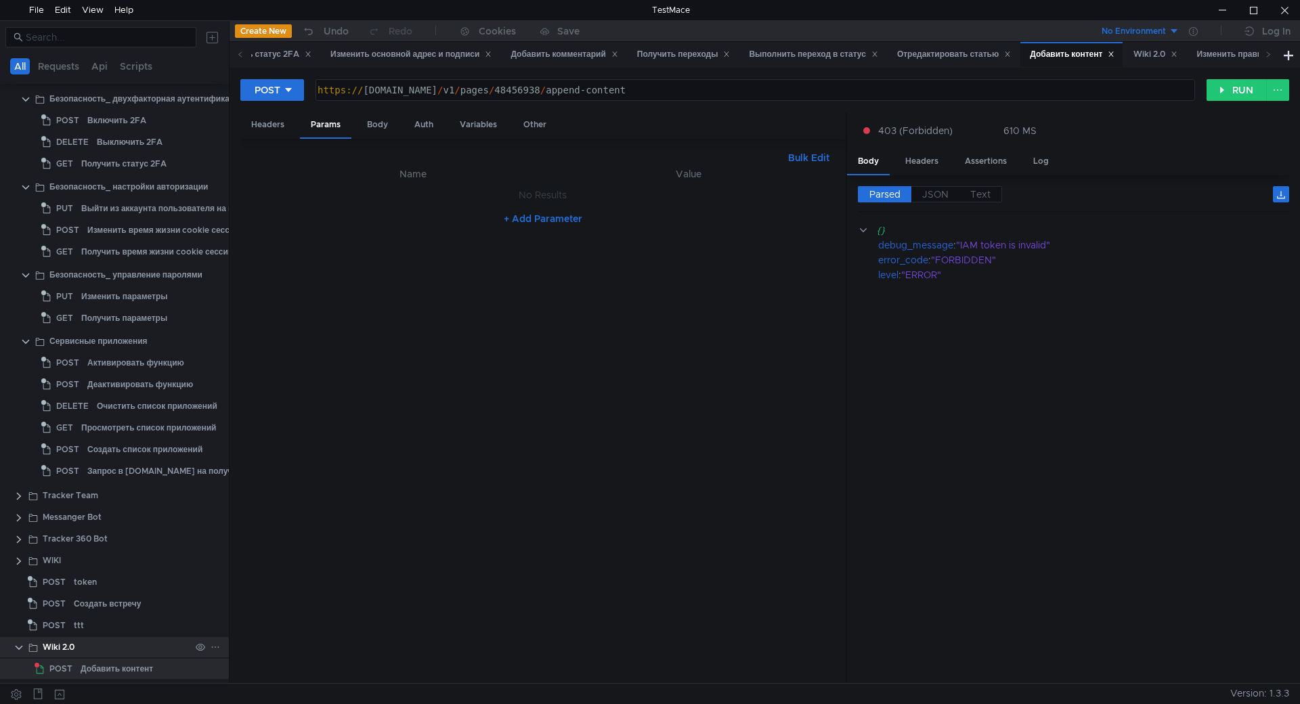
click at [111, 647] on div "Wiki 2.0" at bounding box center [117, 647] width 148 height 20
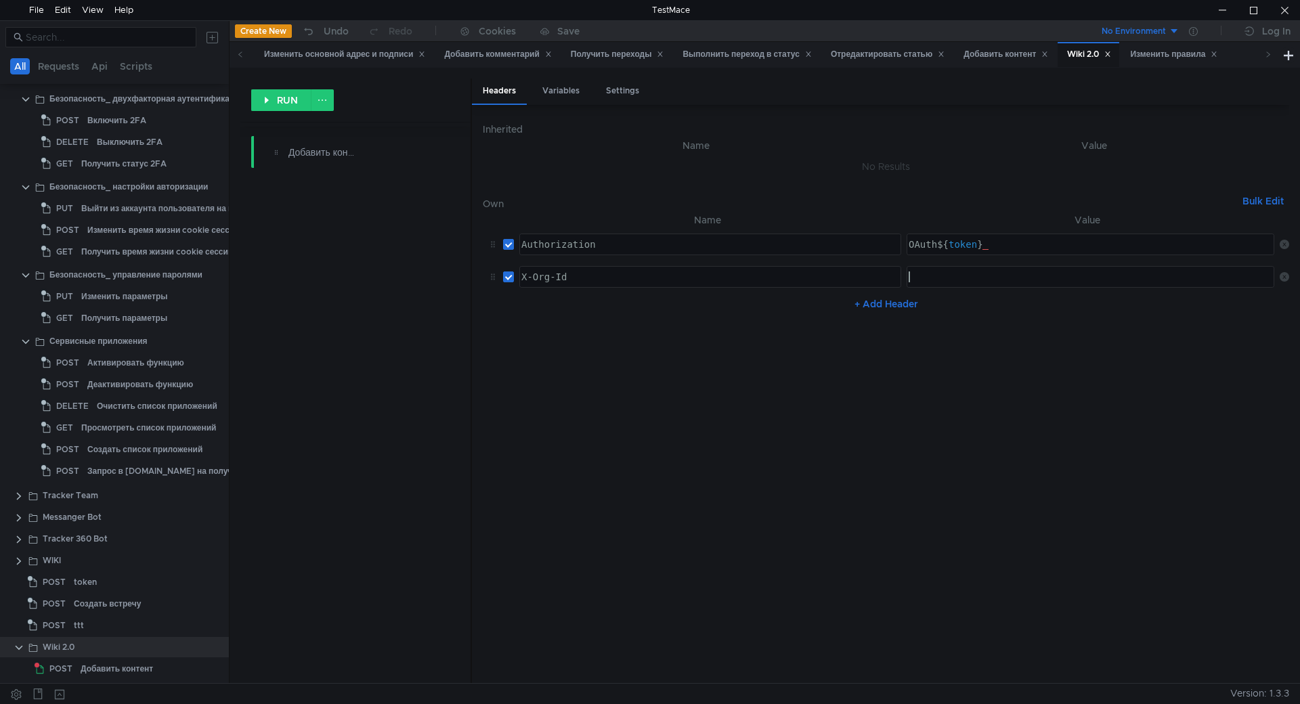
click at [1010, 274] on div at bounding box center [1091, 288] width 370 height 32
type textarea "$"
paste textarea "orgId"
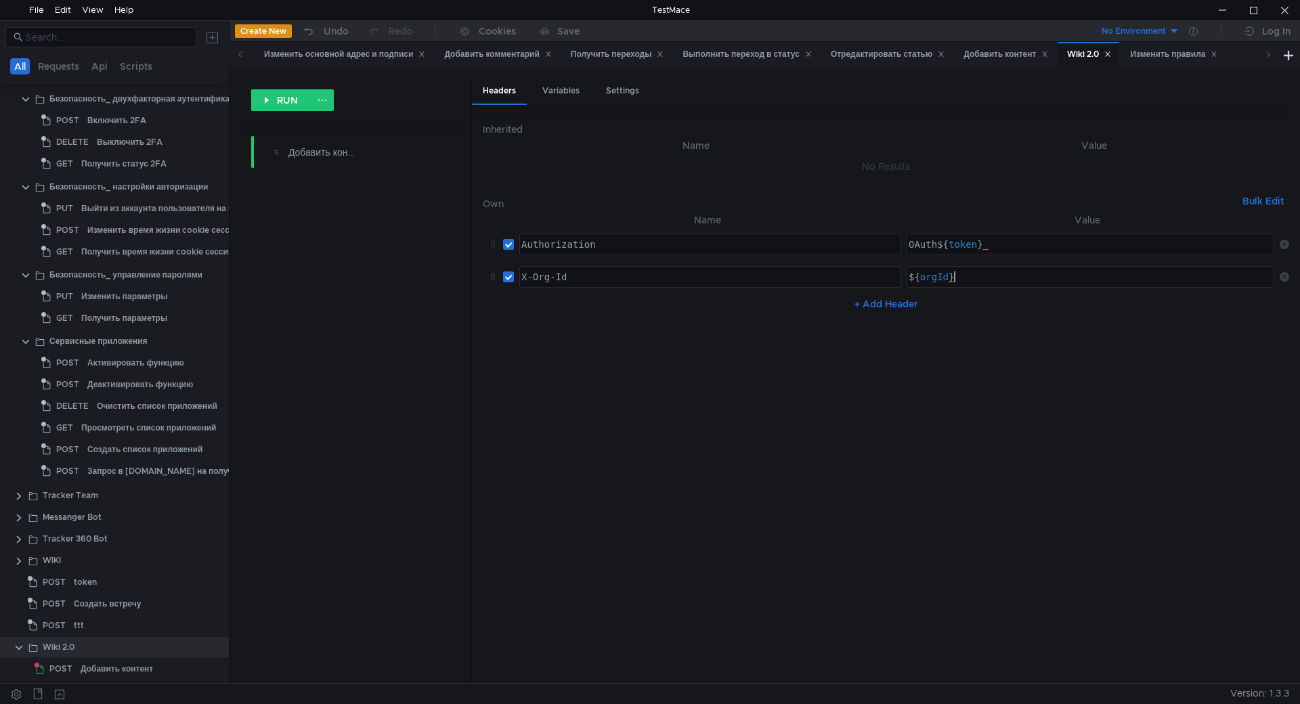
type textarea "${orgId}"
click at [982, 403] on nz-table "Name Value Authorization Authorization הההההההההההההההההההההההההההההההההההההההה…" at bounding box center [886, 442] width 806 height 460
click at [103, 669] on div "Добавить контент" at bounding box center [117, 669] width 72 height 20
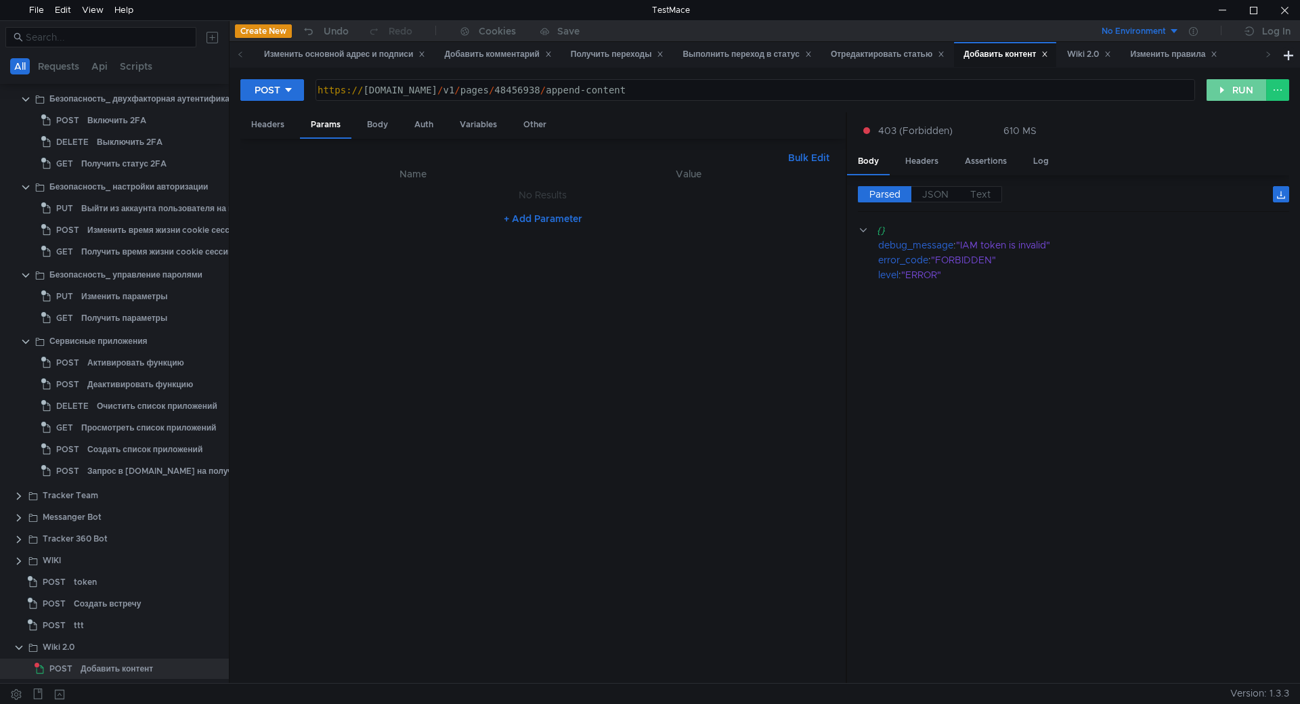
click at [1230, 96] on button "RUN" at bounding box center [1237, 90] width 60 height 22
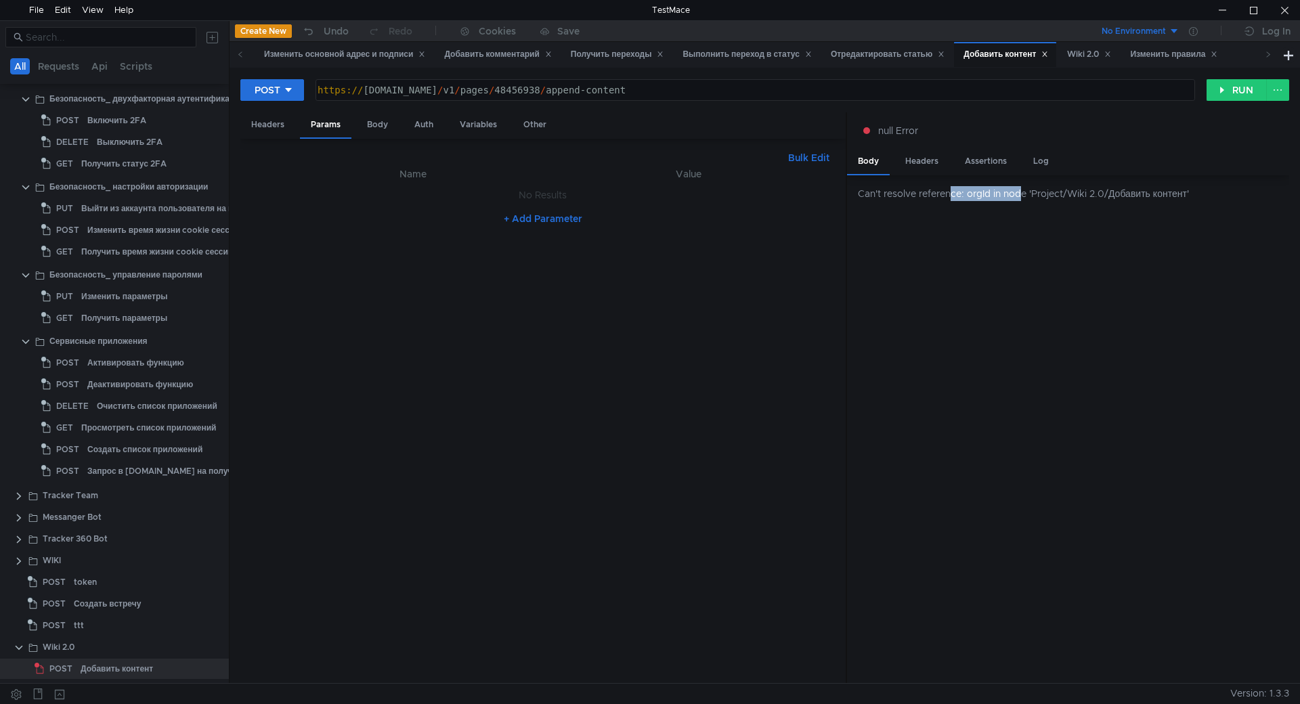
drag, startPoint x: 1024, startPoint y: 195, endPoint x: 954, endPoint y: 193, distance: 70.4
click at [954, 193] on div "Can't resolve reference: orgId in node 'Project/Wiki 2.0/Добавить контент'" at bounding box center [1073, 193] width 431 height 15
click at [969, 213] on div "Can't resolve reference: orgId in node 'Project/Wiki 2.0/Добавить контент'" at bounding box center [1068, 429] width 442 height 508
drag, startPoint x: 1156, startPoint y: 187, endPoint x: 1039, endPoint y: 188, distance: 117.1
click at [1040, 188] on div "Can't resolve reference: orgId in node 'Project/Wiki 2.0/Добавить контент'" at bounding box center [1073, 193] width 431 height 15
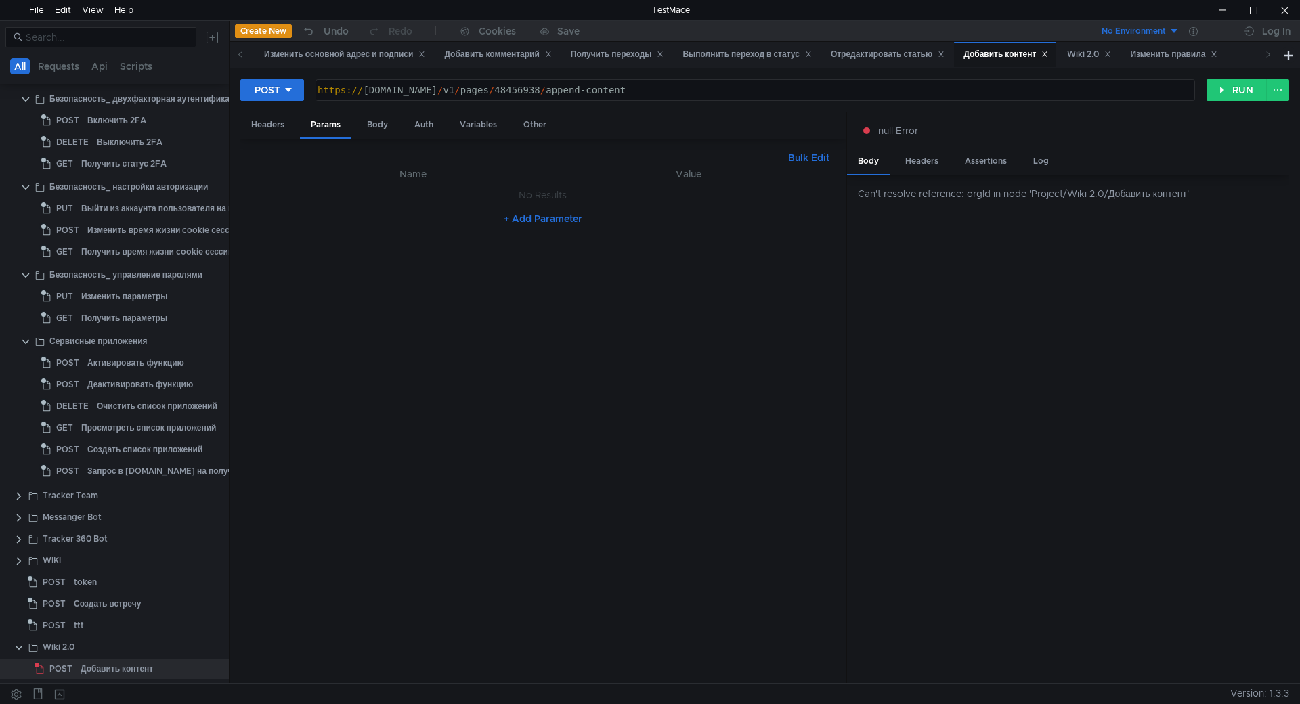
click at [1035, 200] on div "Can't resolve reference: orgId in node 'Project/Wiki 2.0/Добавить контент'" at bounding box center [1073, 193] width 431 height 15
click at [118, 646] on div "Wiki 2.0" at bounding box center [117, 647] width 148 height 20
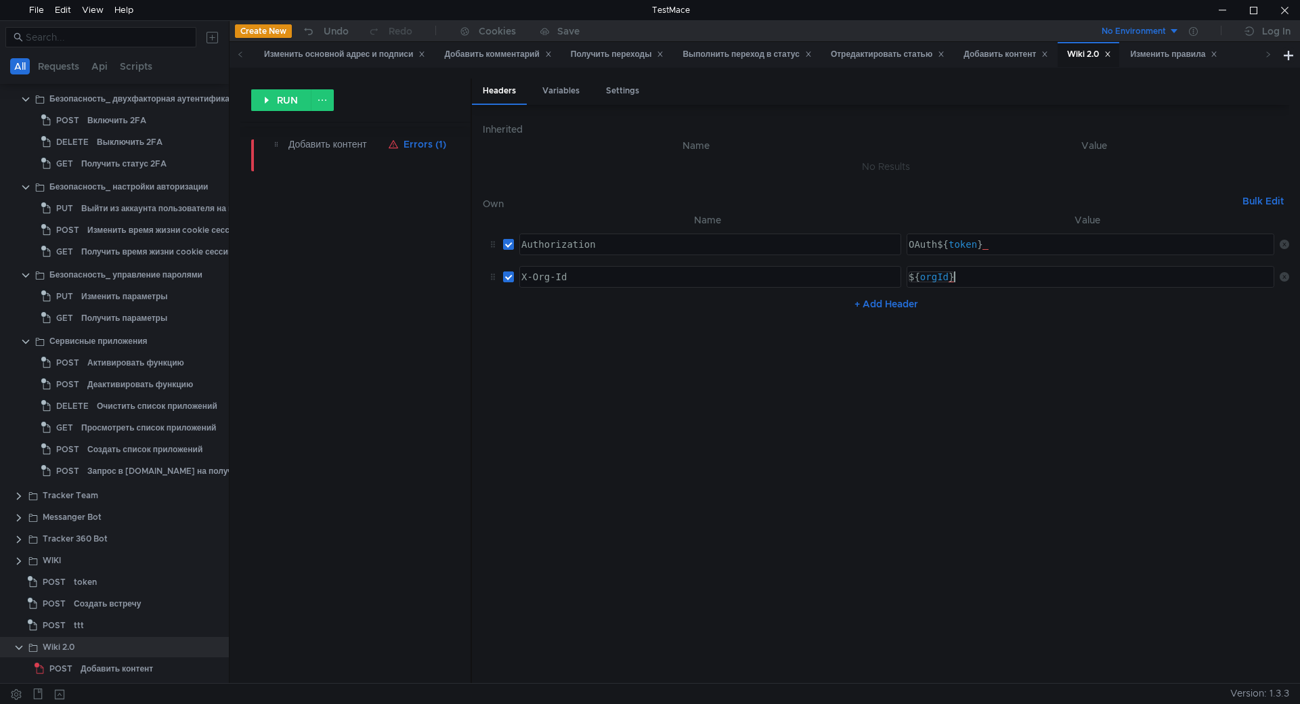
click at [971, 275] on div "${ orgId }" at bounding box center [1091, 288] width 370 height 32
click at [559, 77] on div "RUN Добавить контент Errors (1) Headers Variables Settings Inherited Name Value…" at bounding box center [765, 375] width 1070 height 615
click at [555, 94] on div "Variables" at bounding box center [560, 91] width 59 height 25
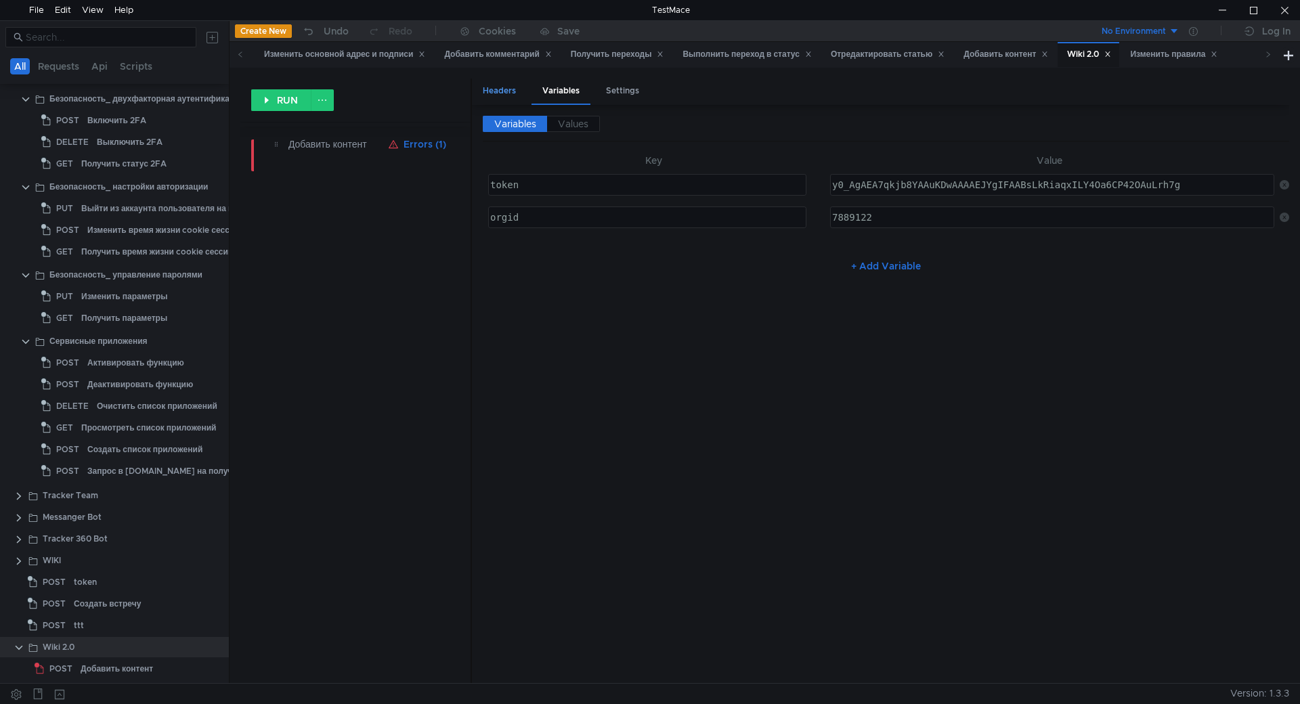
click at [502, 88] on div "Headers" at bounding box center [499, 91] width 55 height 25
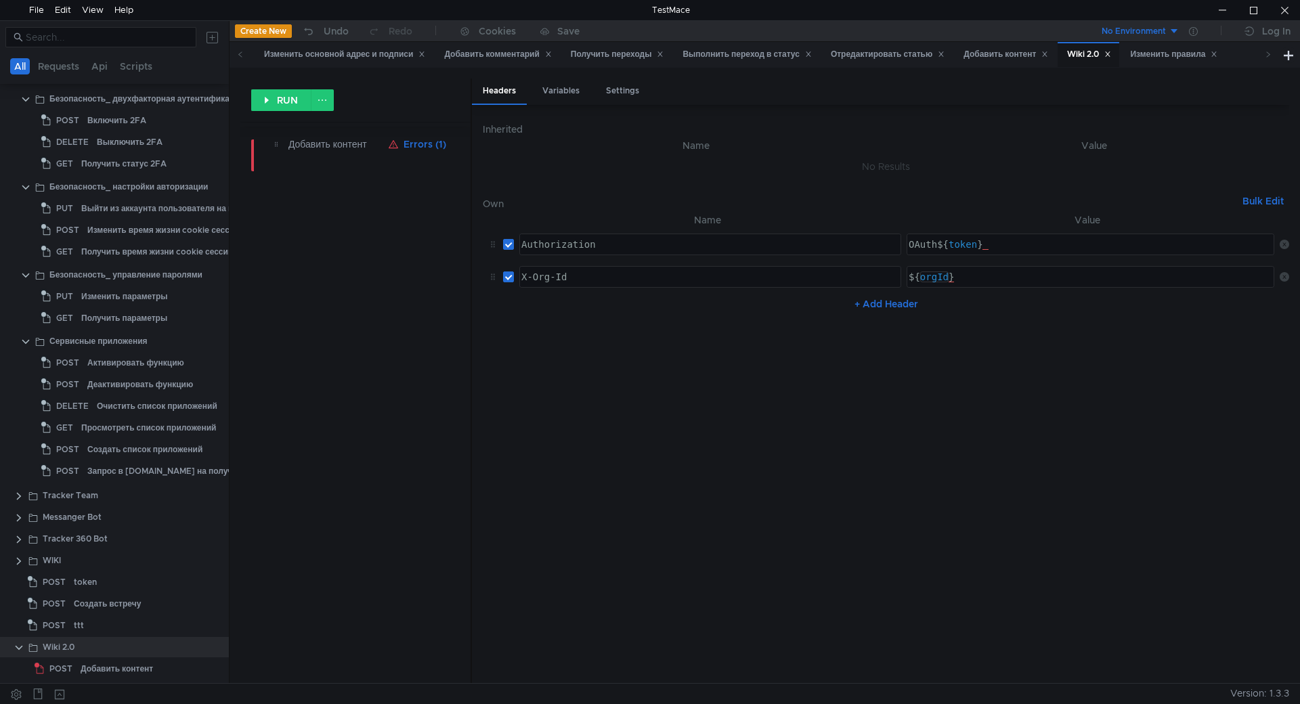
click at [938, 278] on div "${ orgId }" at bounding box center [1091, 288] width 370 height 32
type textarea "${orgid}"
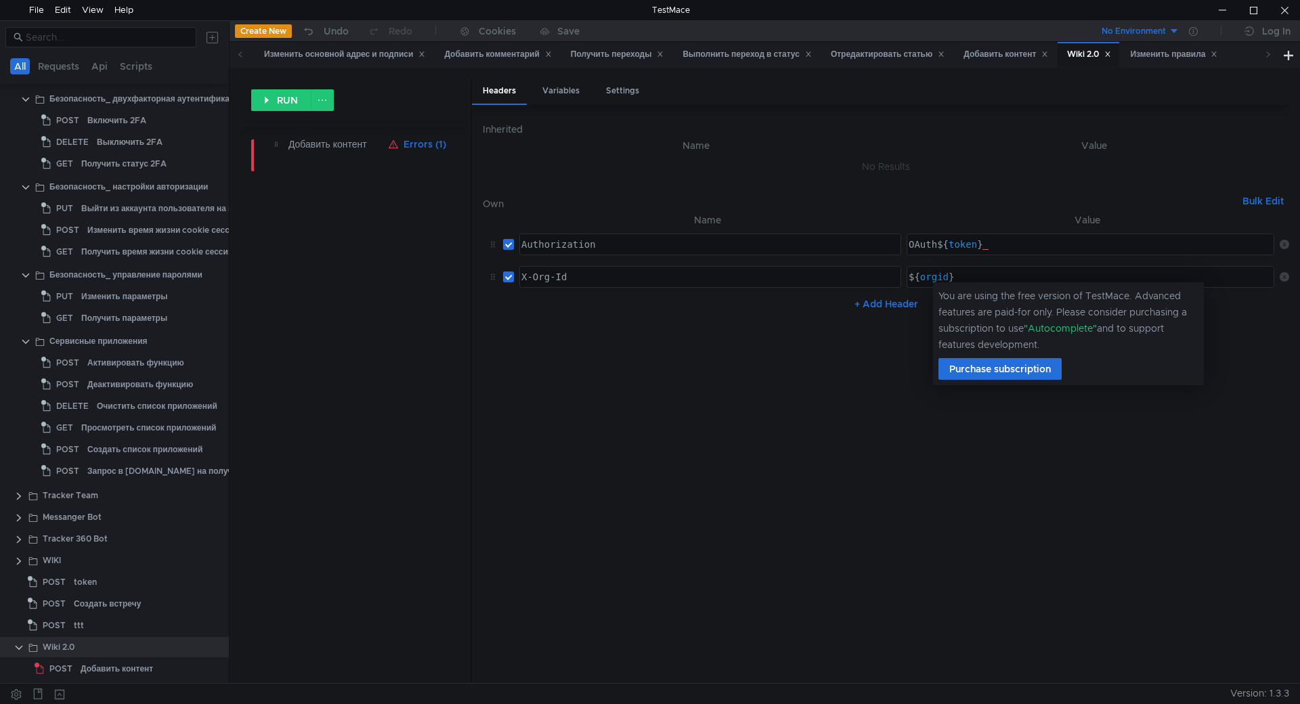
click at [95, 672] on div "Добавить контент" at bounding box center [117, 669] width 72 height 20
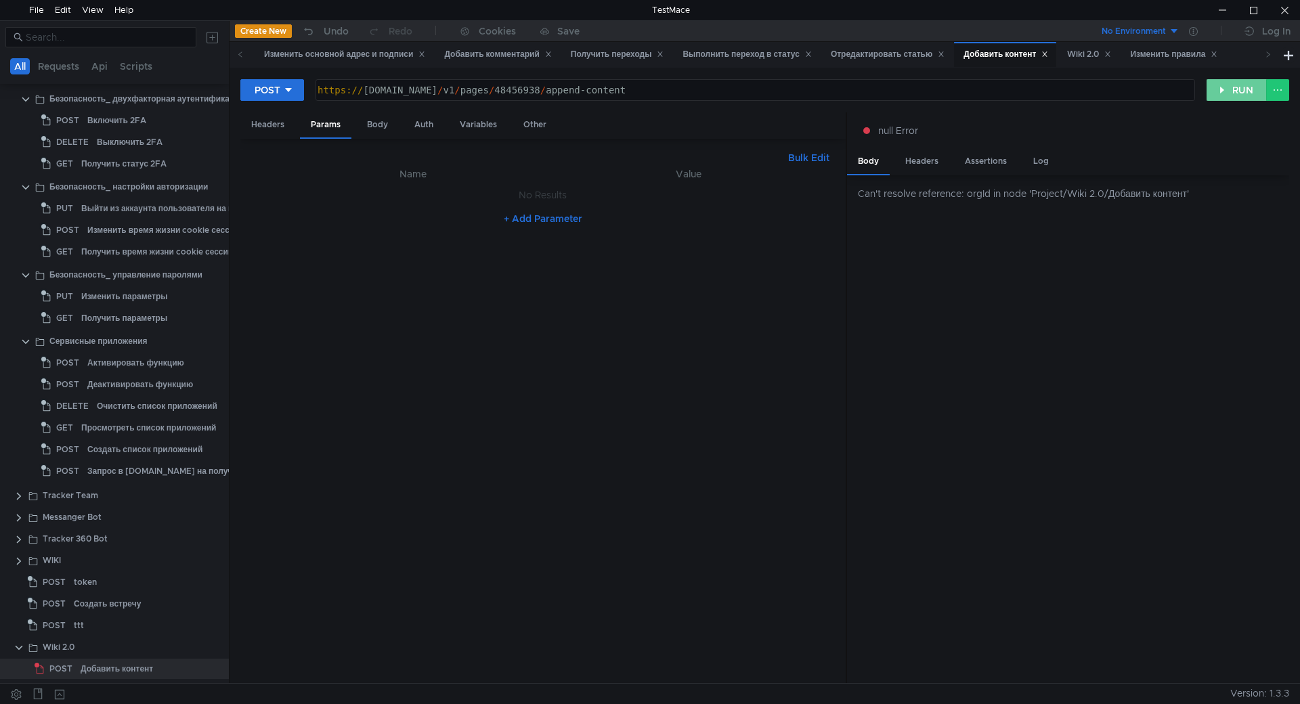
click at [1229, 100] on button "RUN" at bounding box center [1237, 90] width 60 height 22
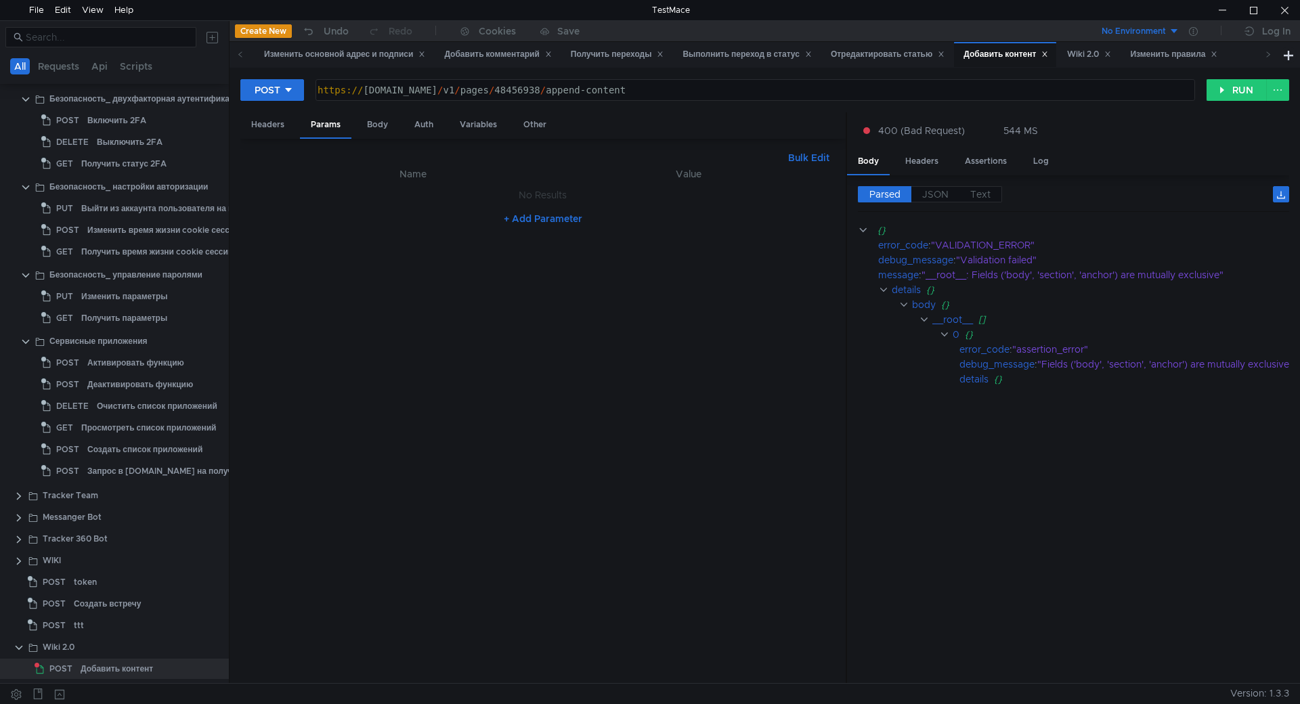
click at [736, 374] on nz-table "Name Value No Results + Add Parameter" at bounding box center [543, 419] width 584 height 507
click at [1086, 276] on div ""__root__: Fields ('body', 'section', 'anchor') are mutually exclusive"" at bounding box center [1108, 274] width 374 height 15
click at [1125, 232] on div "{}" at bounding box center [1085, 230] width 417 height 15
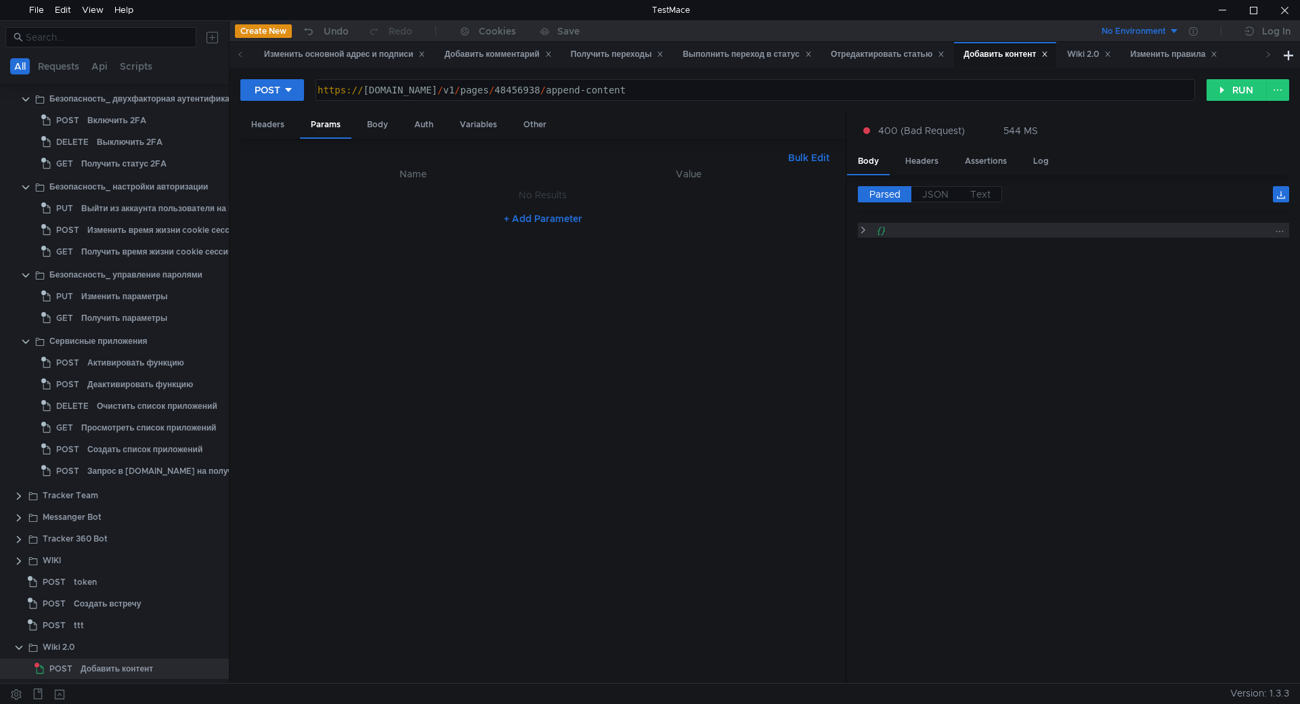
click at [1075, 234] on div "{}" at bounding box center [1073, 230] width 393 height 15
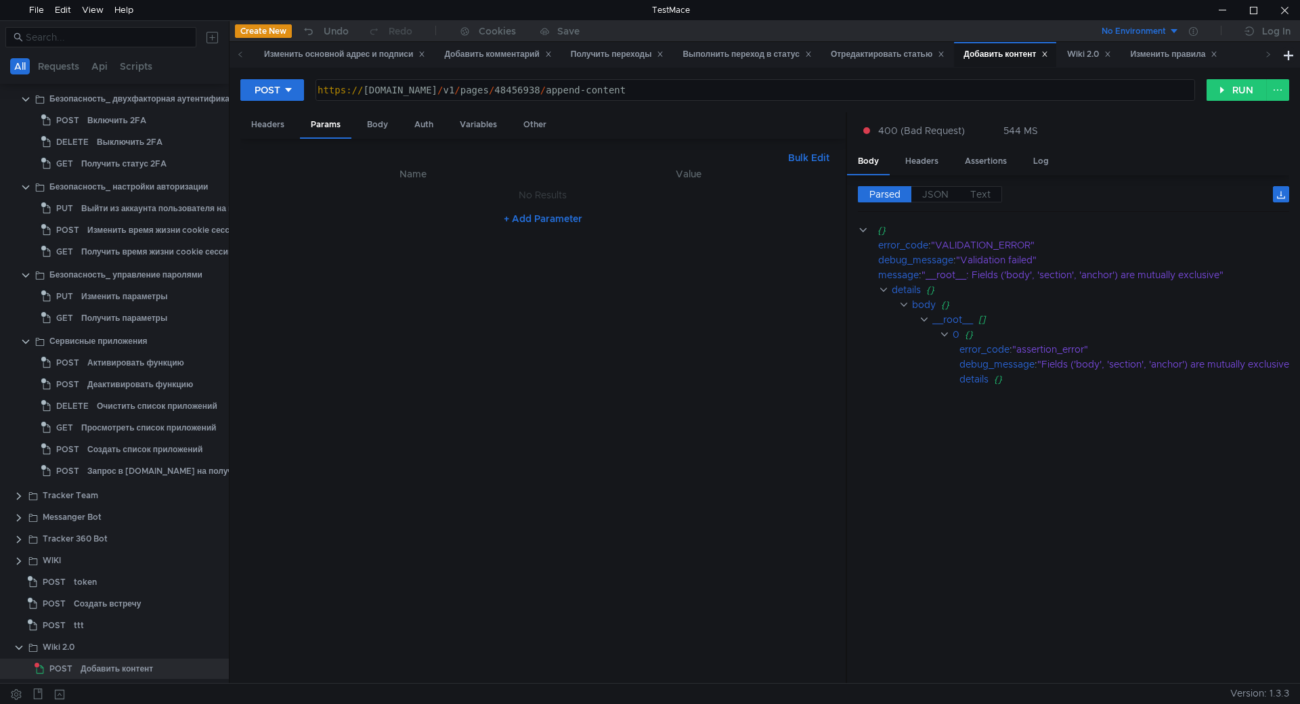
click at [1020, 536] on cdk-virtual-scroll-viewport "{} error_code : "VALIDATION_ERROR" debug_message : "Validation failed" message …" at bounding box center [1073, 448] width 431 height 450
click at [1016, 529] on cdk-virtual-scroll-viewport "{} error_code : "VALIDATION_ERROR" debug_message : "Validation failed" message …" at bounding box center [1073, 448] width 431 height 450
click at [385, 127] on div "Body" at bounding box center [377, 124] width 43 height 25
click at [393, 196] on div "{ "content" : "тест" }" at bounding box center [543, 434] width 584 height 519
paste textarea "},"
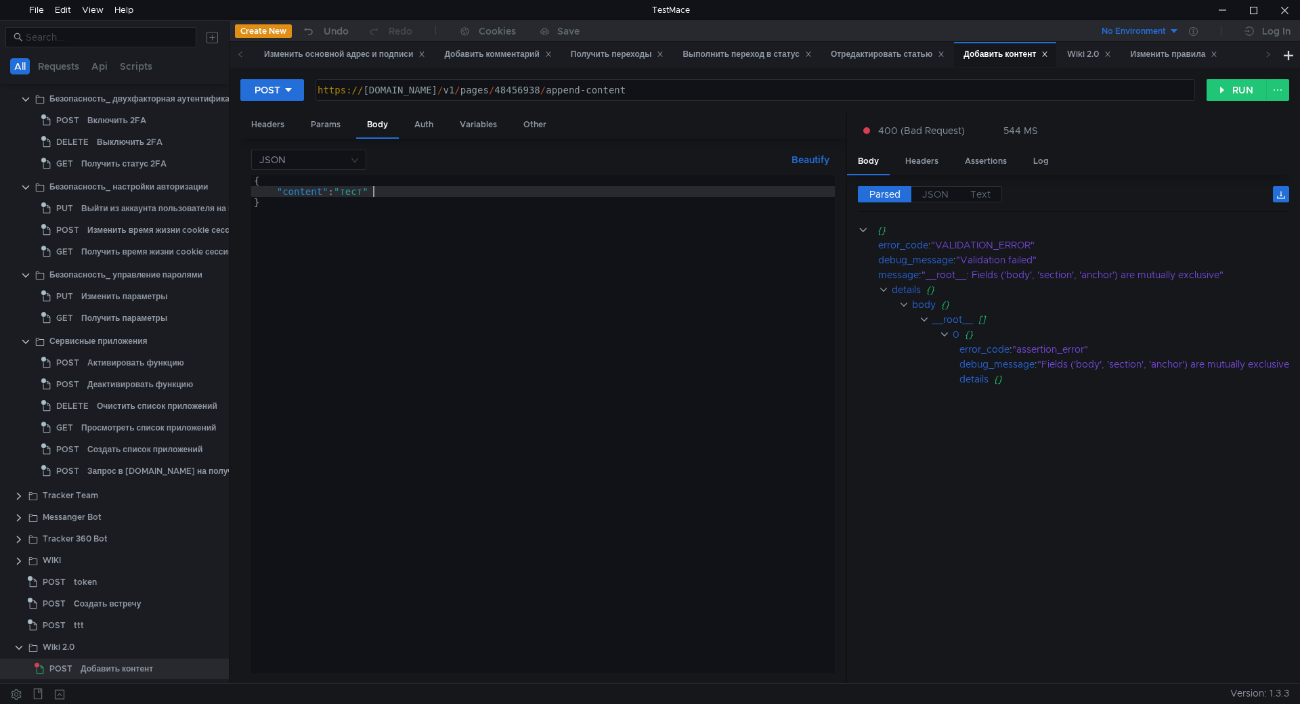
scroll to position [0, 1]
click at [389, 191] on div "{ "content" : "тест" }" at bounding box center [543, 434] width 584 height 519
click at [810, 158] on button "Beautify" at bounding box center [810, 160] width 49 height 16
click at [817, 156] on button "Beautify" at bounding box center [810, 160] width 49 height 16
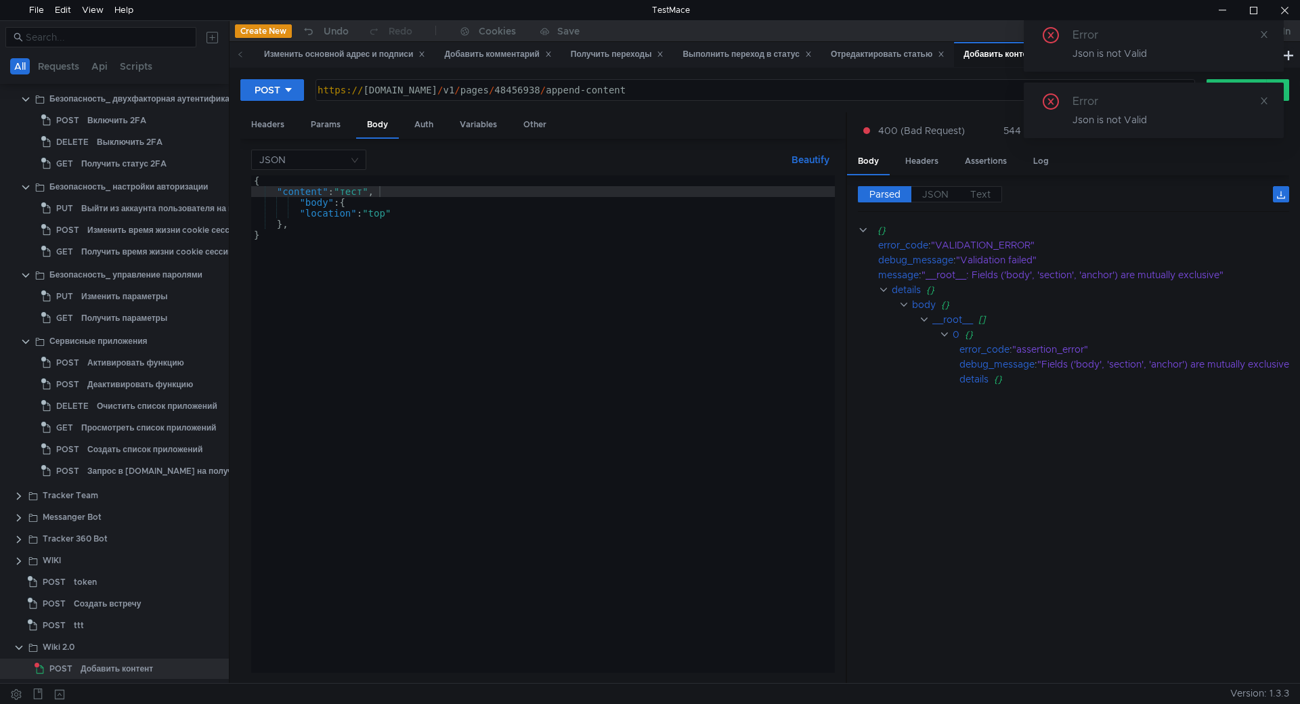
click at [390, 211] on div "{ "content" : "тест" , "body" : { "location" : "top" } , }" at bounding box center [543, 434] width 584 height 519
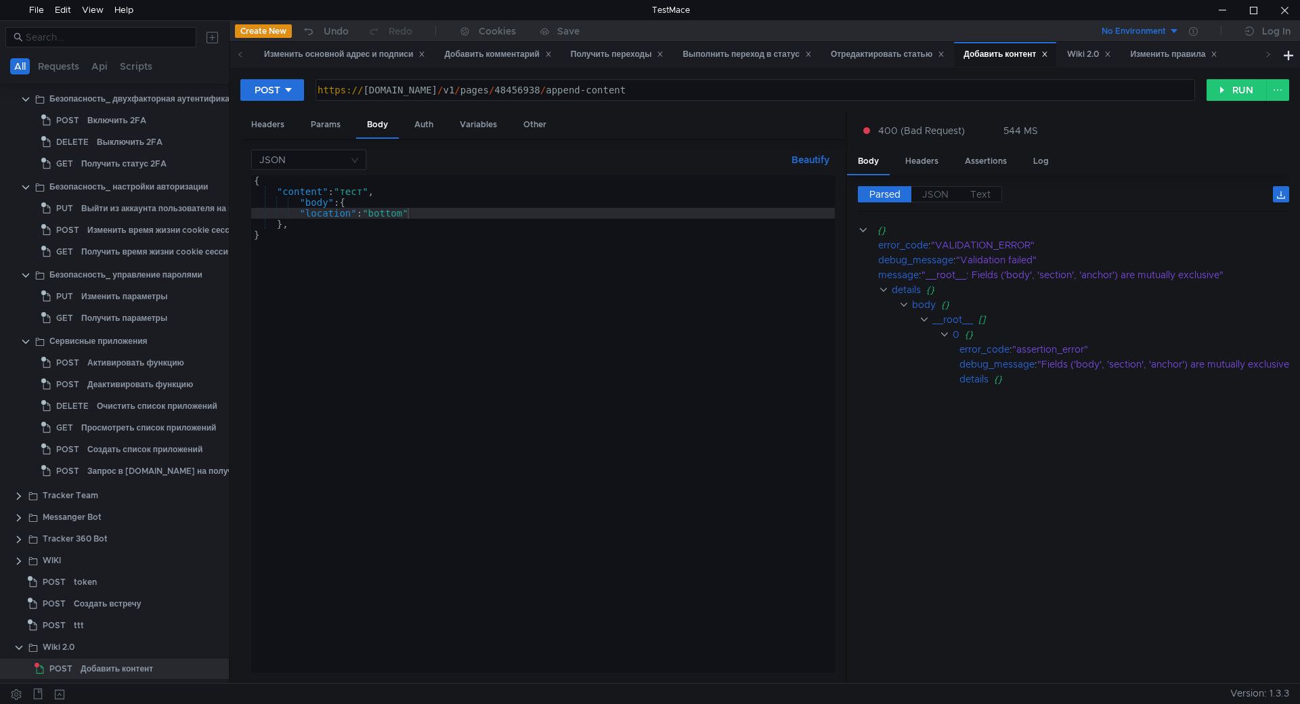
scroll to position [0, 11]
click at [1223, 92] on button "RUN" at bounding box center [1237, 90] width 60 height 22
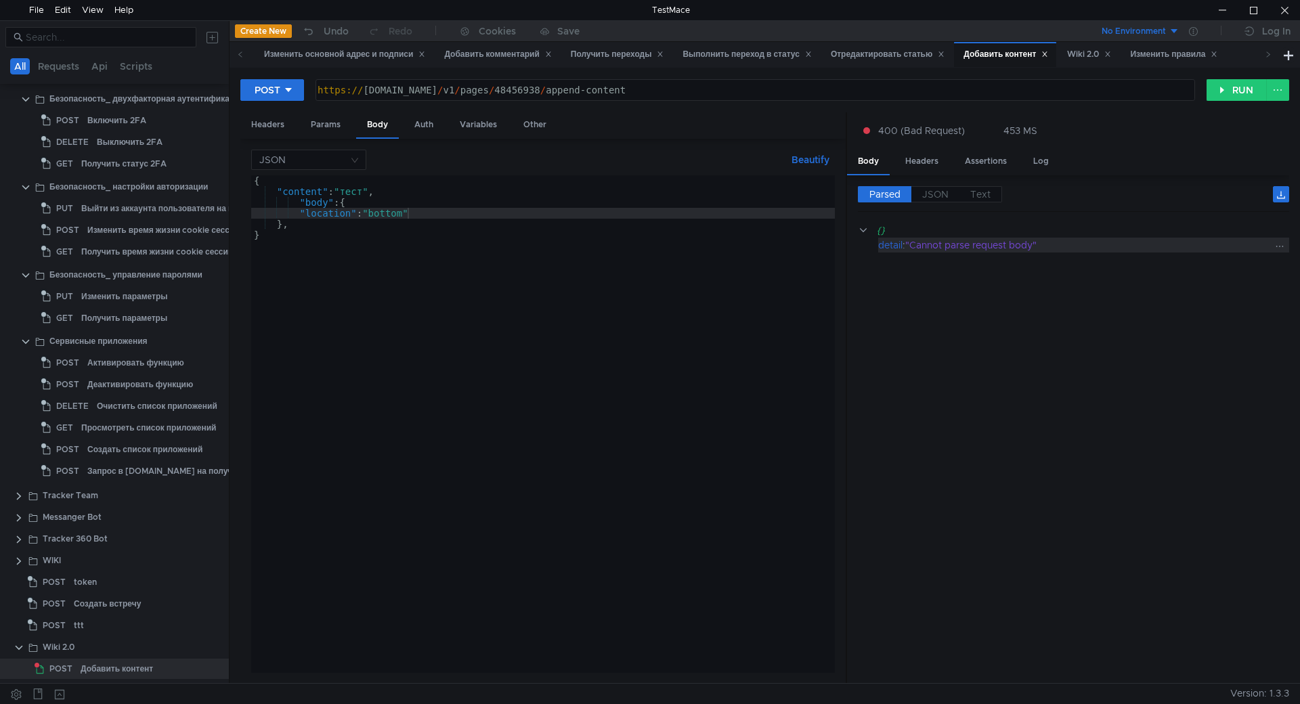
click at [1049, 247] on div ""Cannot parse request body"" at bounding box center [1088, 245] width 366 height 15
click at [444, 209] on div "{ "content" : "тест" , "body" : { "location" : "bottom" } , }" at bounding box center [543, 434] width 584 height 519
click at [303, 203] on div "{ "content" : "тест" , "body" : { "location" : "bottom" } , }" at bounding box center [543, 434] width 584 height 519
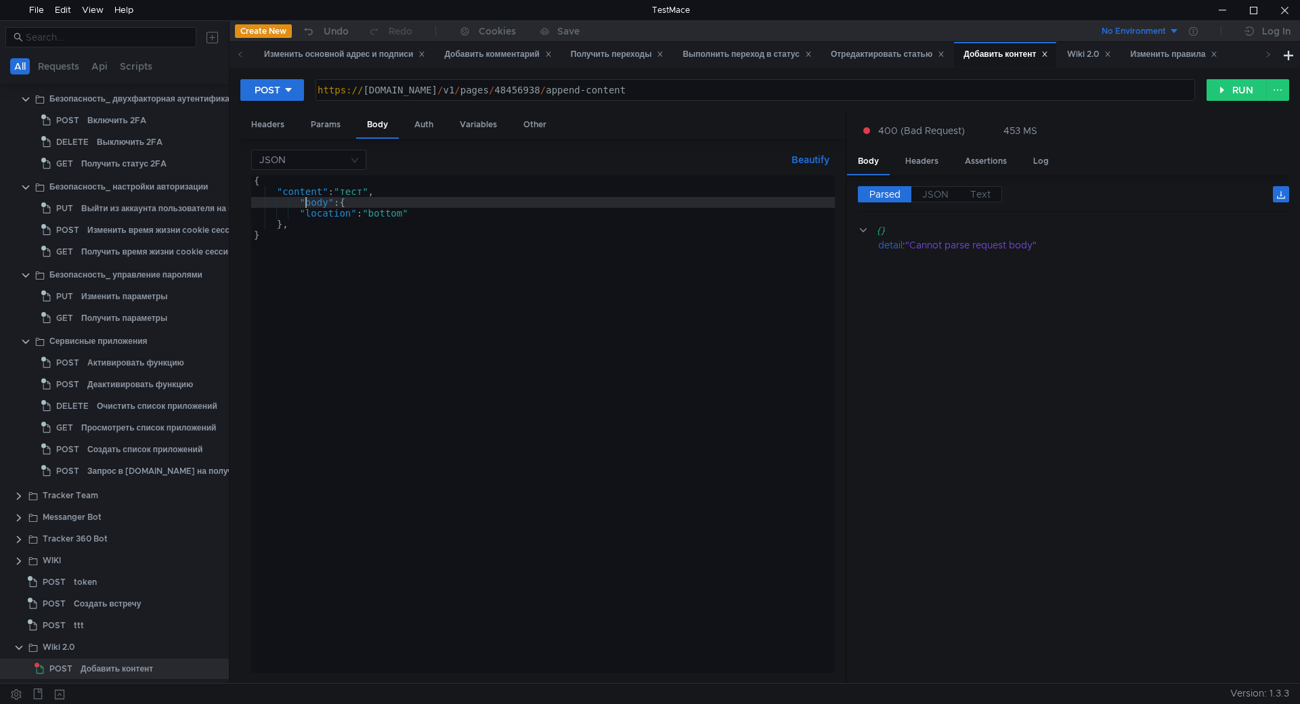
scroll to position [0, 6]
click at [301, 201] on div "{ "content" : "тест" , "body" : { "location" : "bottom" } , }" at bounding box center [543, 434] width 584 height 519
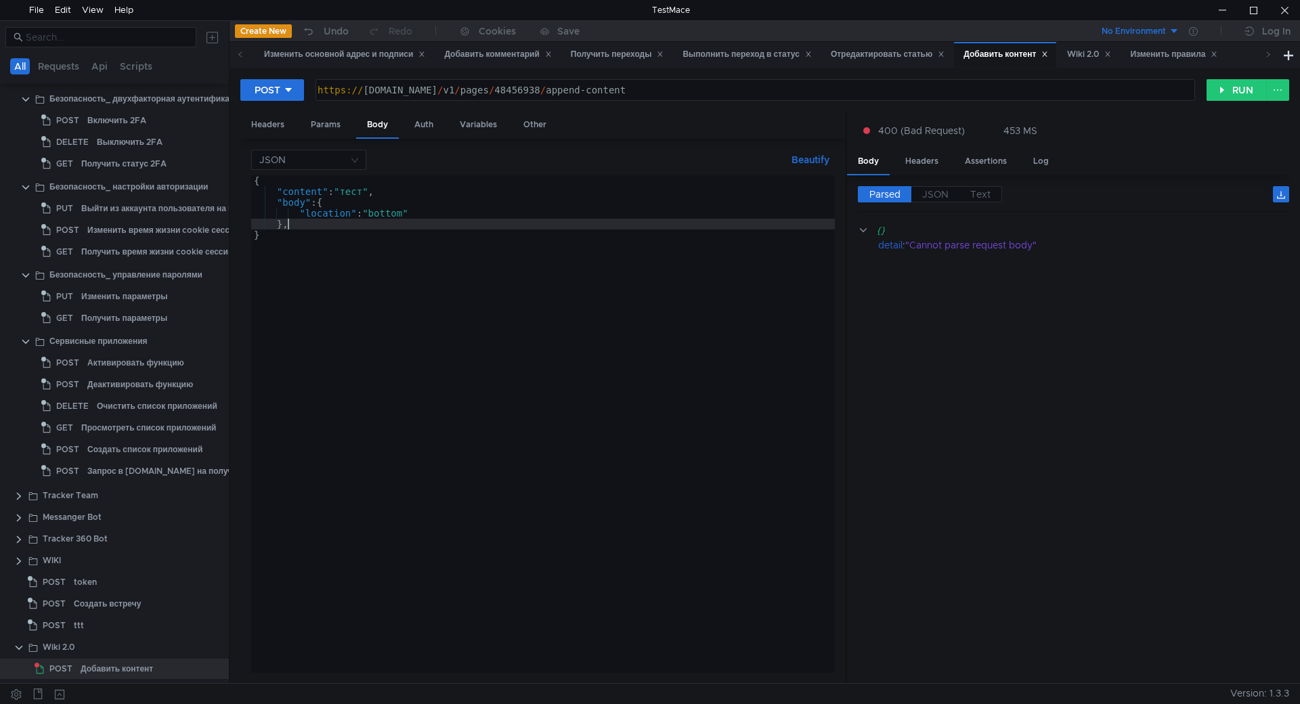
click at [339, 229] on div "{ "content" : "тест" , "body" : { "location" : "bottom" } , }" at bounding box center [543, 434] width 584 height 519
click at [817, 156] on button "Beautify" at bounding box center [810, 160] width 49 height 16
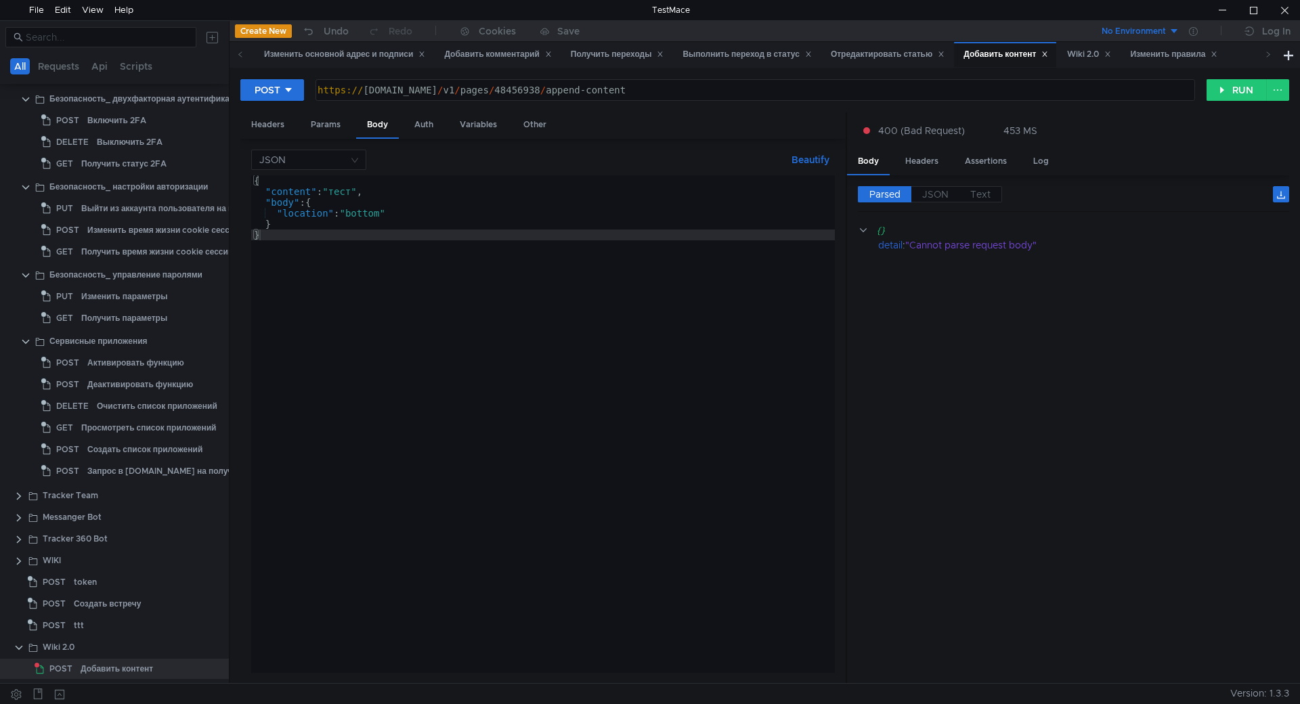
click at [501, 218] on div "{ "content" : "тест" , "body" : { "location" : "bottom" } }" at bounding box center [543, 434] width 584 height 519
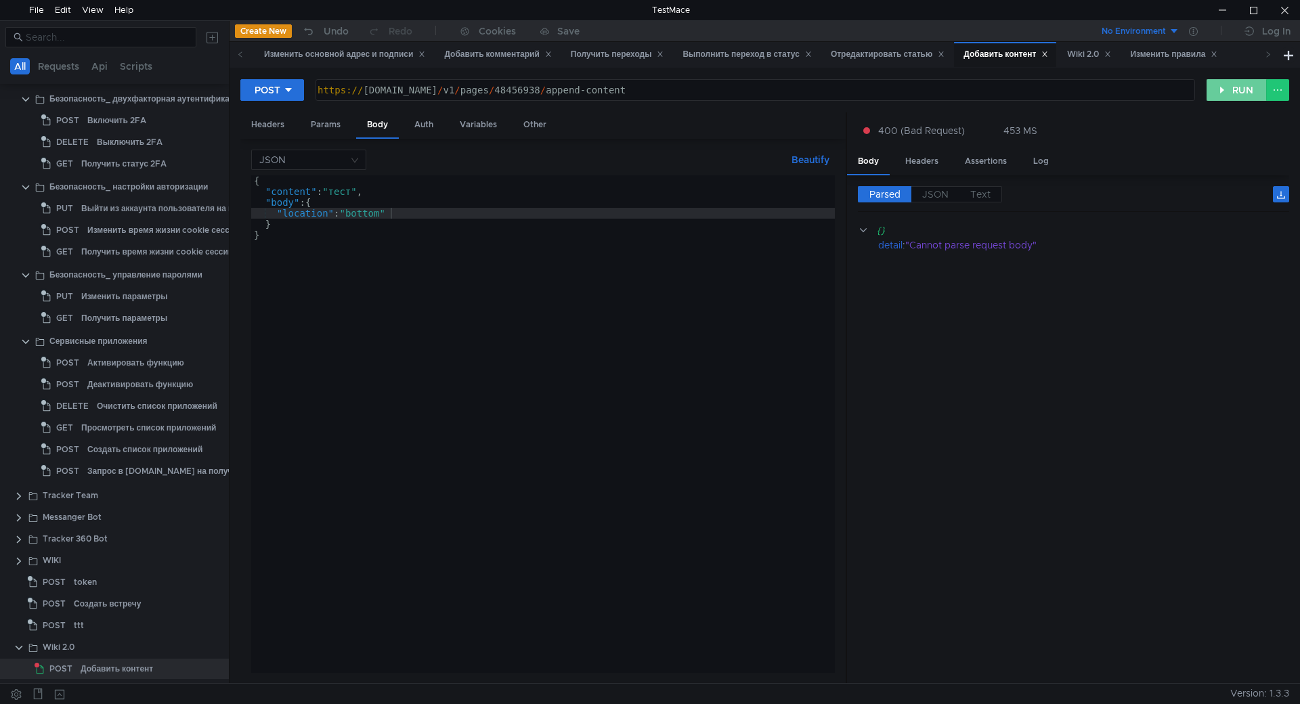
click at [1231, 89] on button "RUN" at bounding box center [1237, 90] width 60 height 22
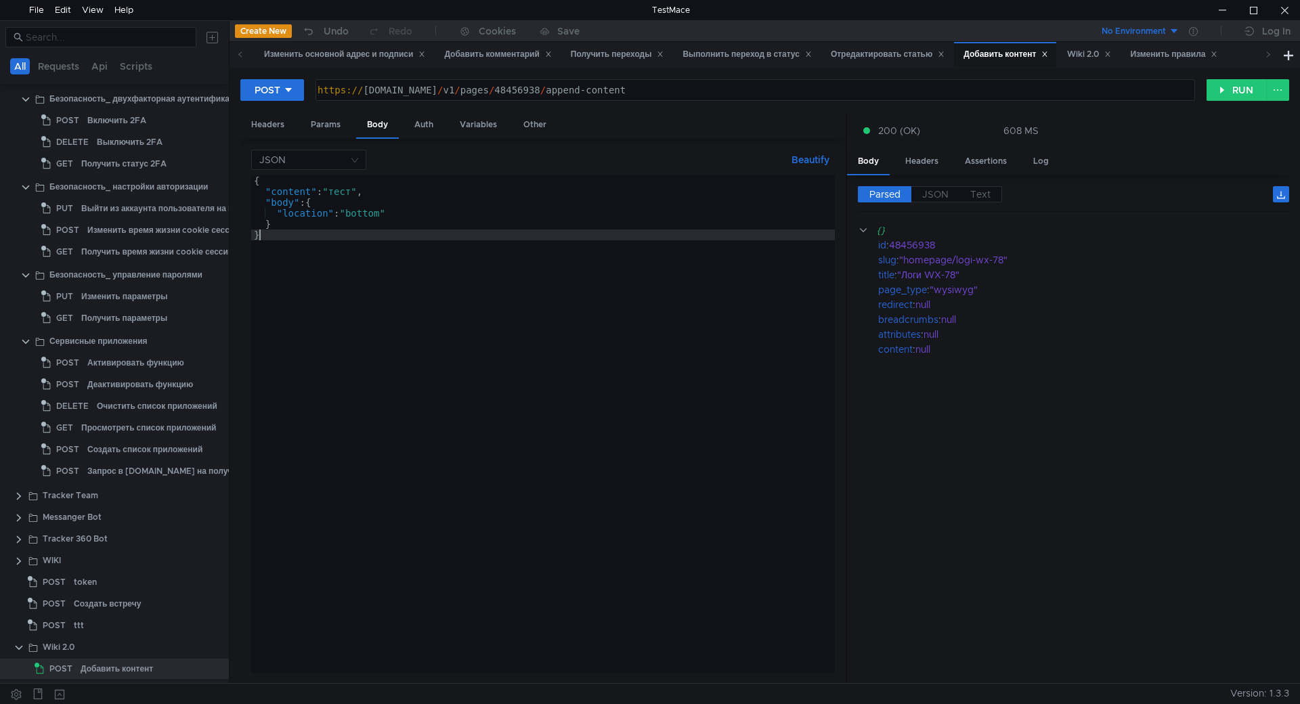
type textarea "}"
click at [399, 514] on div "{ "content" : "тест" , "body" : { "location" : "bottom" } }" at bounding box center [543, 434] width 584 height 519
click at [1230, 85] on button "RUN" at bounding box center [1237, 90] width 60 height 22
